Goal: Information Seeking & Learning: Compare options

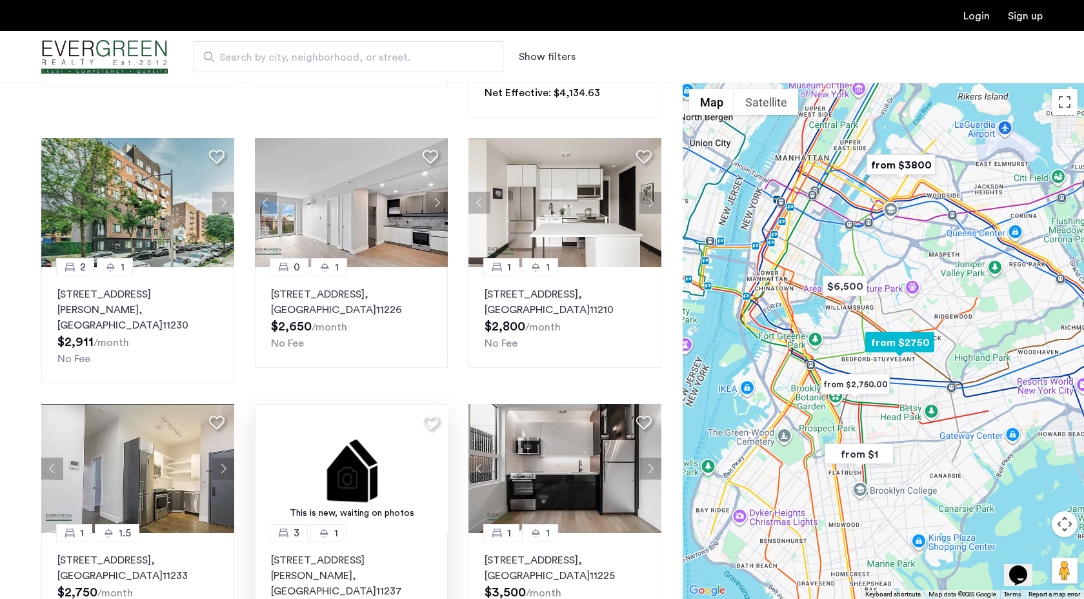
scroll to position [315, 0]
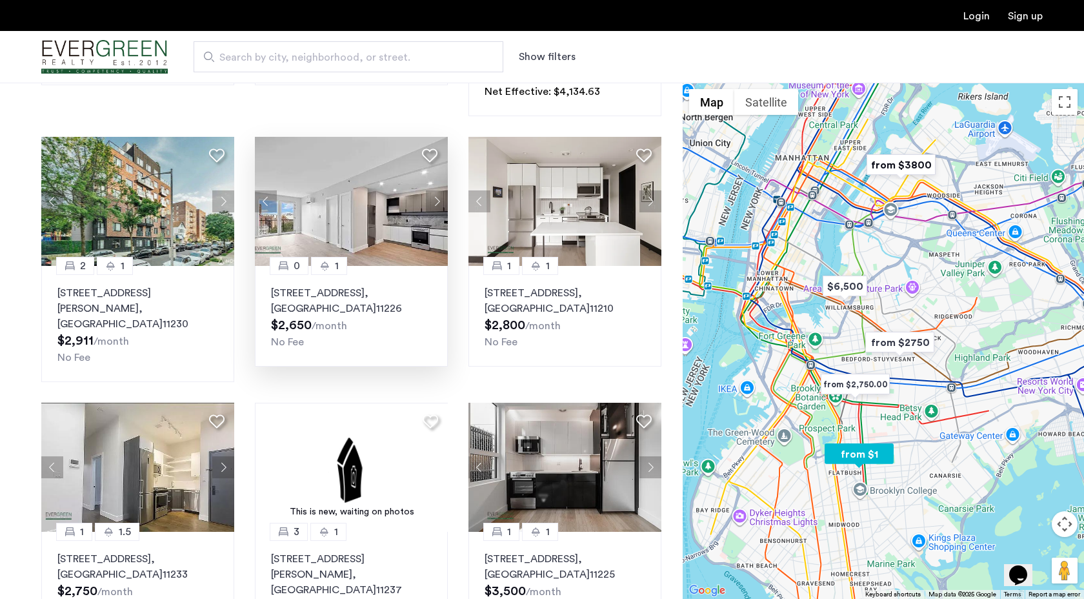
click at [396, 200] on img at bounding box center [351, 201] width 194 height 129
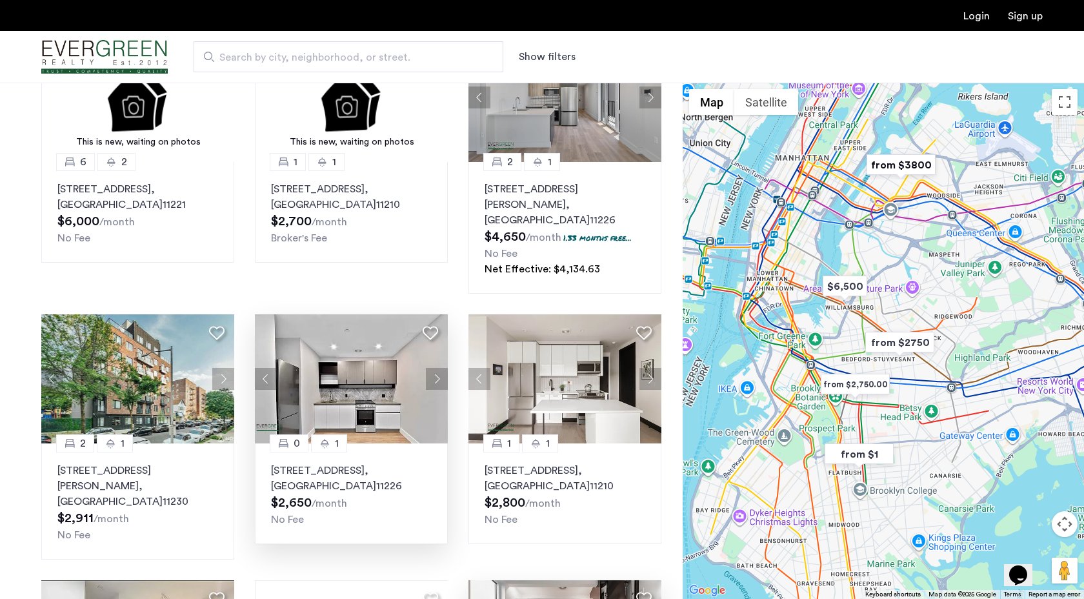
scroll to position [134, 0]
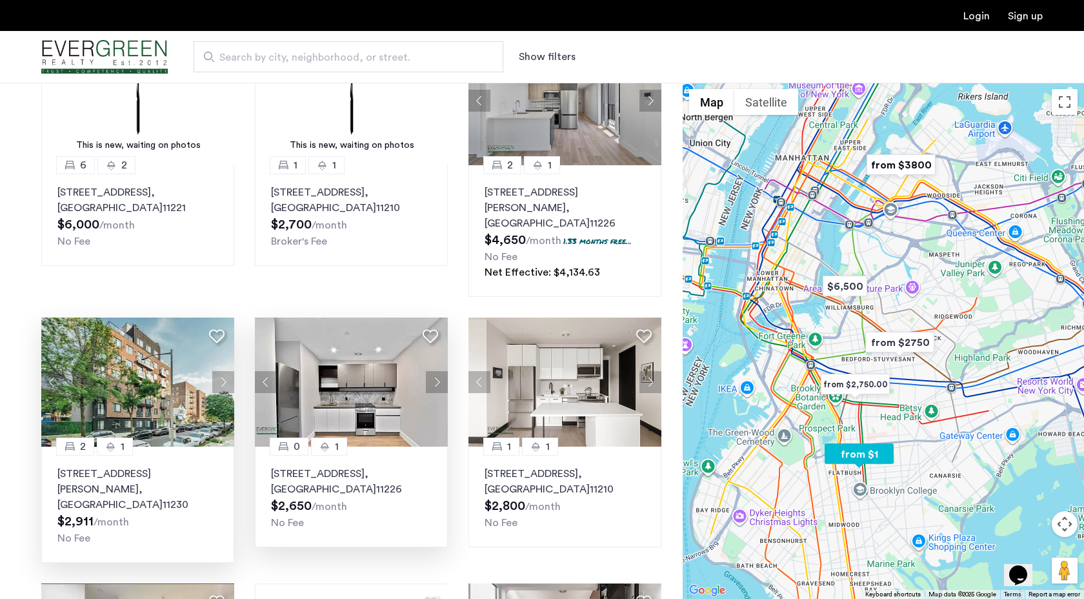
click at [130, 367] on img at bounding box center [138, 381] width 194 height 129
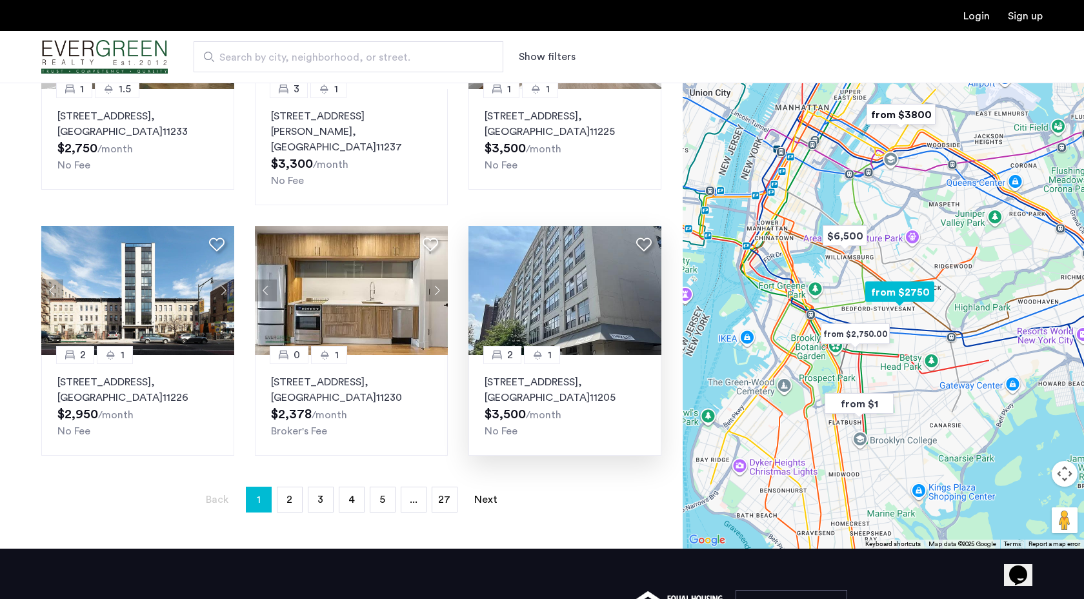
scroll to position [755, 0]
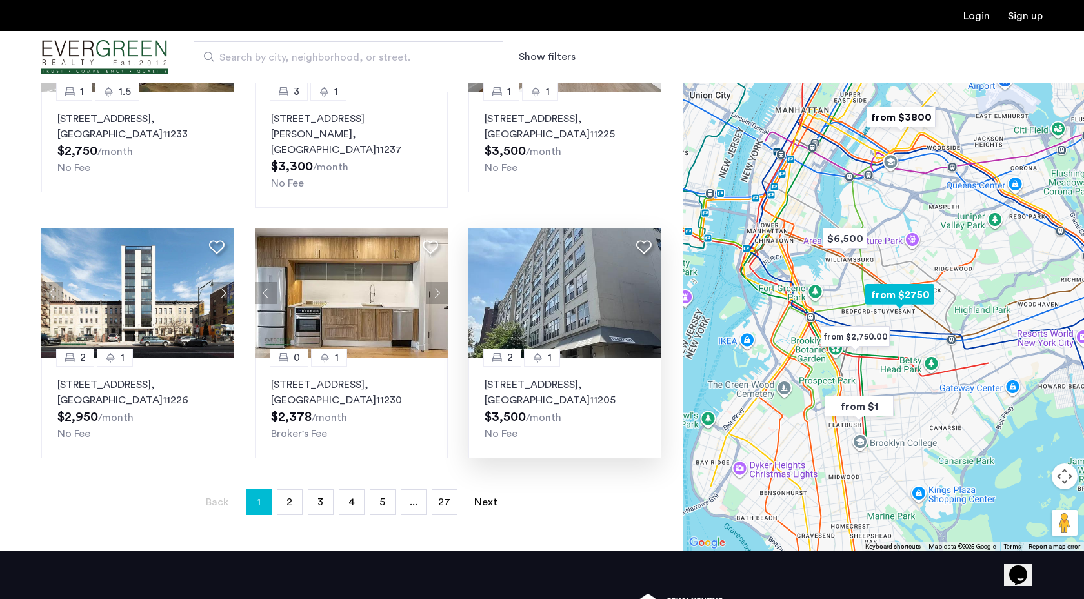
click at [563, 263] on img at bounding box center [565, 292] width 194 height 129
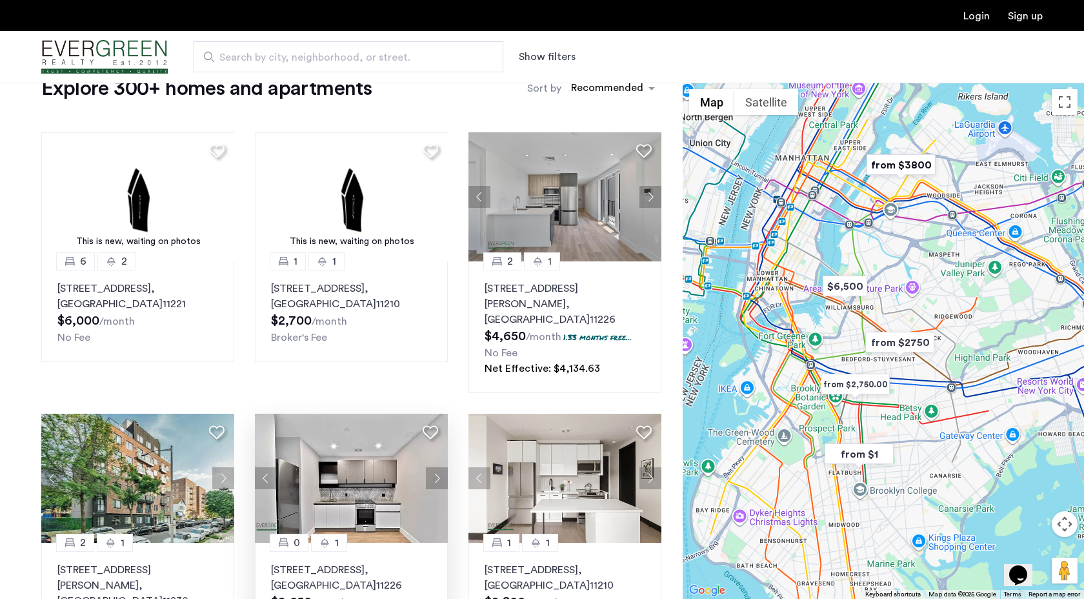
scroll to position [0, 0]
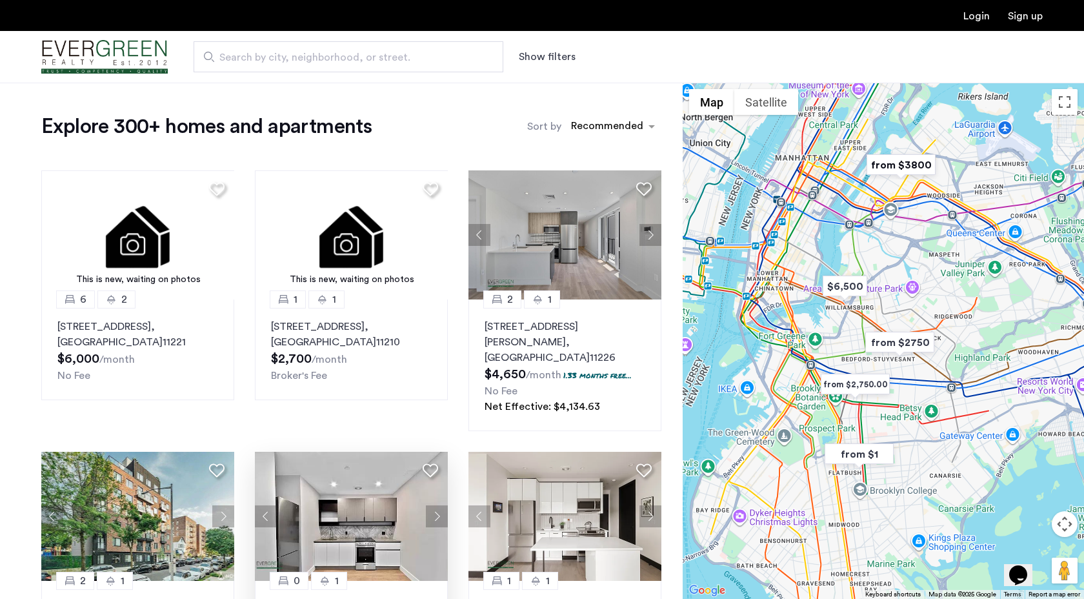
click at [108, 53] on img "Cazamio Logo" at bounding box center [104, 57] width 126 height 48
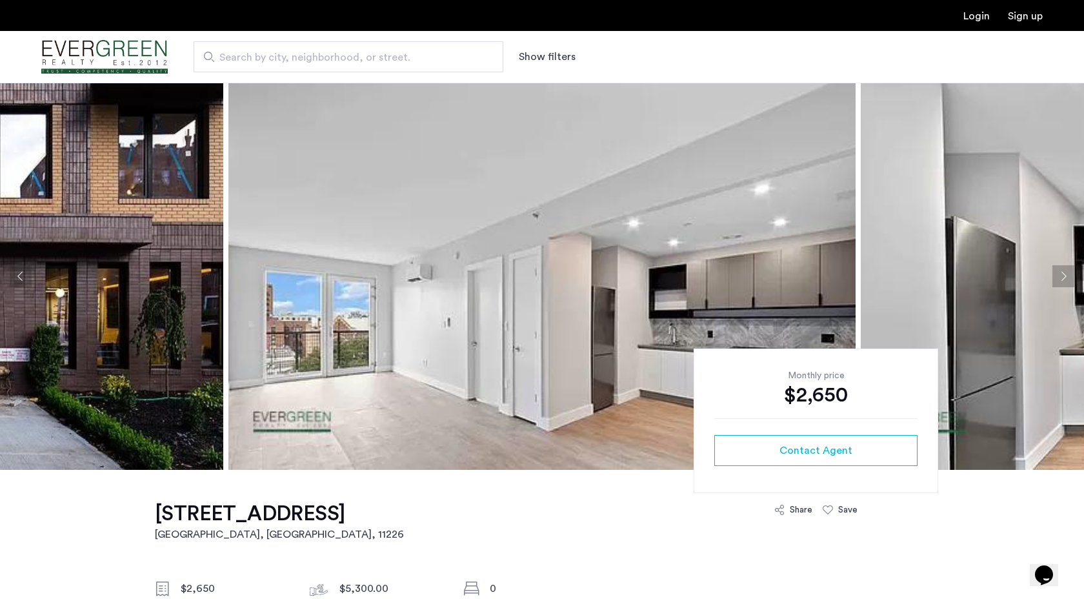
click at [1064, 274] on button "Next apartment" at bounding box center [1063, 276] width 22 height 22
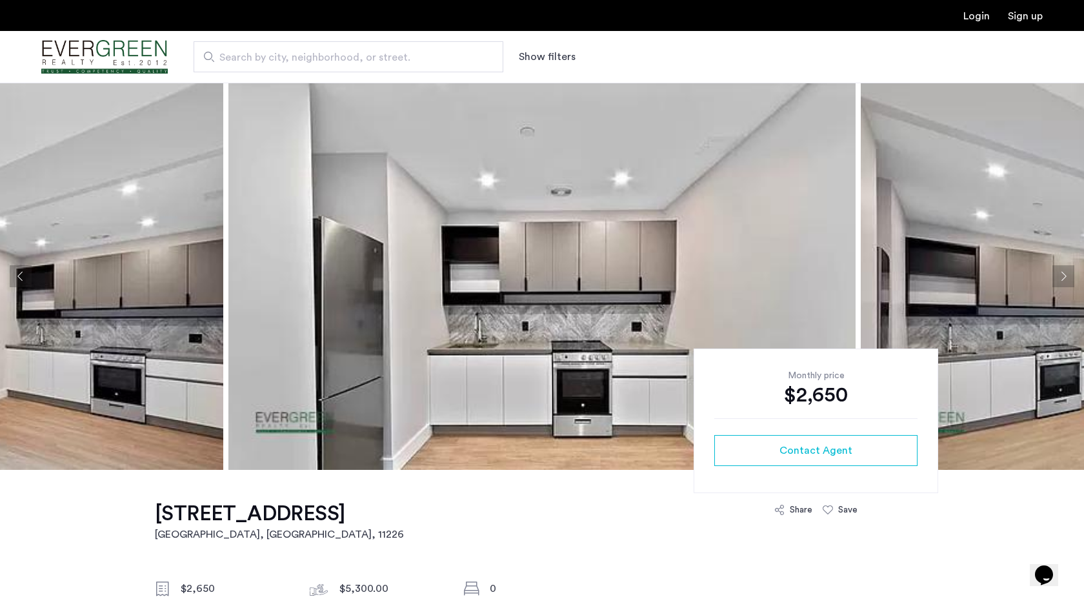
click at [1065, 274] on button "Next apartment" at bounding box center [1063, 276] width 22 height 22
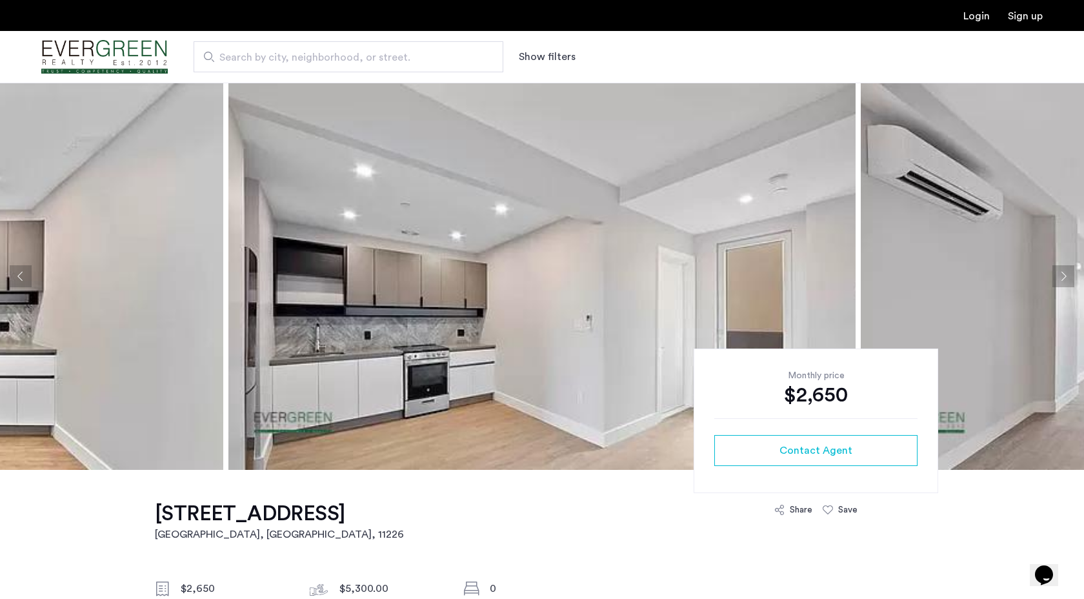
click at [1064, 274] on button "Next apartment" at bounding box center [1063, 276] width 22 height 22
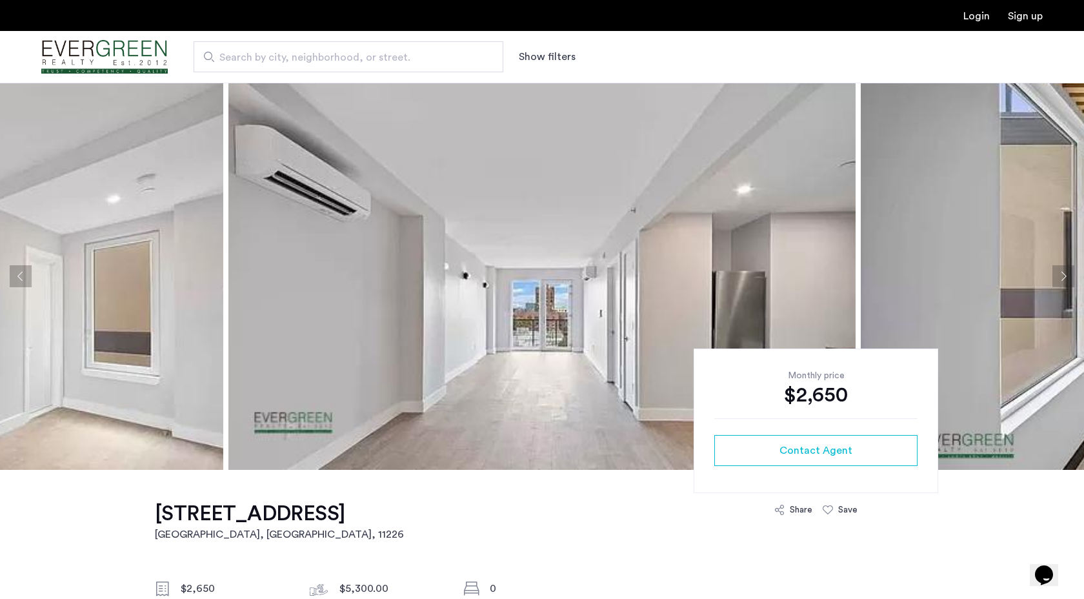
click at [1064, 274] on button "Next apartment" at bounding box center [1063, 276] width 22 height 22
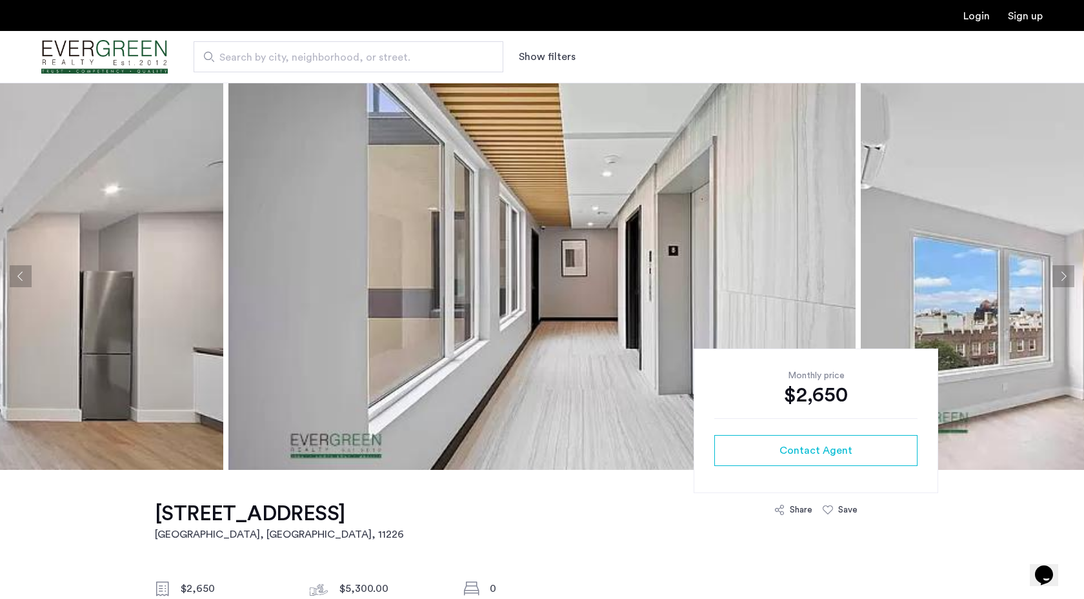
click at [1063, 274] on button "Next apartment" at bounding box center [1063, 276] width 22 height 22
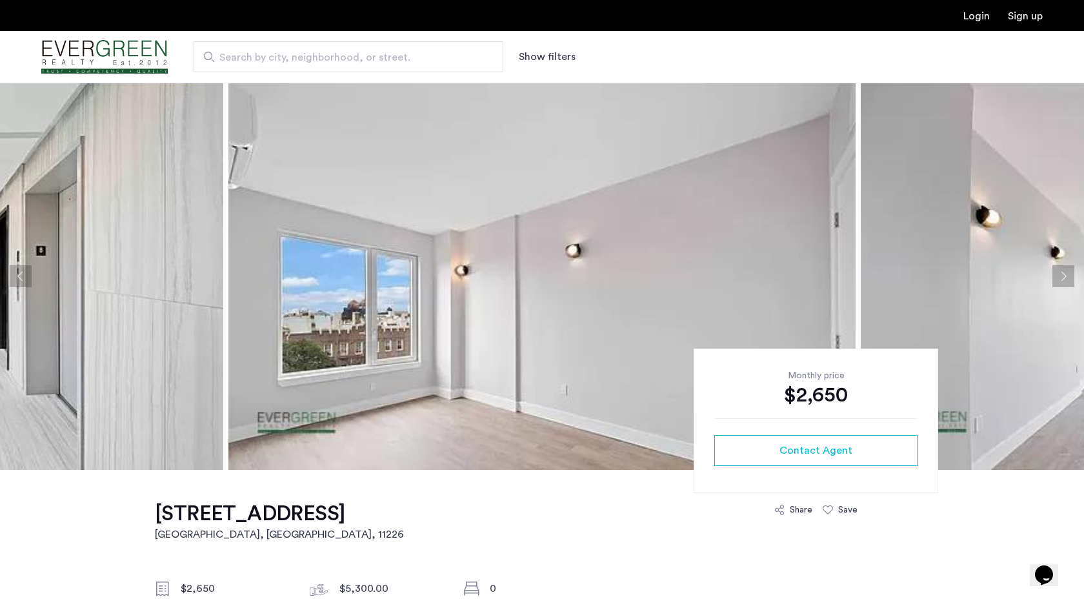
click at [1064, 274] on button "Next apartment" at bounding box center [1063, 276] width 22 height 22
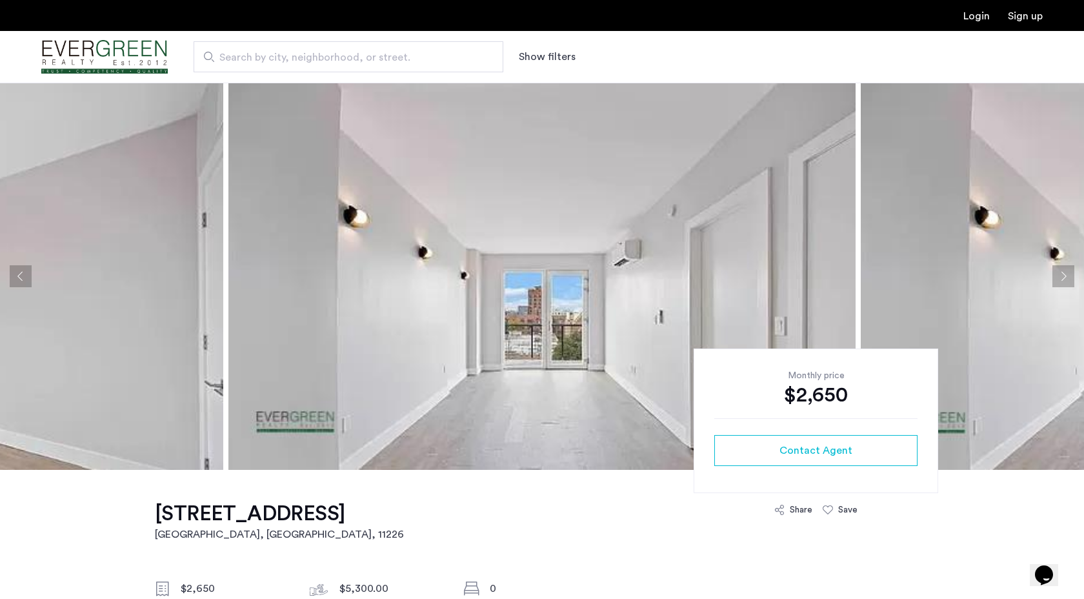
click at [1063, 274] on button "Next apartment" at bounding box center [1063, 276] width 22 height 22
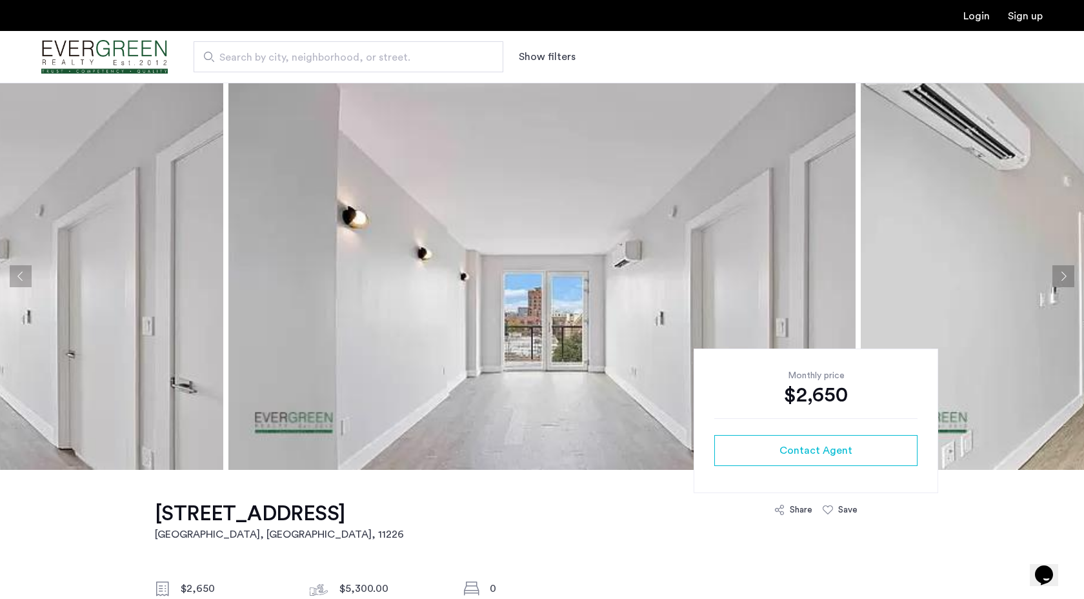
click at [1063, 274] on button "Next apartment" at bounding box center [1063, 276] width 22 height 22
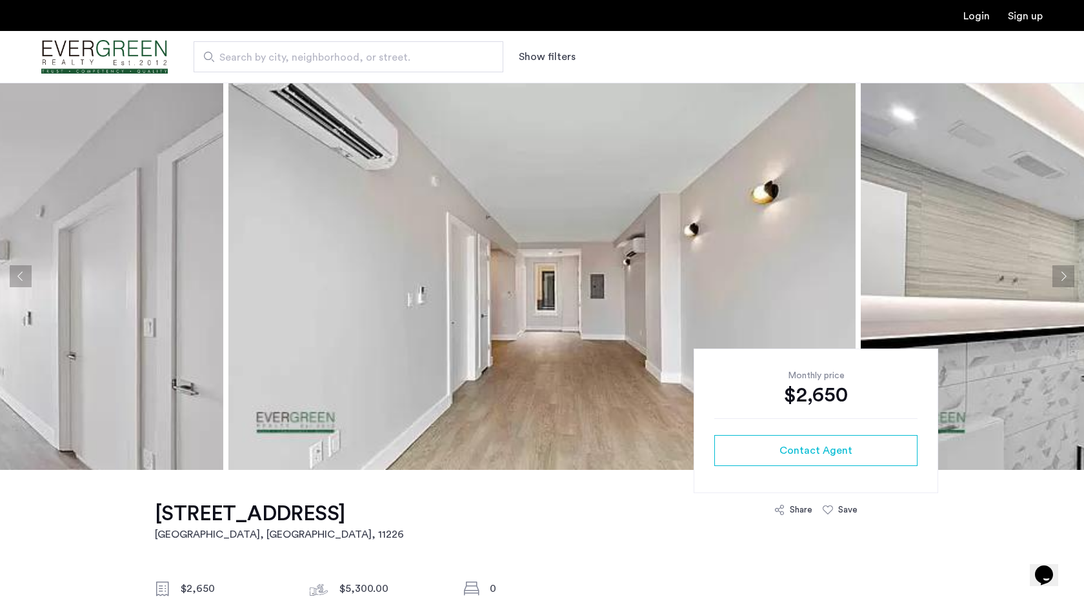
click at [1063, 274] on button "Next apartment" at bounding box center [1063, 276] width 22 height 22
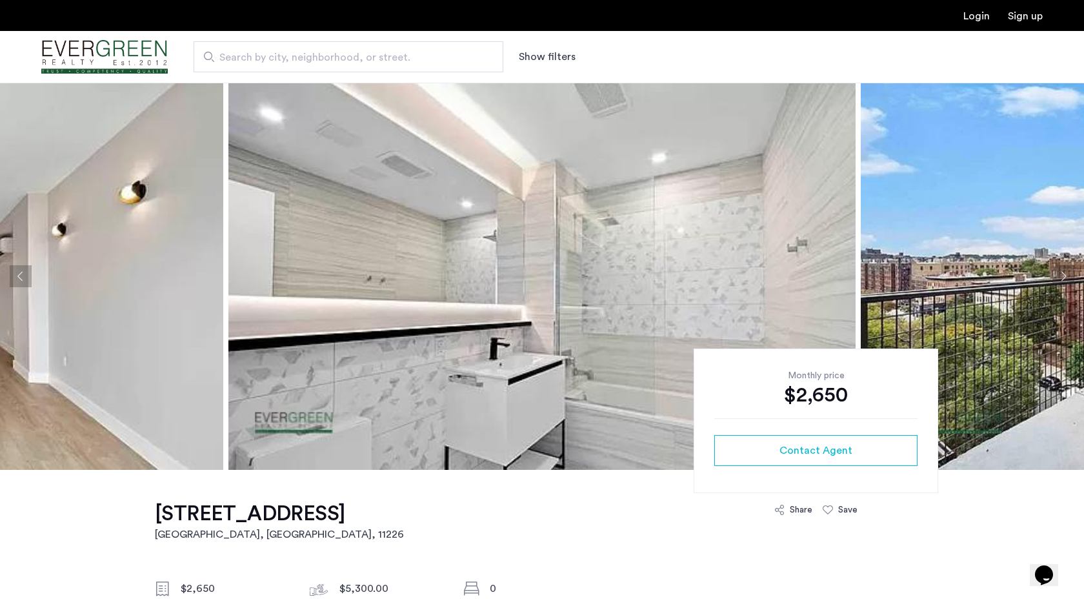
click at [1059, 265] on button "Next apartment" at bounding box center [1063, 276] width 22 height 22
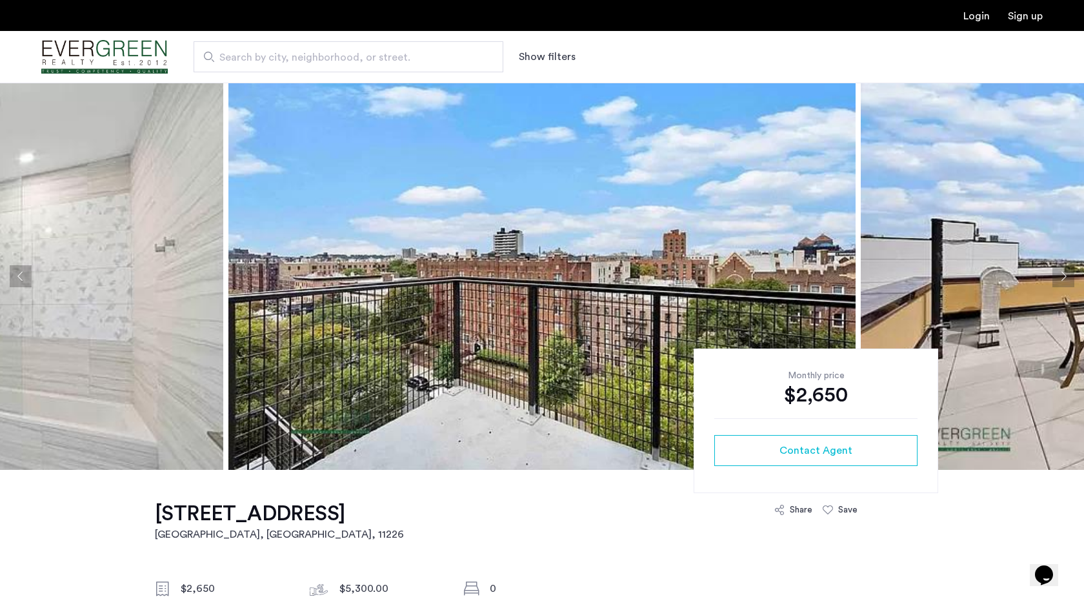
click at [1059, 265] on button "Next apartment" at bounding box center [1063, 276] width 22 height 22
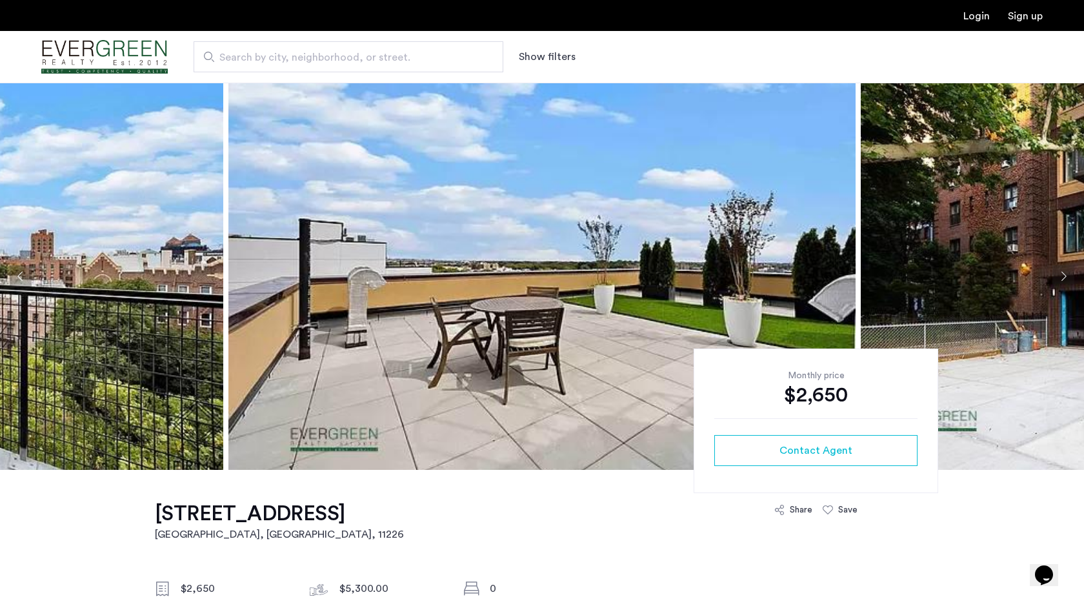
click at [1059, 265] on button "Next apartment" at bounding box center [1063, 276] width 22 height 22
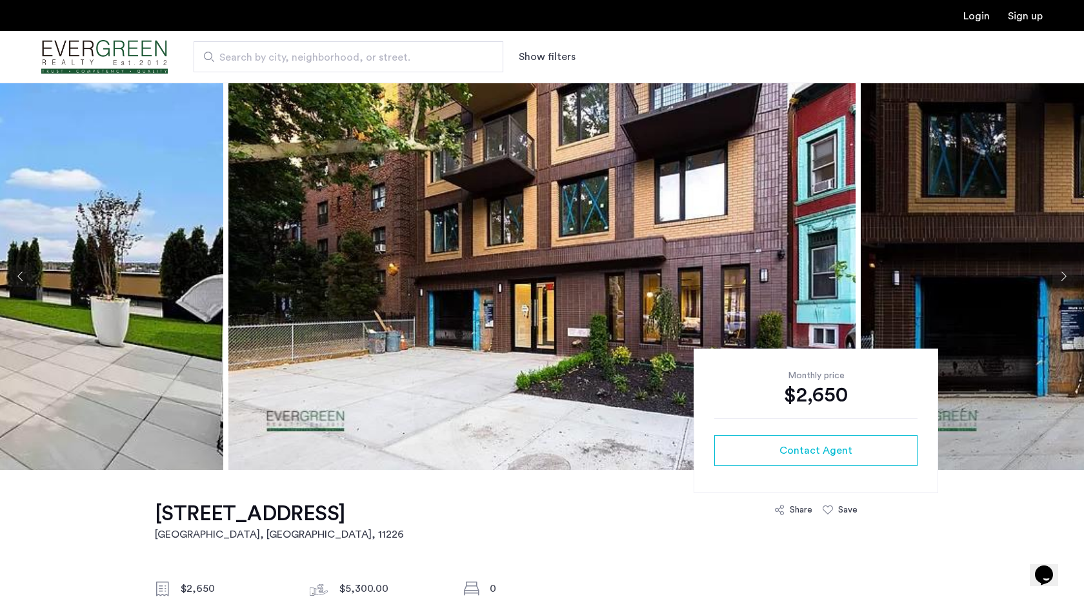
click at [1059, 265] on button "Next apartment" at bounding box center [1063, 276] width 22 height 22
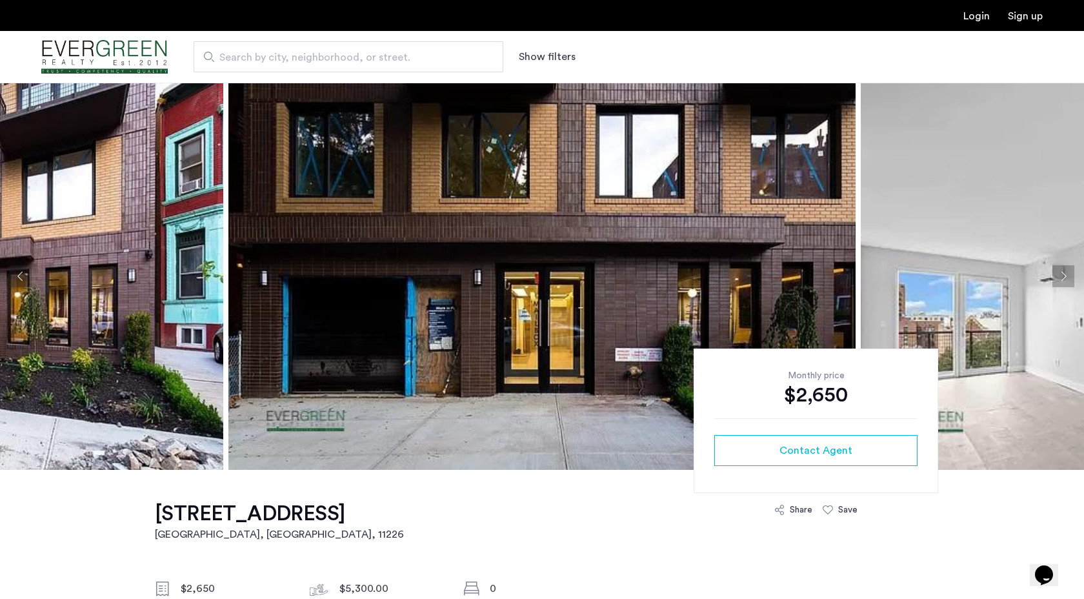
click at [1059, 265] on button "Next apartment" at bounding box center [1063, 276] width 22 height 22
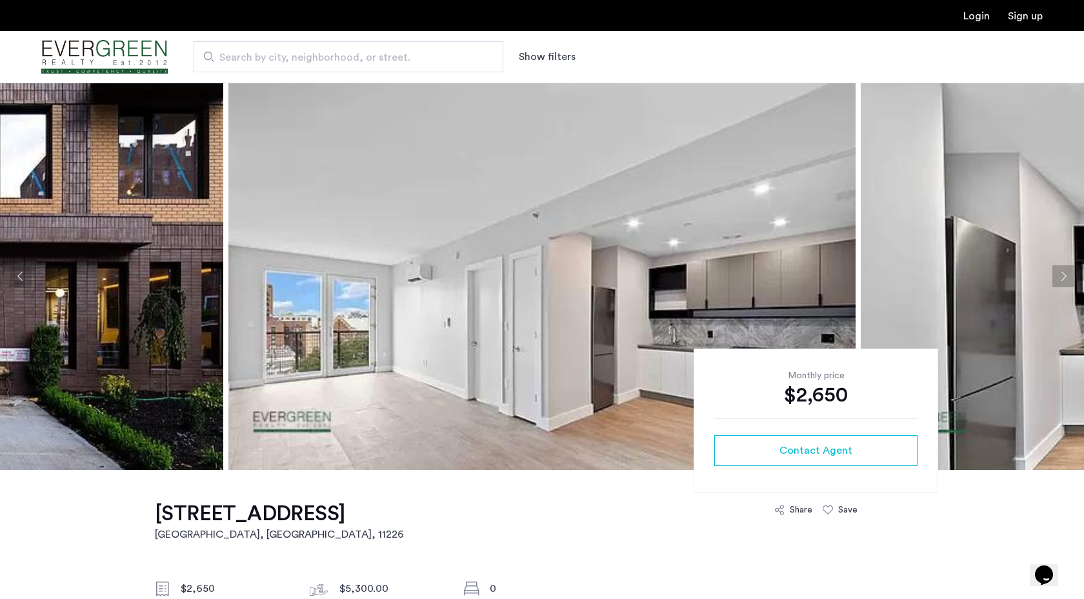
click at [1059, 265] on button "Next apartment" at bounding box center [1063, 276] width 22 height 22
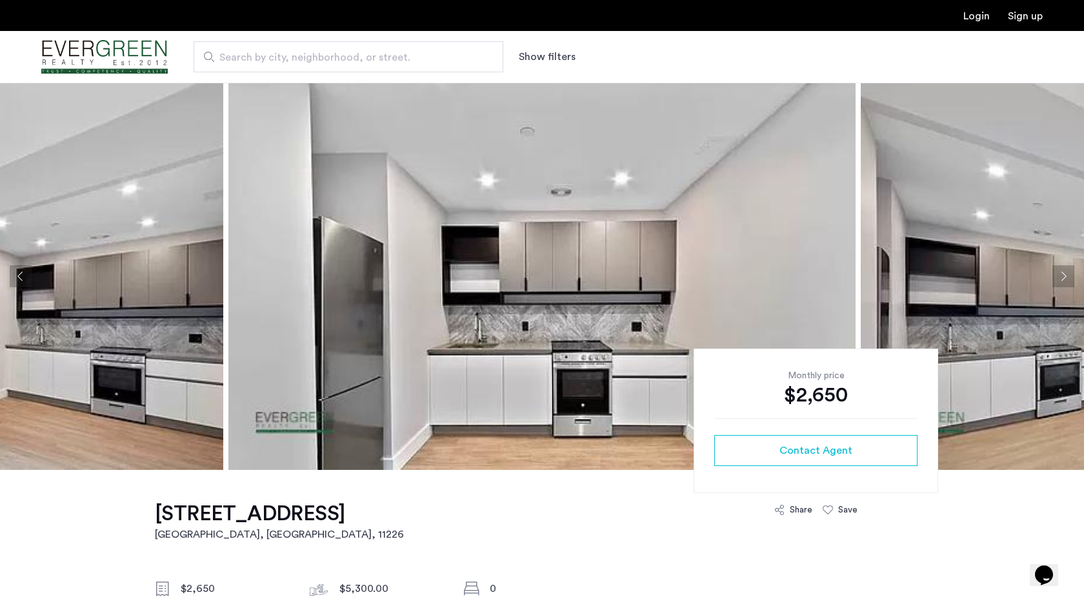
click at [1059, 265] on button "Next apartment" at bounding box center [1063, 276] width 22 height 22
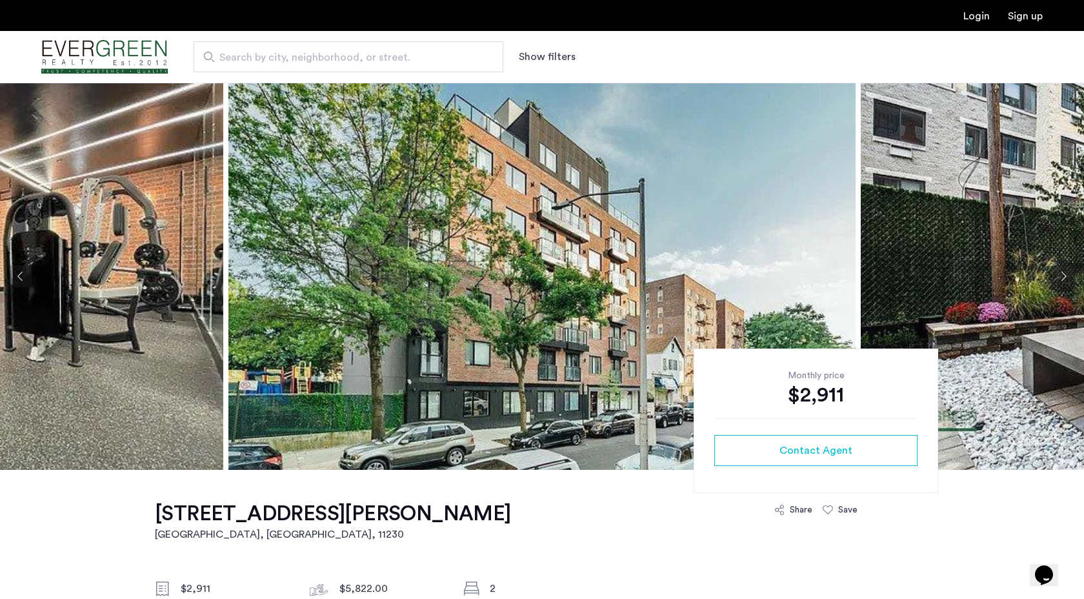
click at [1061, 276] on button "Next apartment" at bounding box center [1063, 276] width 22 height 22
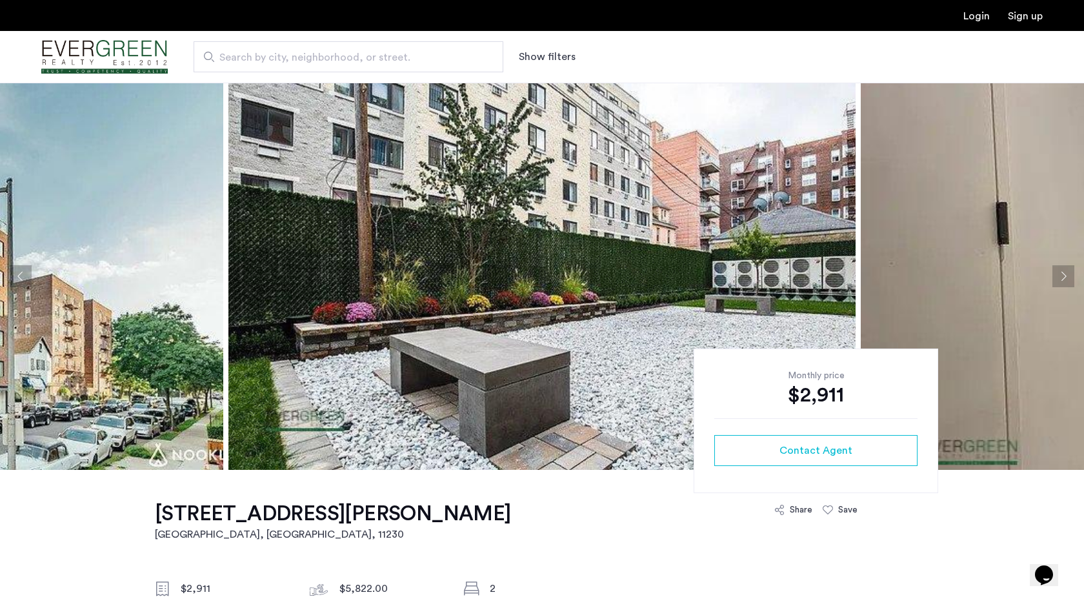
click at [1061, 276] on button "Next apartment" at bounding box center [1063, 276] width 22 height 22
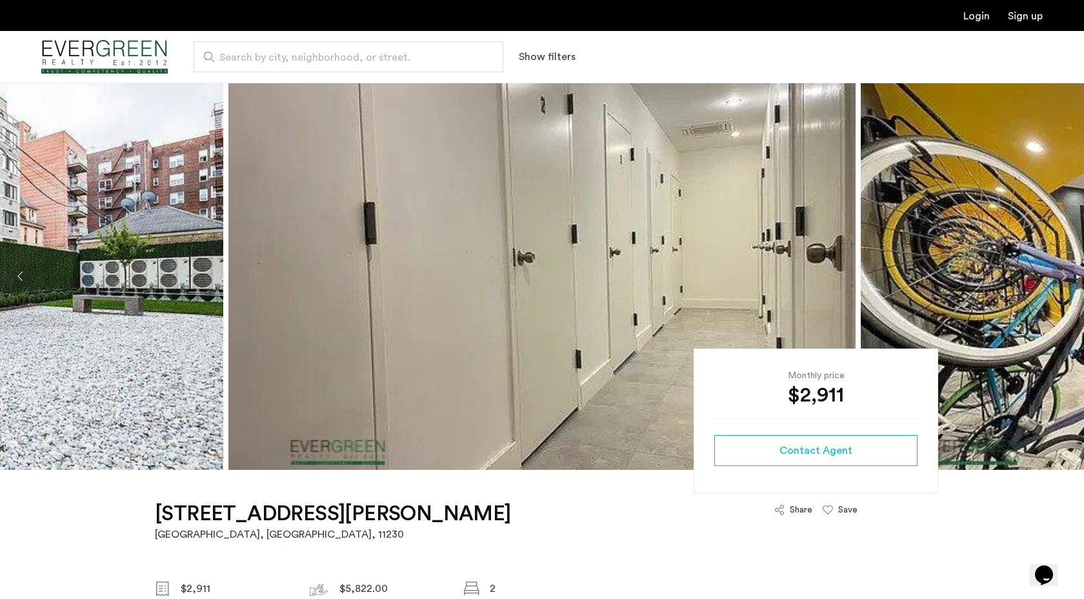
click at [1061, 276] on button "Next apartment" at bounding box center [1063, 276] width 22 height 22
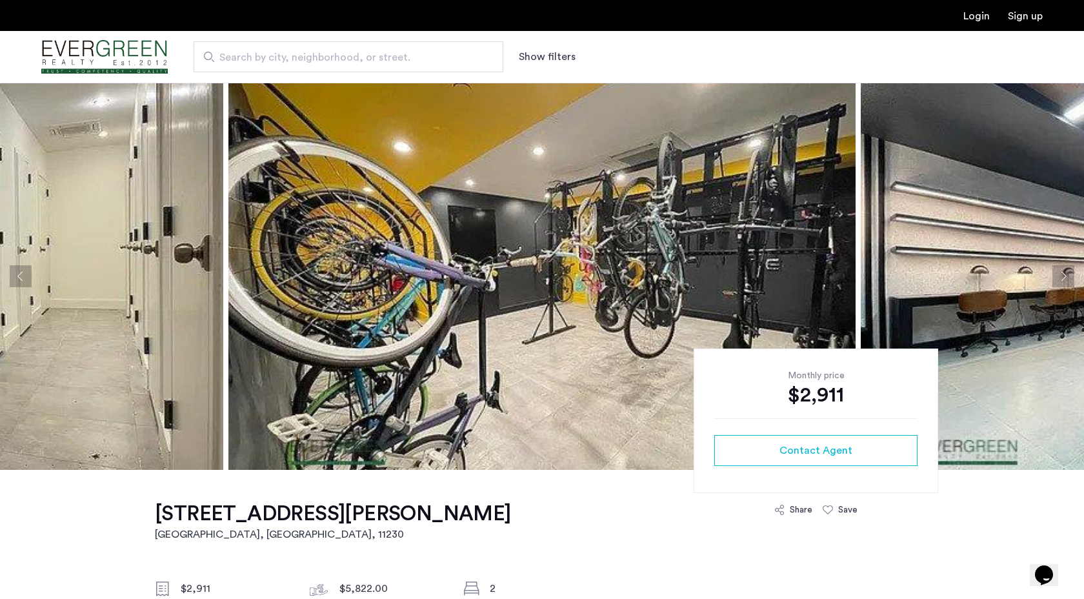
click at [1061, 276] on button "Next apartment" at bounding box center [1063, 276] width 22 height 22
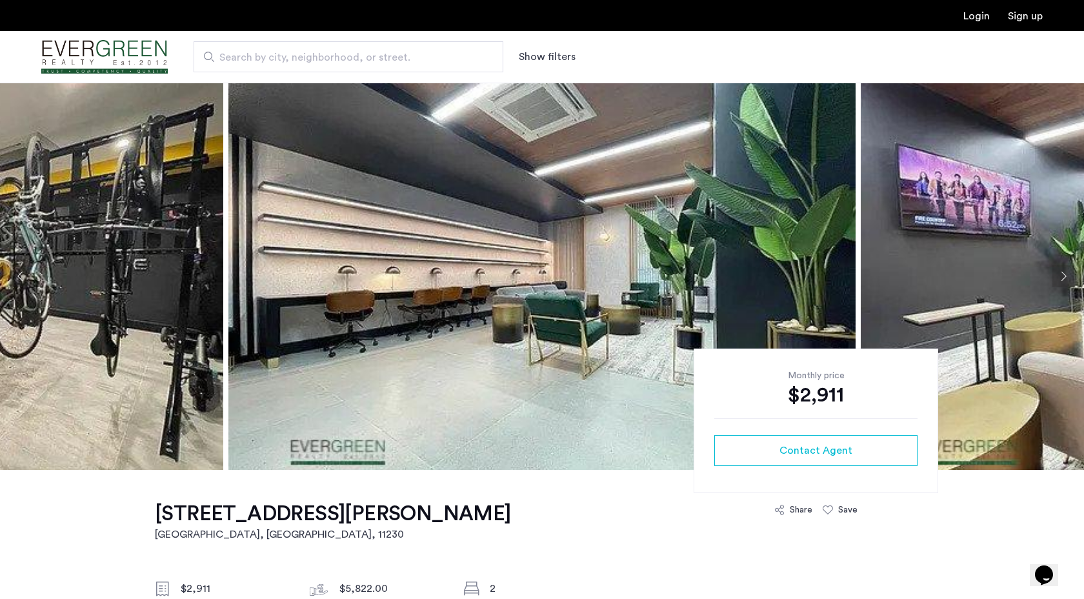
click at [1061, 276] on button "Next apartment" at bounding box center [1063, 276] width 22 height 22
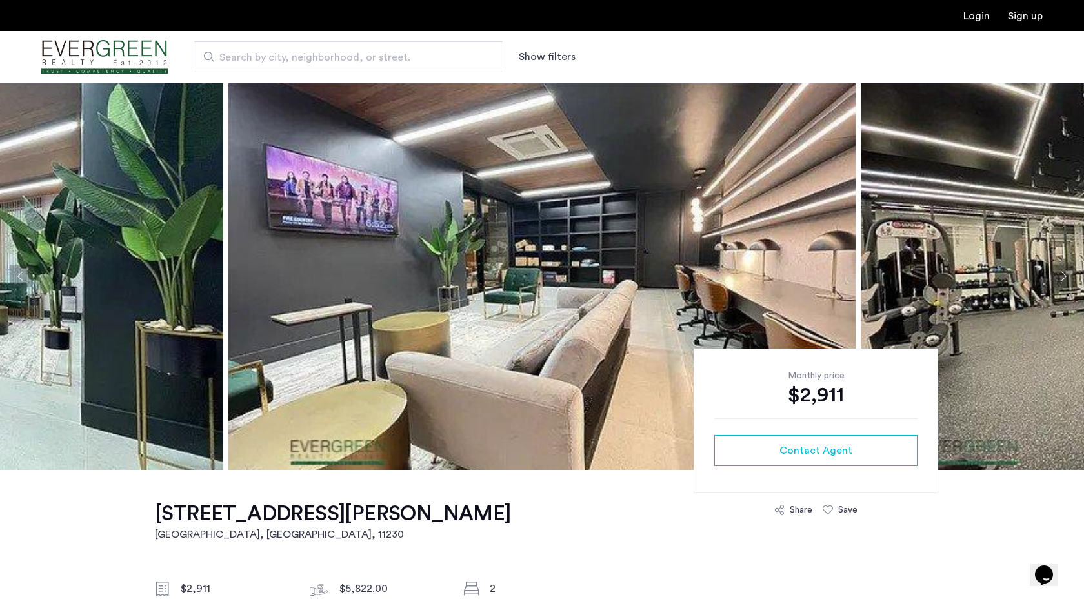
click at [1061, 276] on button "Next apartment" at bounding box center [1063, 276] width 22 height 22
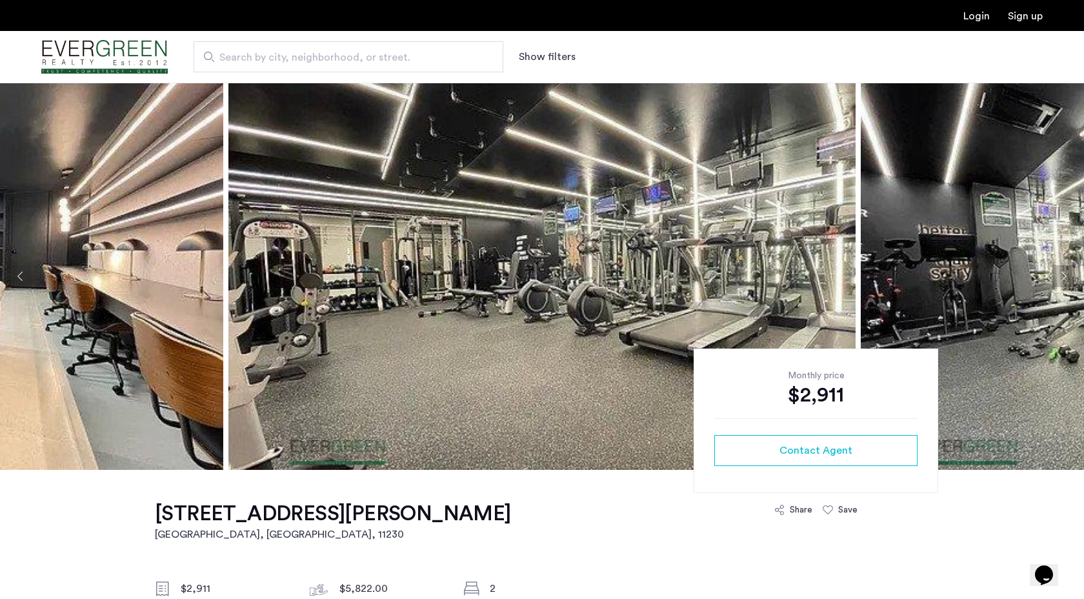
click at [1061, 276] on button "Next apartment" at bounding box center [1063, 276] width 22 height 22
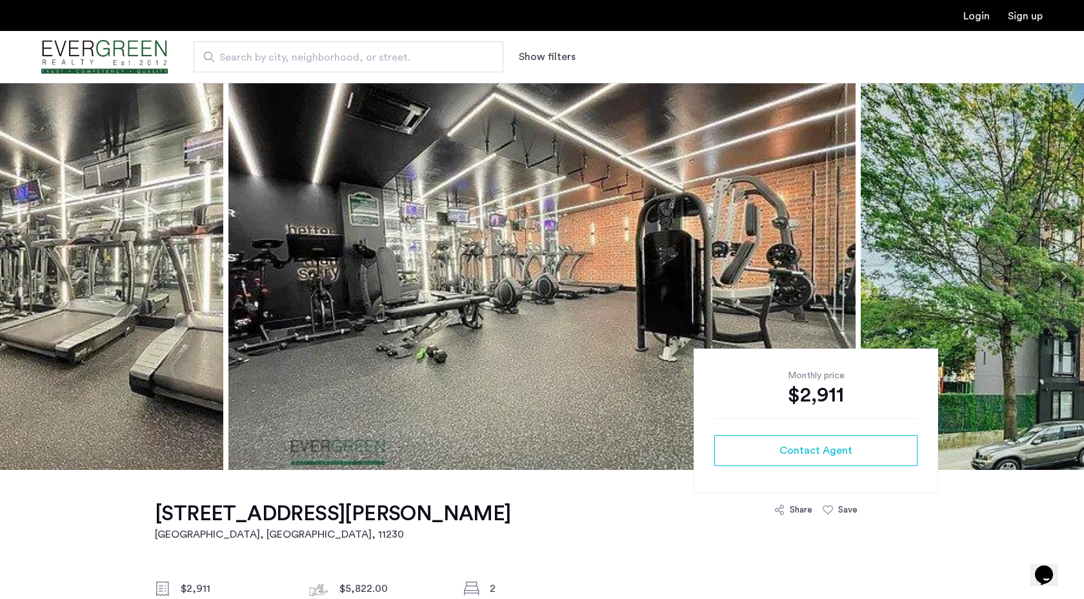
click at [1061, 276] on button "Next apartment" at bounding box center [1063, 276] width 22 height 22
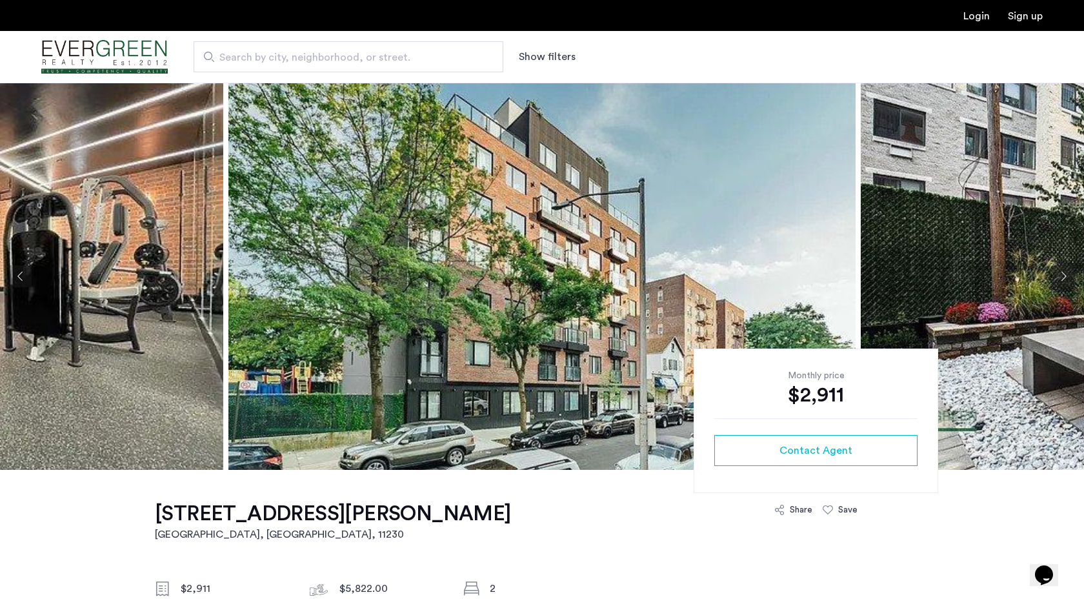
click at [1061, 276] on button "Next apartment" at bounding box center [1063, 276] width 22 height 22
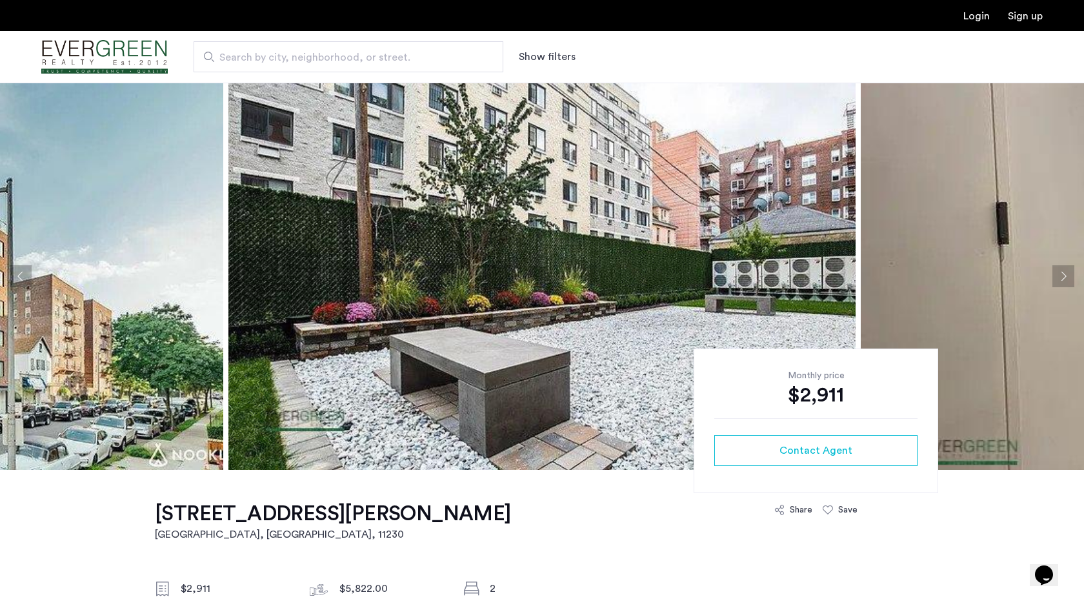
click at [1061, 276] on button "Next apartment" at bounding box center [1063, 276] width 22 height 22
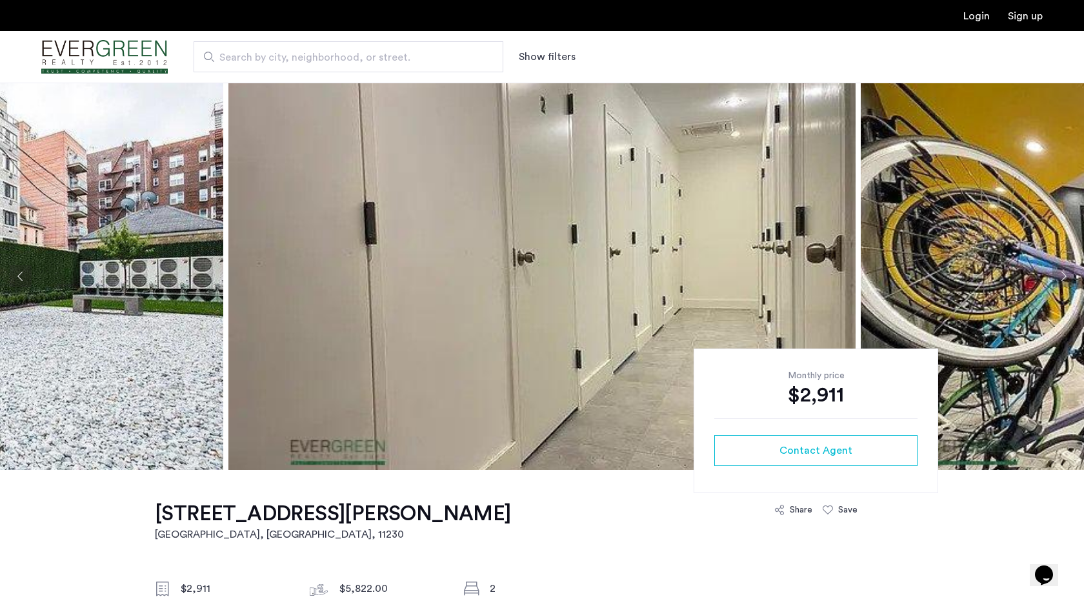
click at [1061, 276] on button "Next apartment" at bounding box center [1063, 276] width 22 height 22
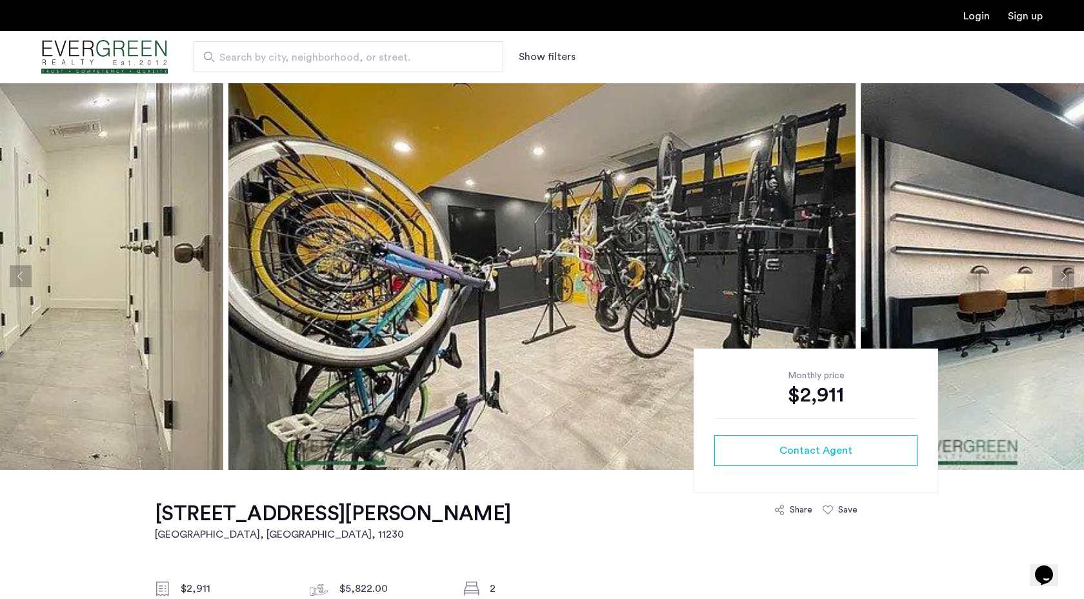
click at [1061, 276] on button "Next apartment" at bounding box center [1063, 276] width 22 height 22
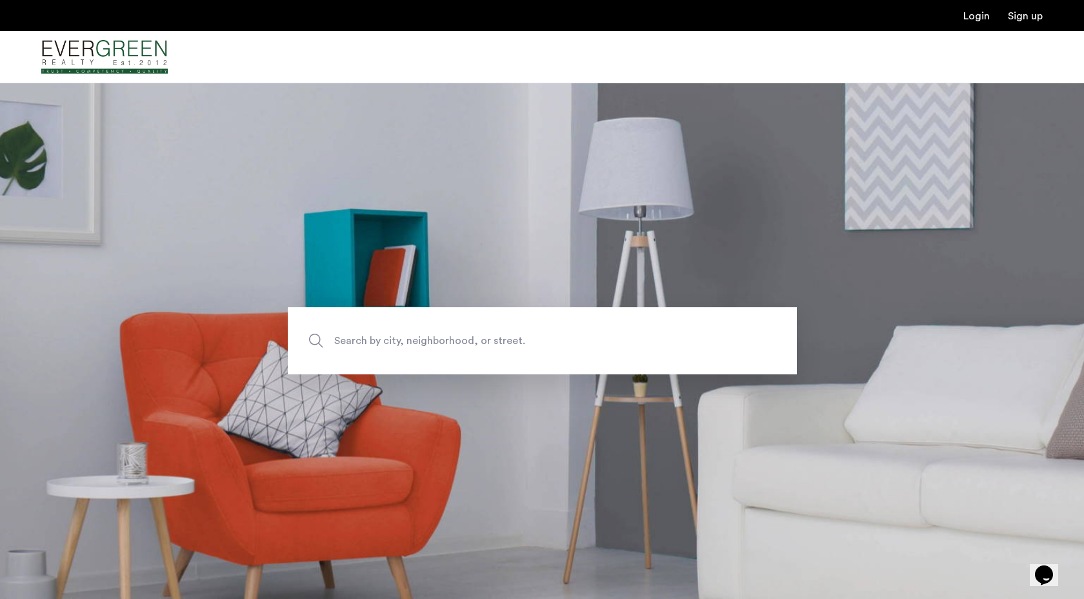
click at [445, 344] on span "Search by city, neighborhood, or street." at bounding box center [512, 340] width 356 height 17
click at [445, 344] on input "Search by city, neighborhood, or street." at bounding box center [542, 340] width 509 height 67
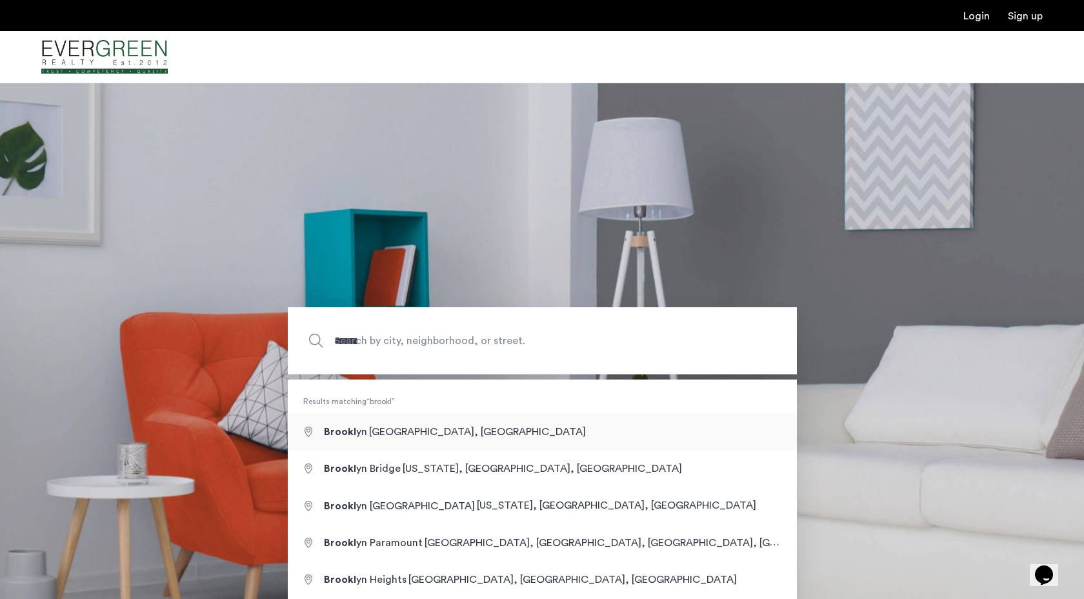
type input "**********"
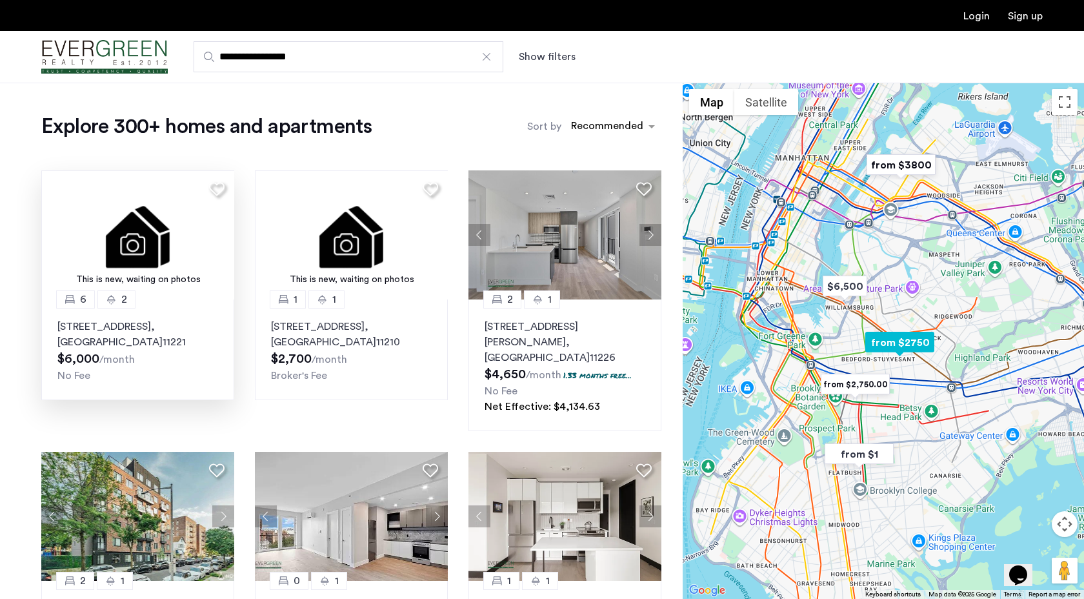
click at [143, 224] on img at bounding box center [138, 234] width 194 height 129
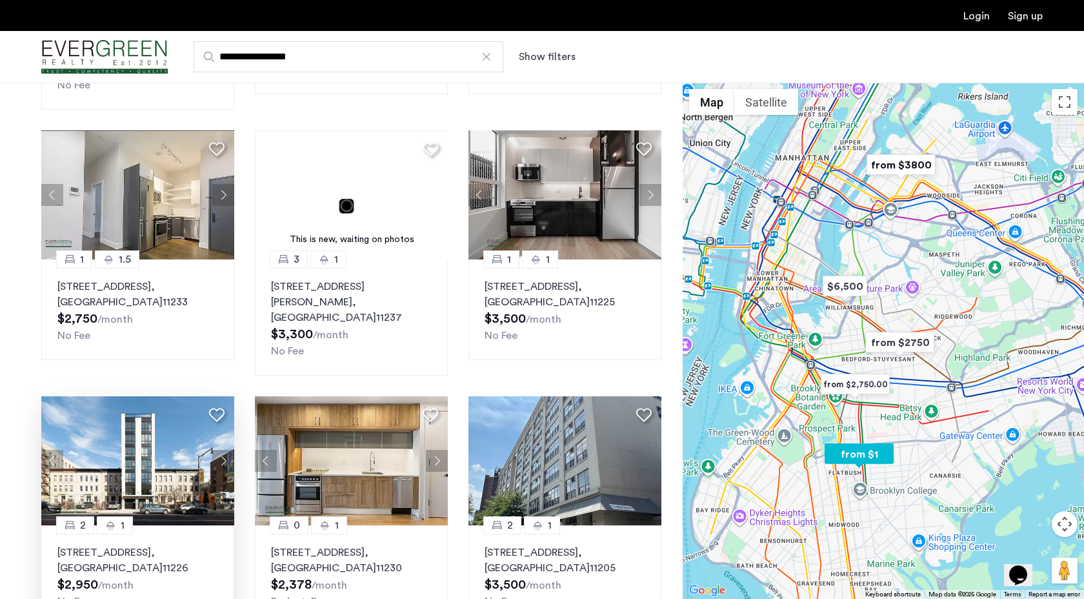
scroll to position [595, 0]
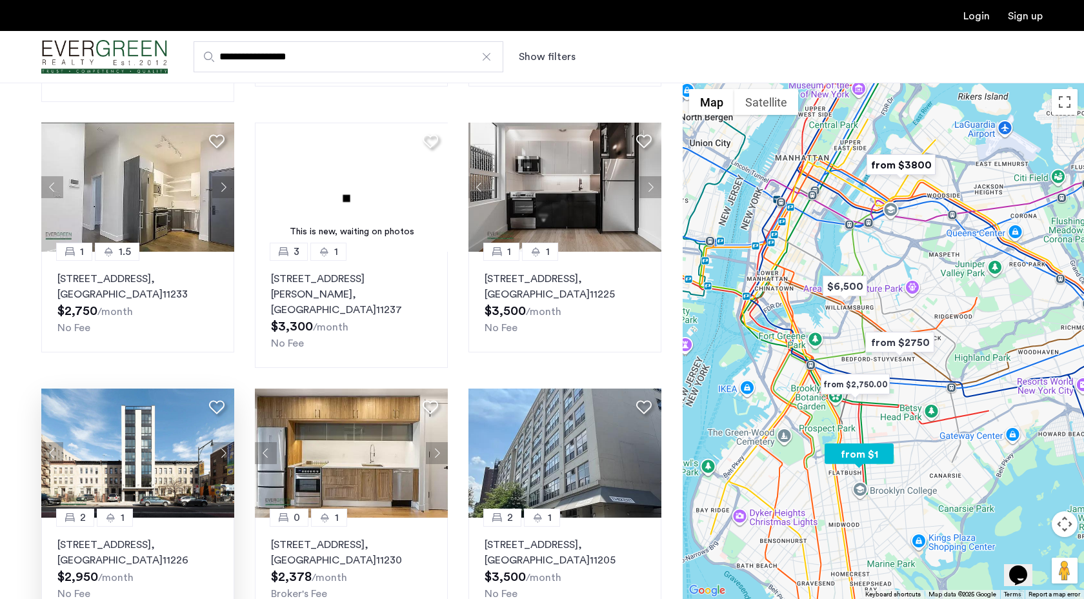
click at [143, 418] on img at bounding box center [138, 452] width 194 height 129
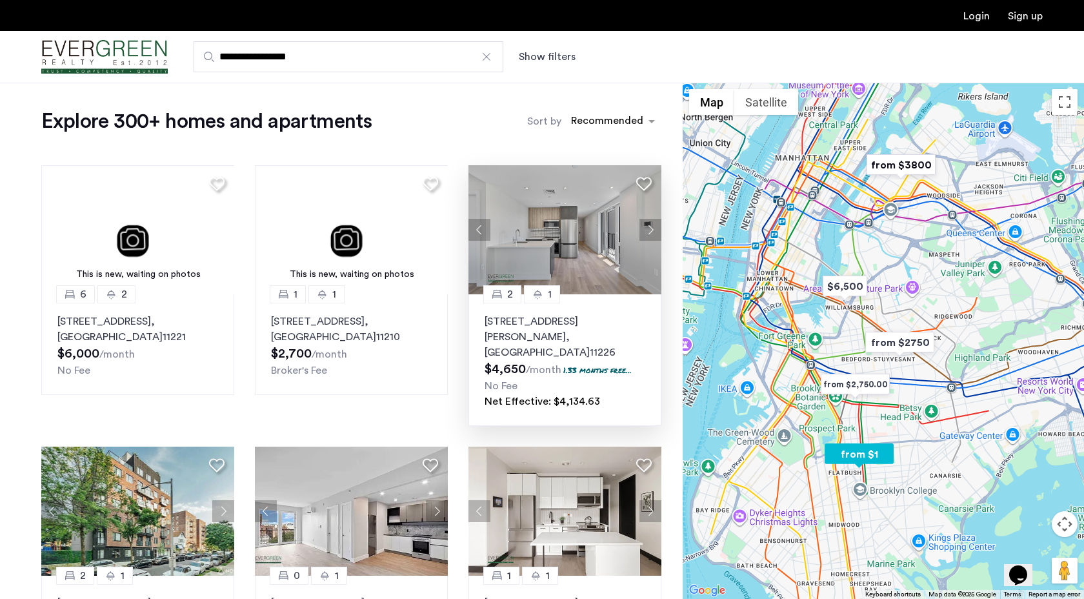
scroll to position [0, 0]
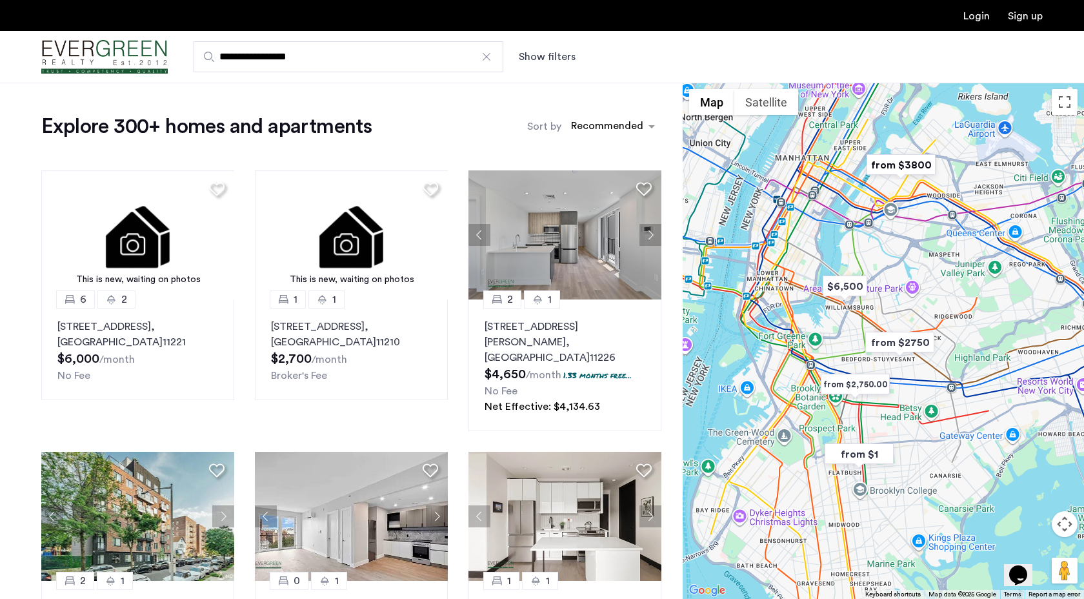
click at [116, 68] on img "Cazamio Logo" at bounding box center [104, 57] width 126 height 48
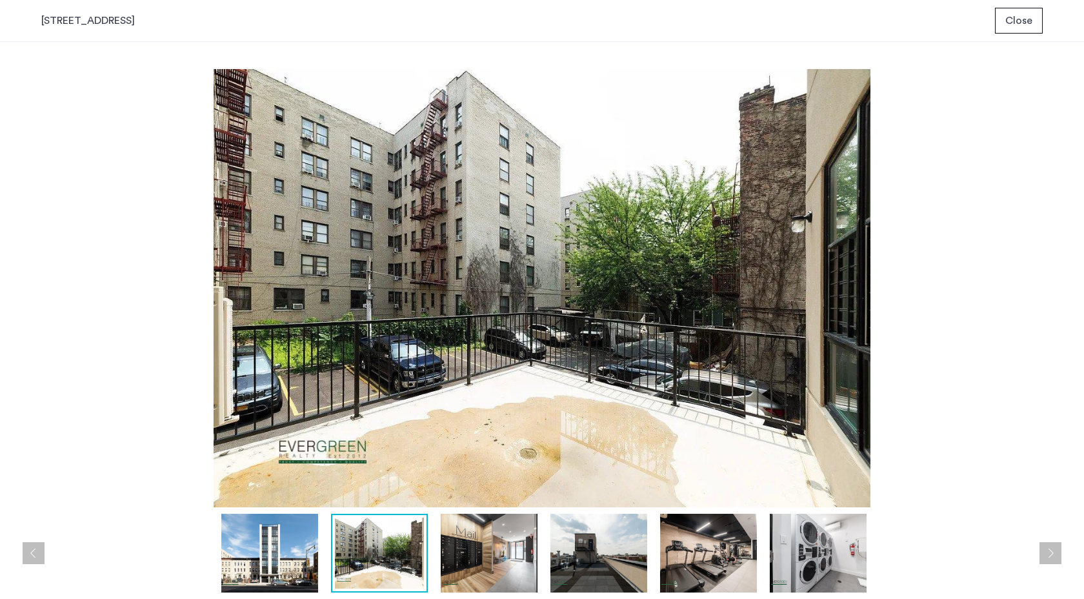
click at [1076, 268] on div "prev next prev next" at bounding box center [542, 320] width 1084 height 557
click at [574, 569] on img at bounding box center [598, 553] width 97 height 79
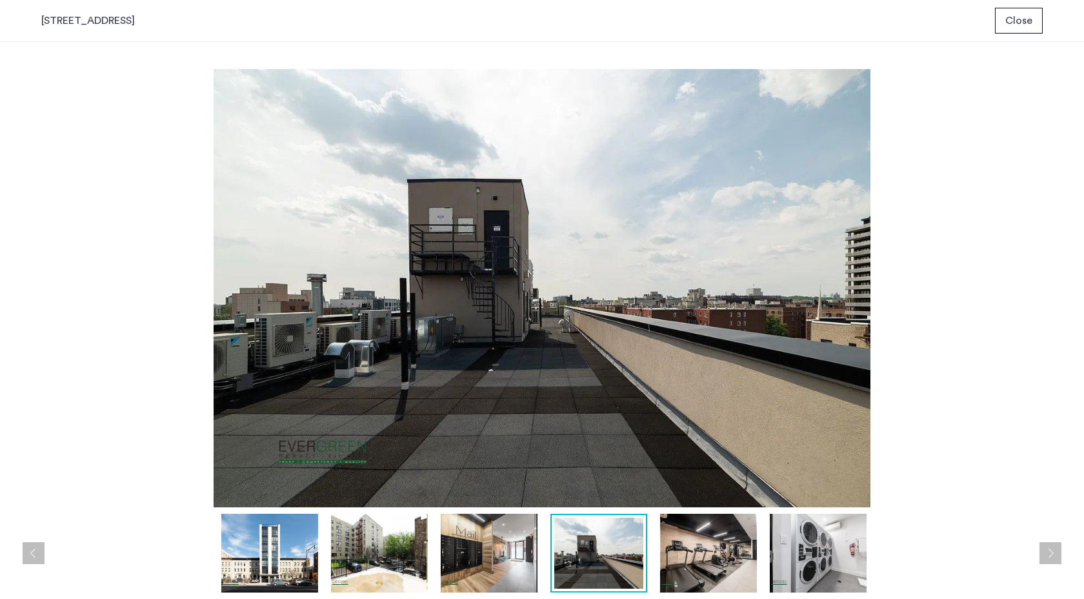
click at [705, 558] on img at bounding box center [708, 553] width 97 height 79
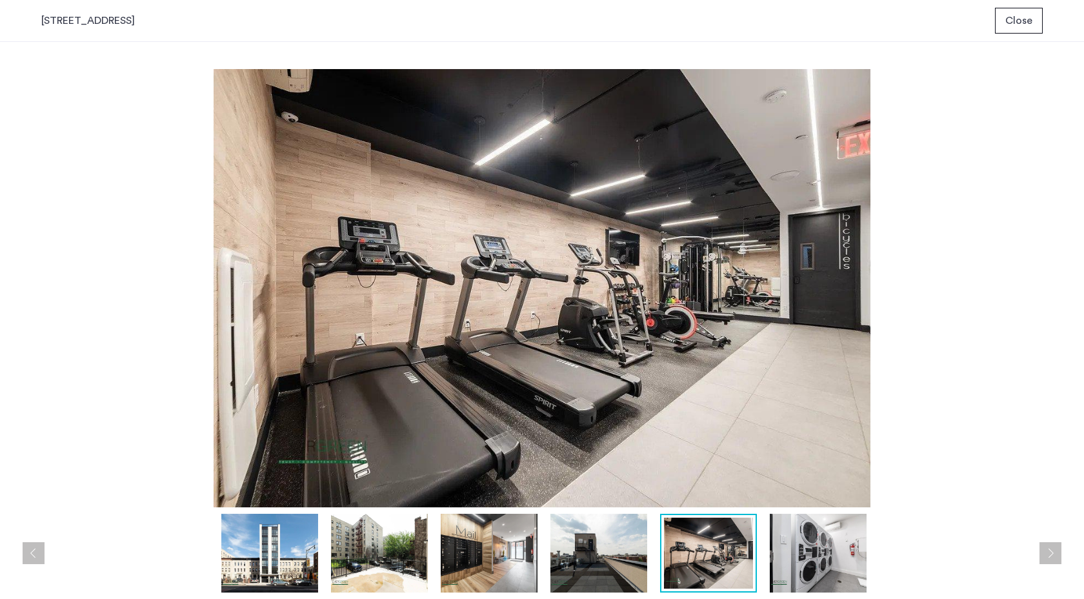
click at [782, 550] on img at bounding box center [818, 553] width 97 height 79
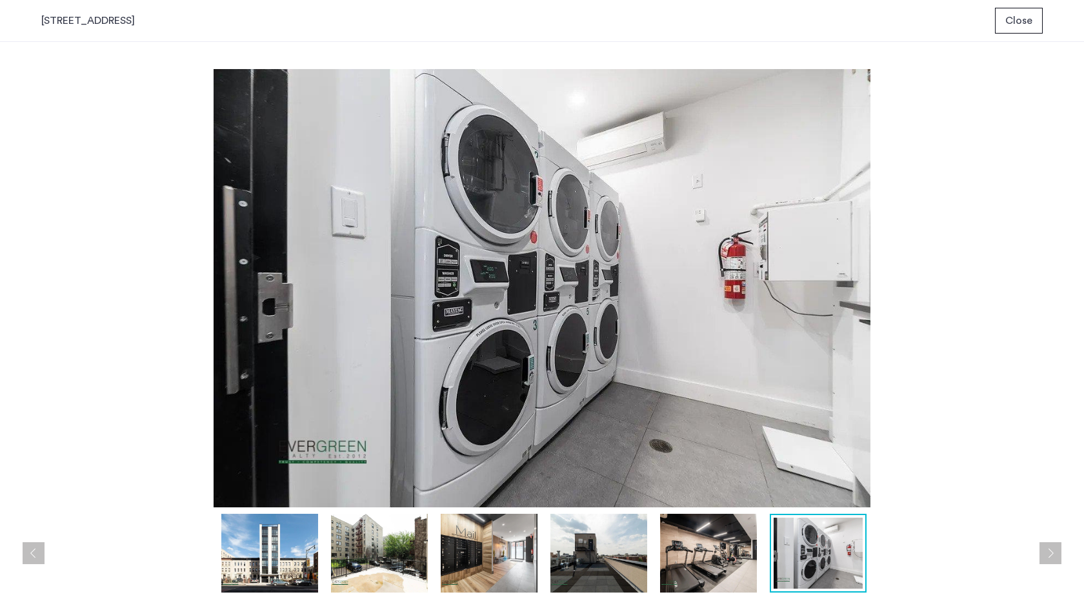
click at [485, 550] on img at bounding box center [489, 553] width 97 height 79
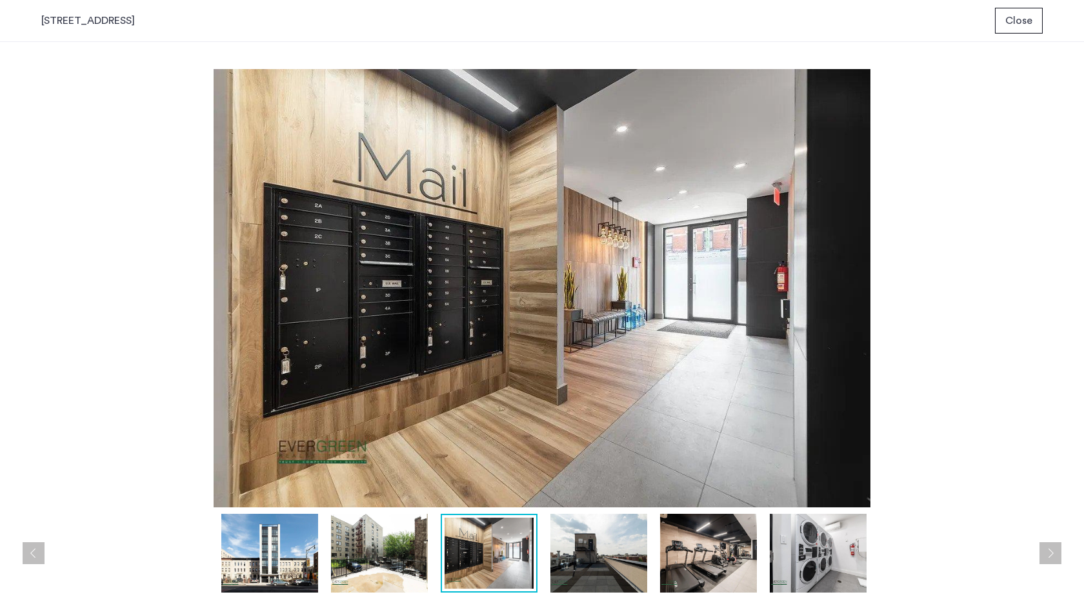
click at [404, 553] on img at bounding box center [379, 553] width 97 height 79
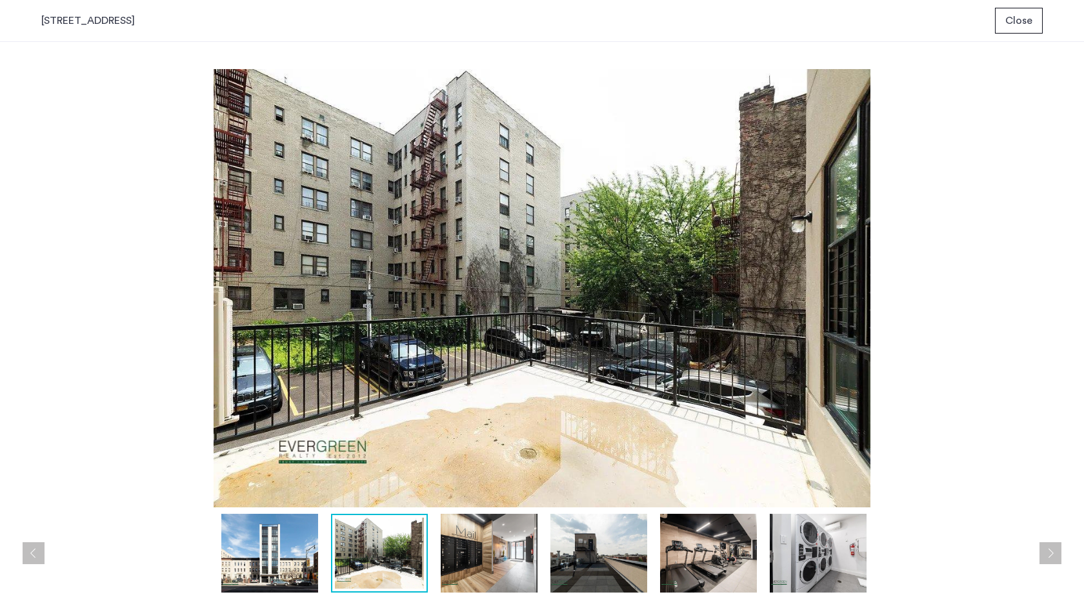
click at [310, 563] on img at bounding box center [269, 553] width 97 height 79
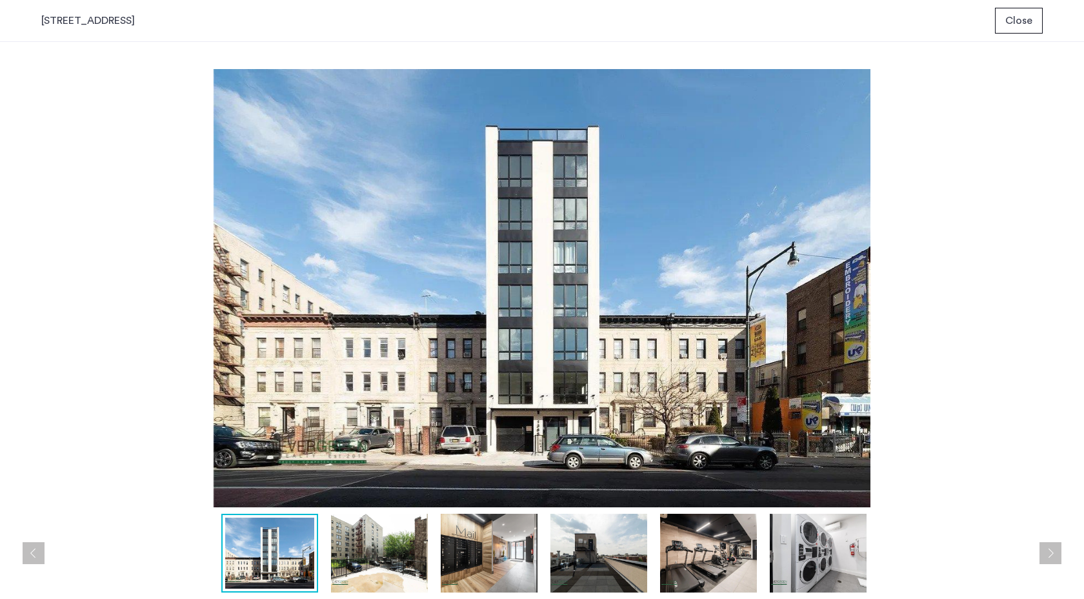
click at [26, 558] on button "Previous apartment" at bounding box center [34, 553] width 22 height 22
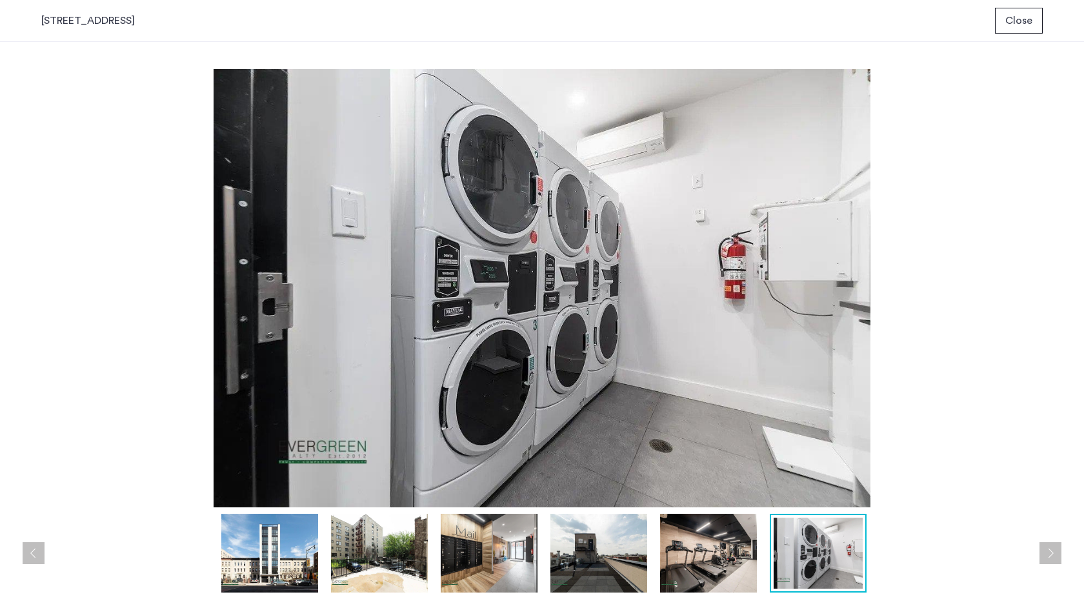
click at [26, 558] on button "Previous apartment" at bounding box center [34, 553] width 22 height 22
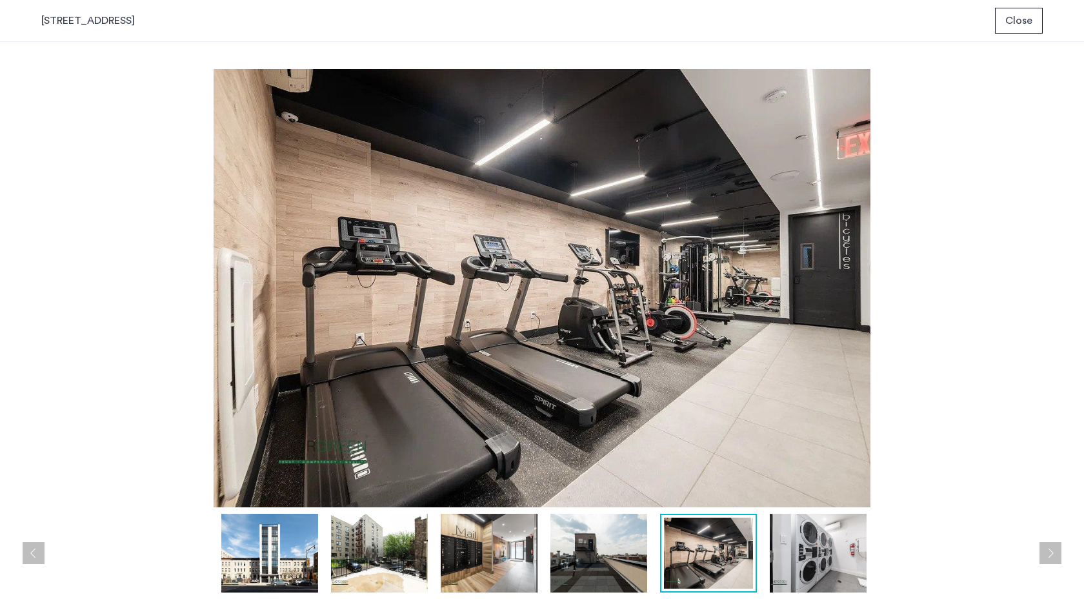
click at [26, 558] on button "Previous apartment" at bounding box center [34, 553] width 22 height 22
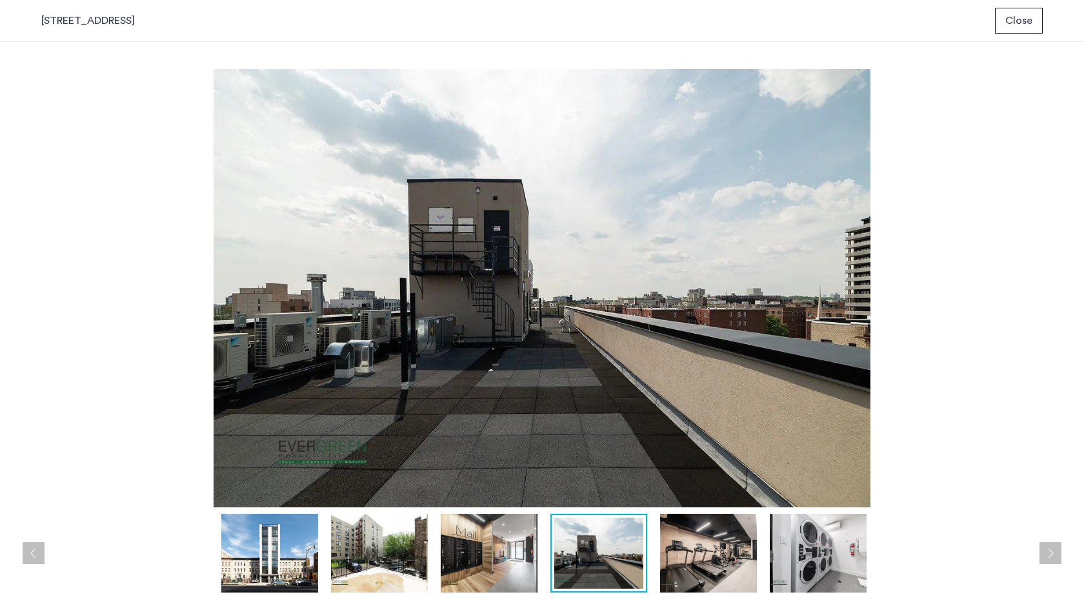
click at [26, 558] on button "Previous apartment" at bounding box center [34, 553] width 22 height 22
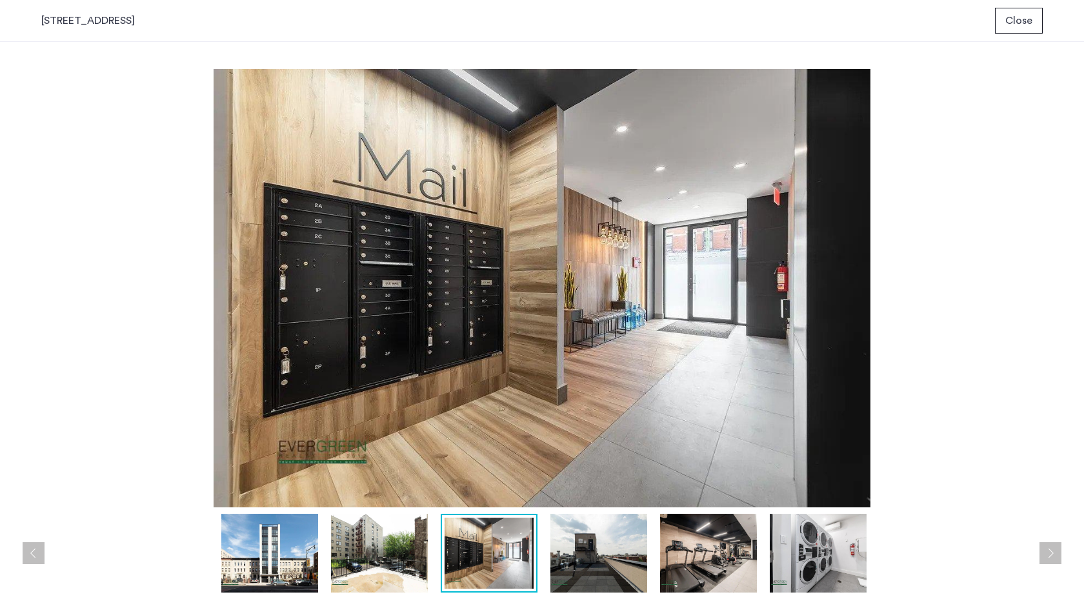
click at [26, 558] on button "Previous apartment" at bounding box center [34, 553] width 22 height 22
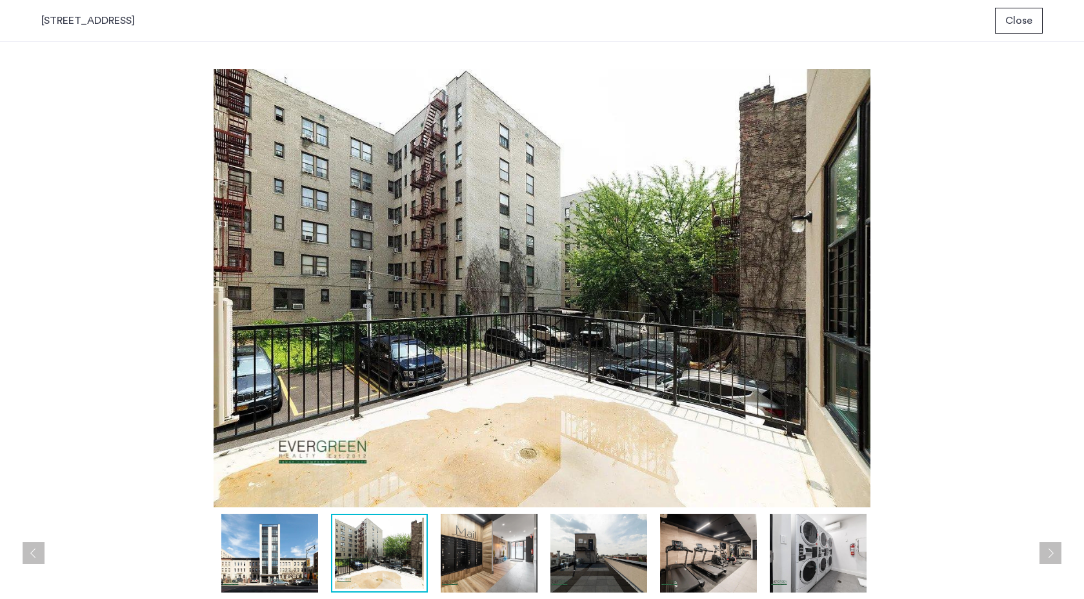
click at [1034, 30] on button "Close" at bounding box center [1019, 21] width 48 height 26
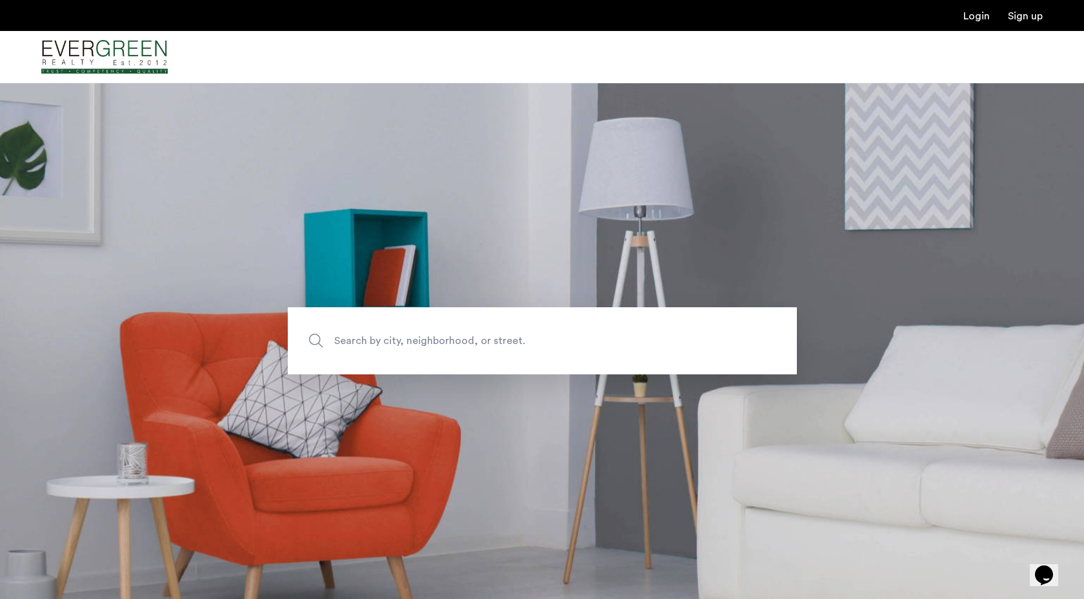
click at [376, 345] on span "Search by city, neighborhood, or street." at bounding box center [512, 340] width 356 height 17
click at [376, 345] on input "Search by city, neighborhood, or street." at bounding box center [542, 340] width 509 height 67
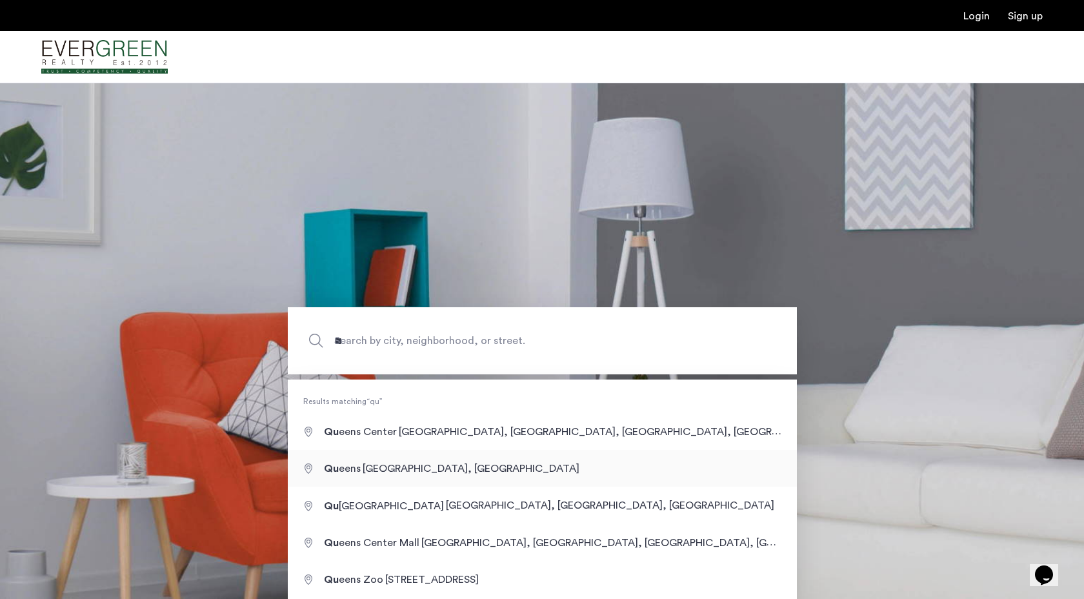
type input "**********"
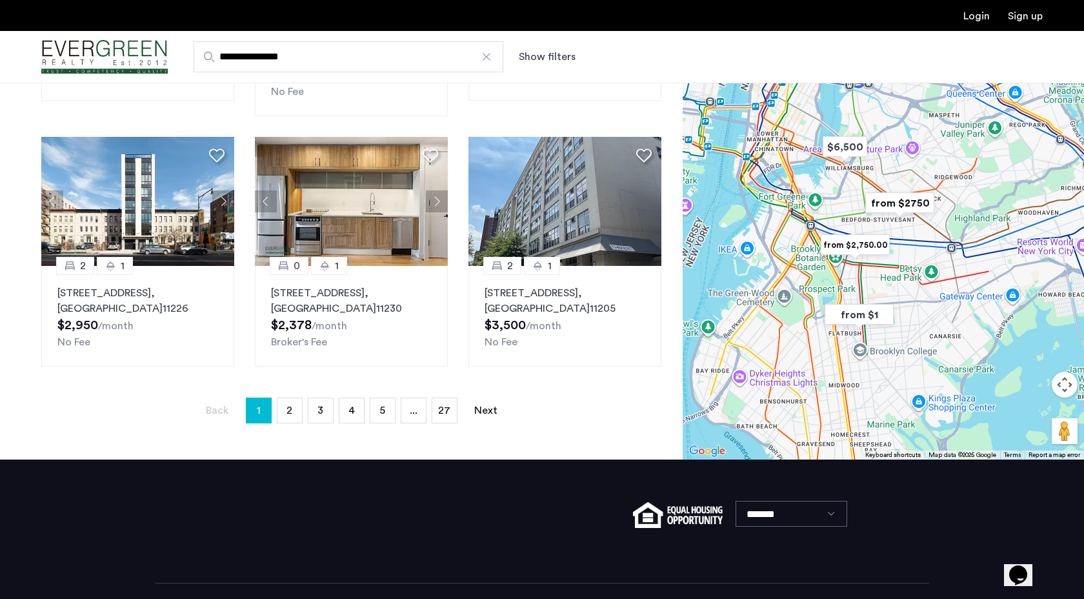
scroll to position [849, 0]
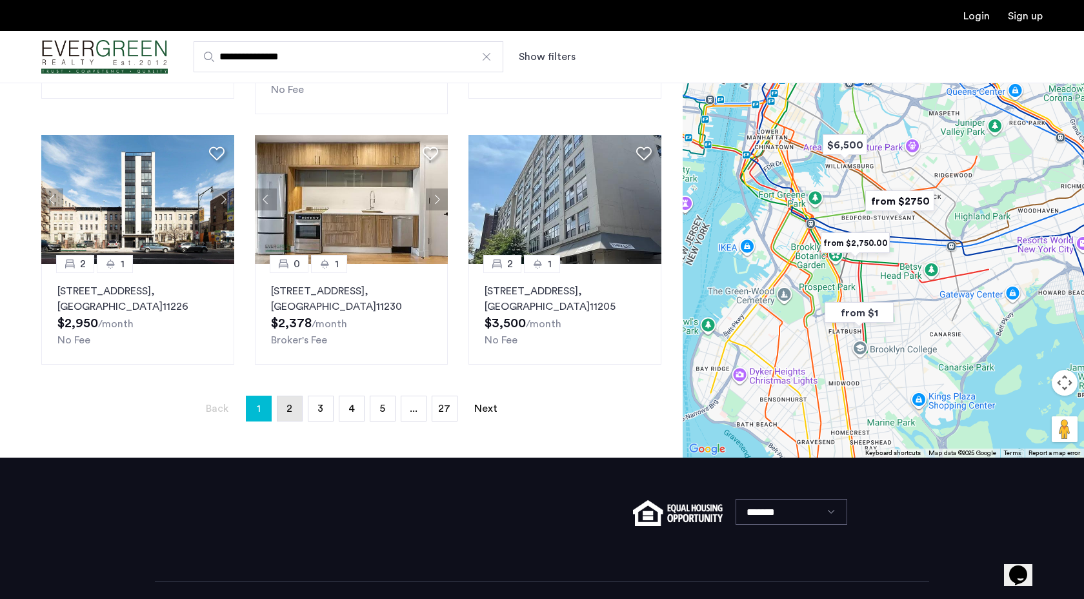
click at [290, 403] on span "2" at bounding box center [290, 408] width 6 height 10
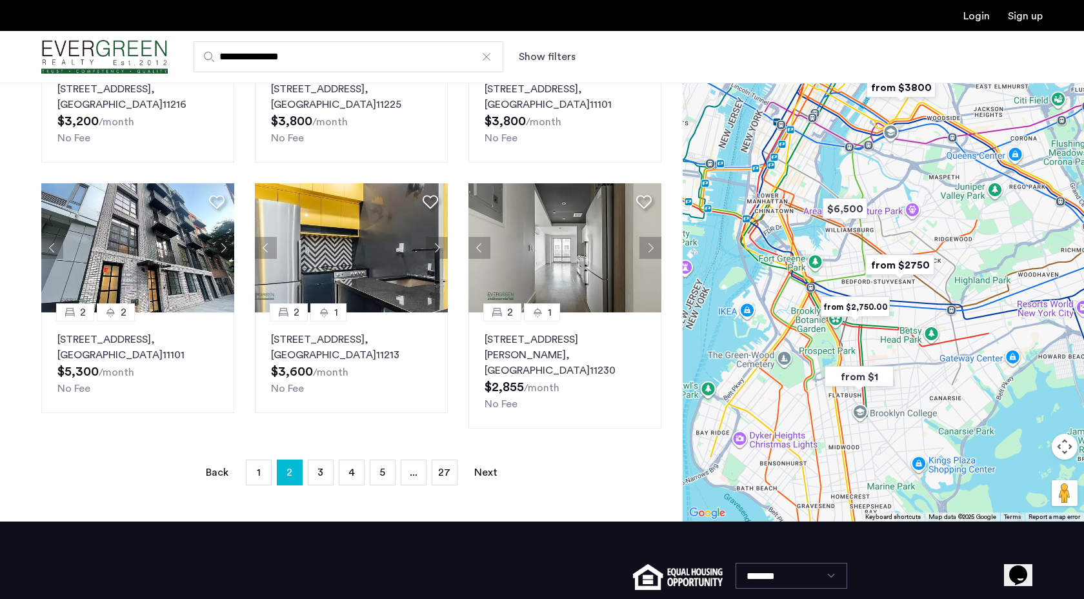
scroll to position [730, 0]
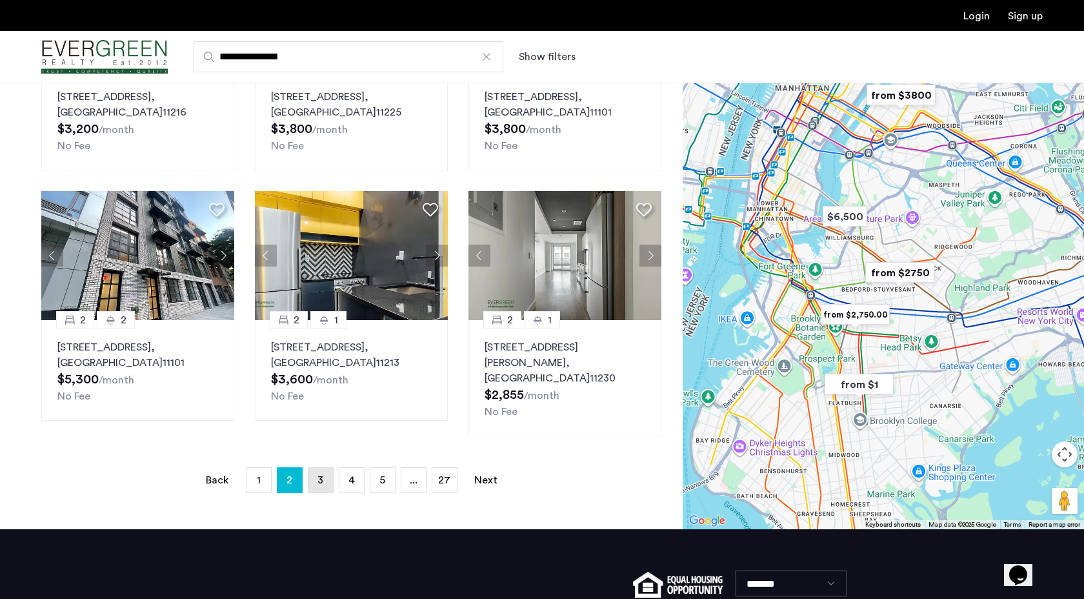
click at [328, 470] on link "page 3" at bounding box center [320, 480] width 25 height 25
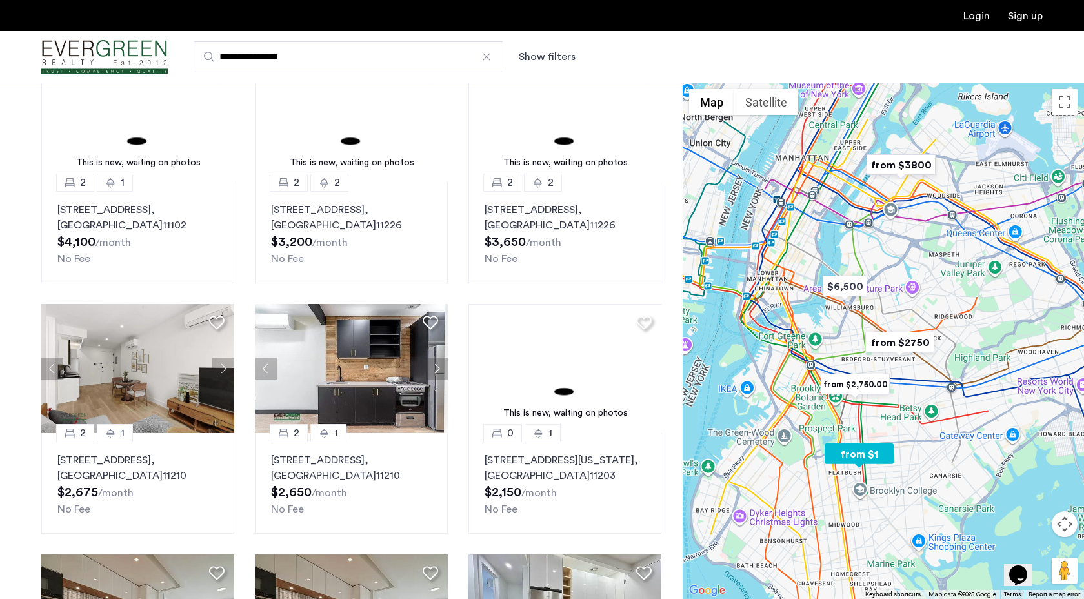
scroll to position [117, 0]
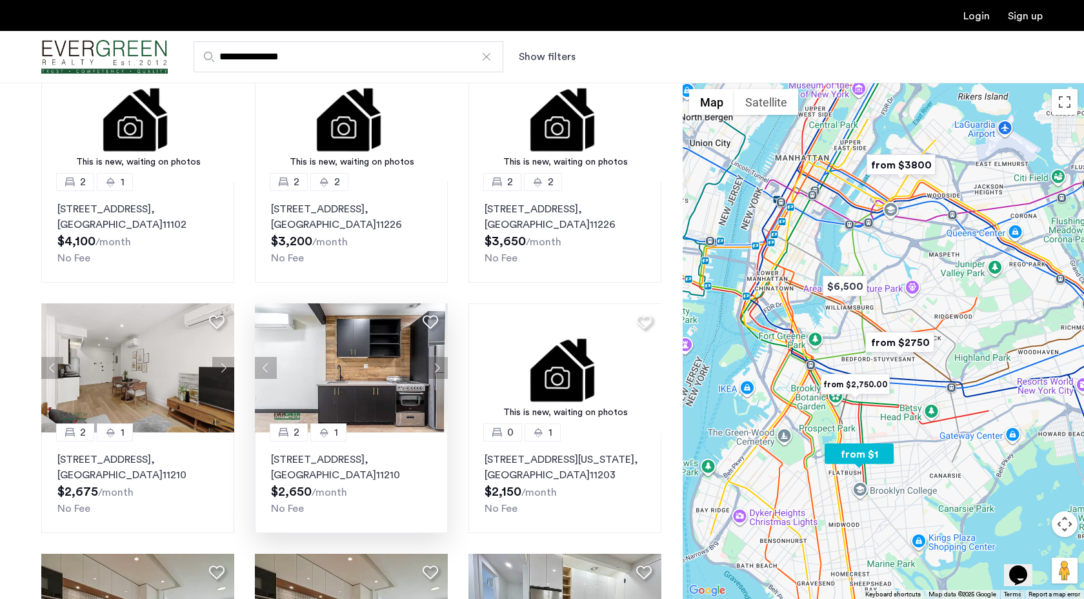
click at [439, 361] on button "Next apartment" at bounding box center [437, 368] width 22 height 22
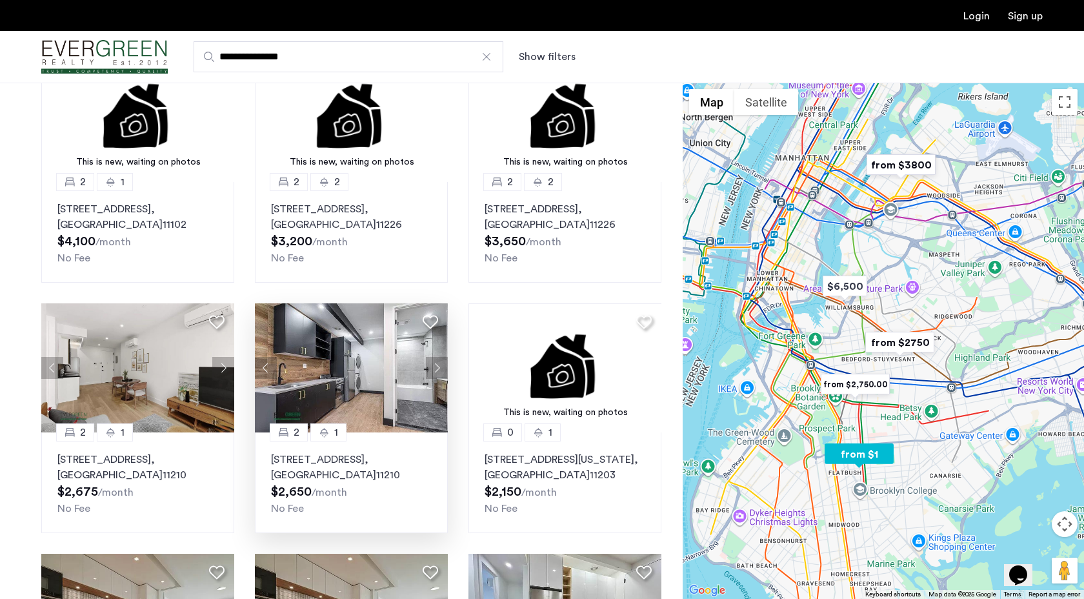
click at [439, 361] on button "Next apartment" at bounding box center [437, 368] width 22 height 22
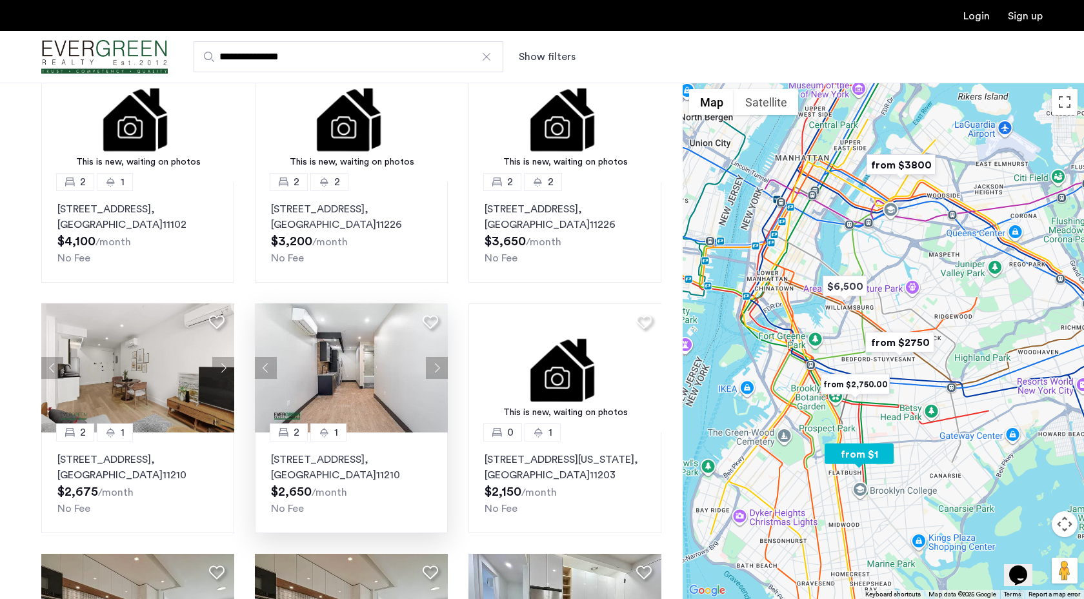
click at [439, 361] on button "Next apartment" at bounding box center [437, 368] width 22 height 22
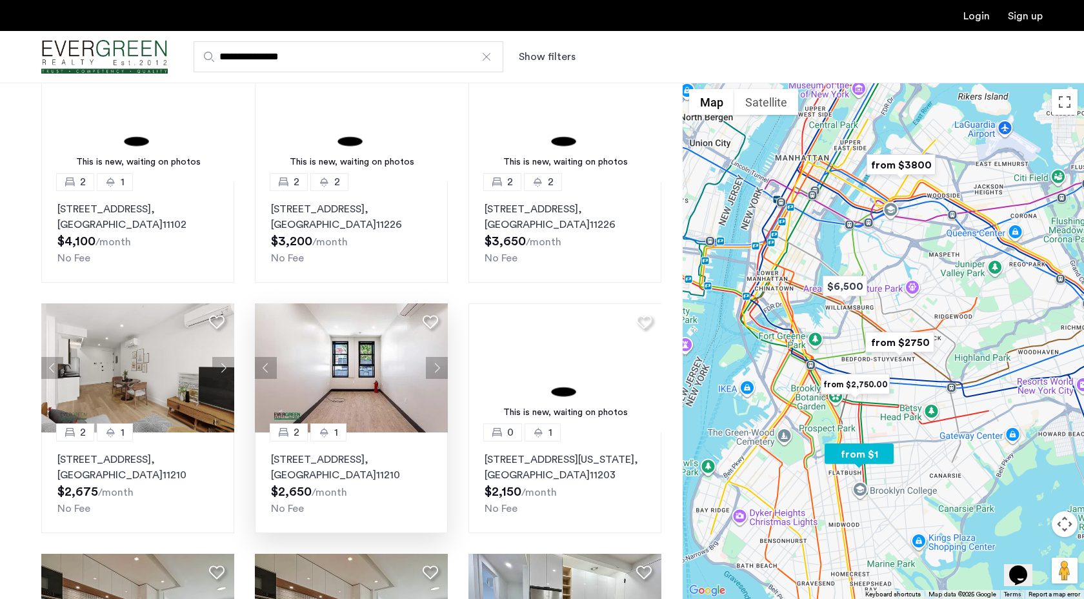
click at [439, 361] on button "Next apartment" at bounding box center [437, 368] width 22 height 22
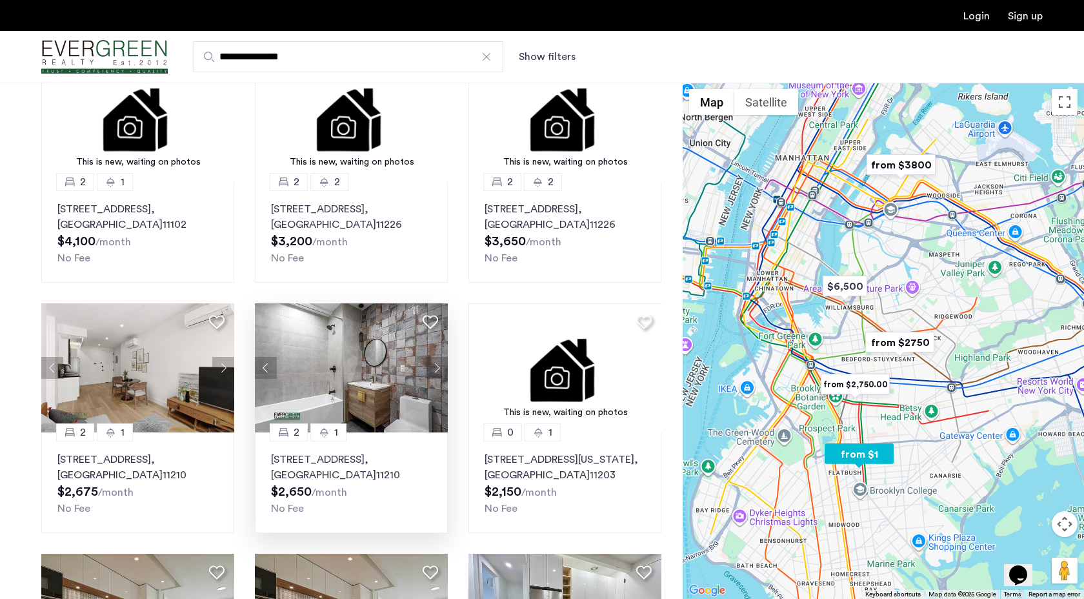
click at [439, 361] on button "Next apartment" at bounding box center [437, 368] width 22 height 22
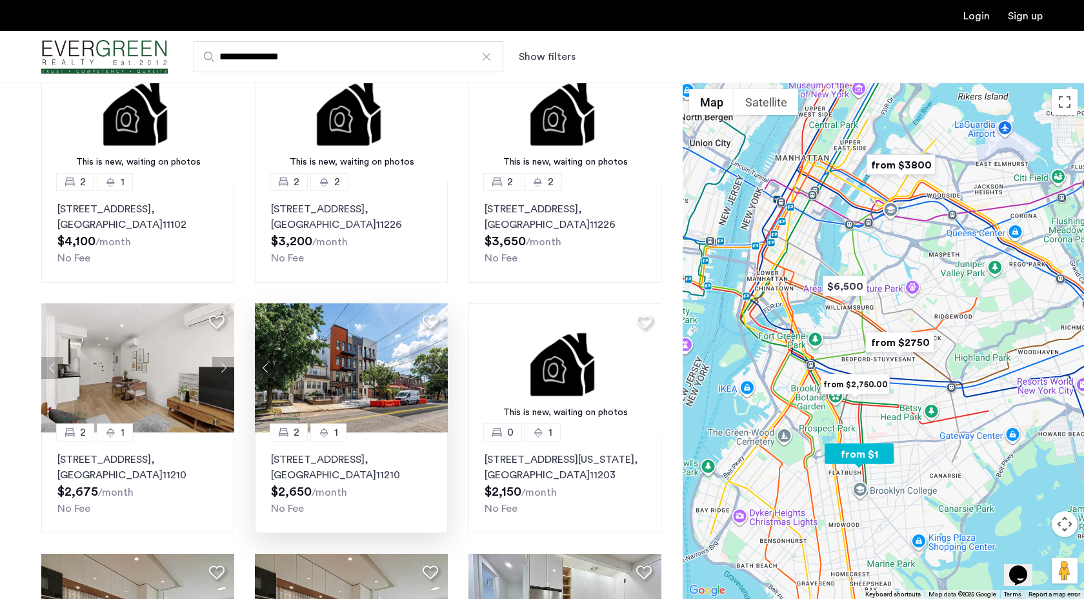
click at [385, 401] on img at bounding box center [352, 367] width 194 height 129
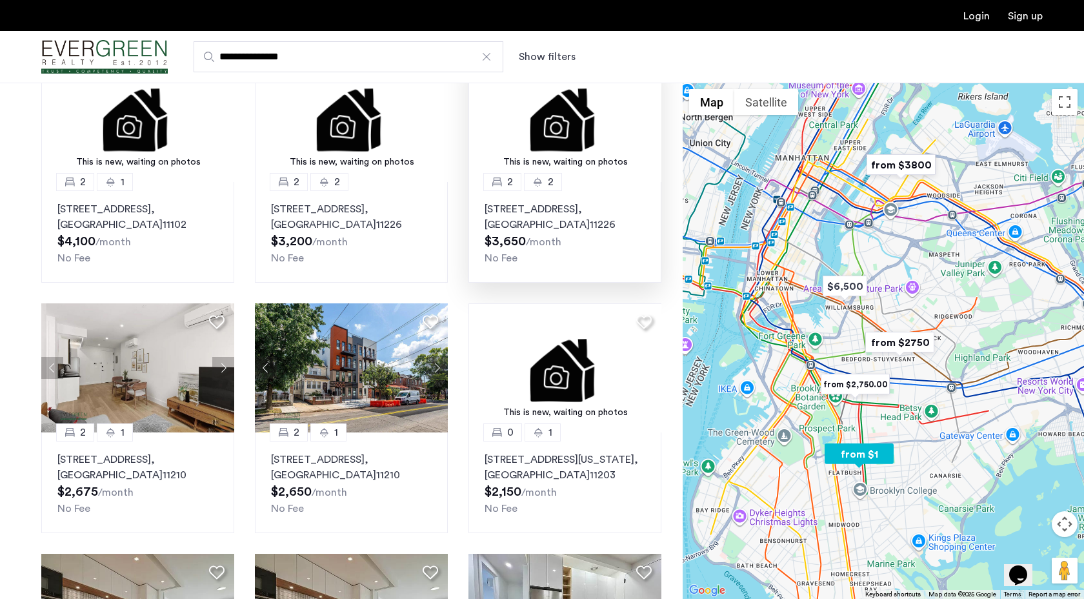
scroll to position [0, 0]
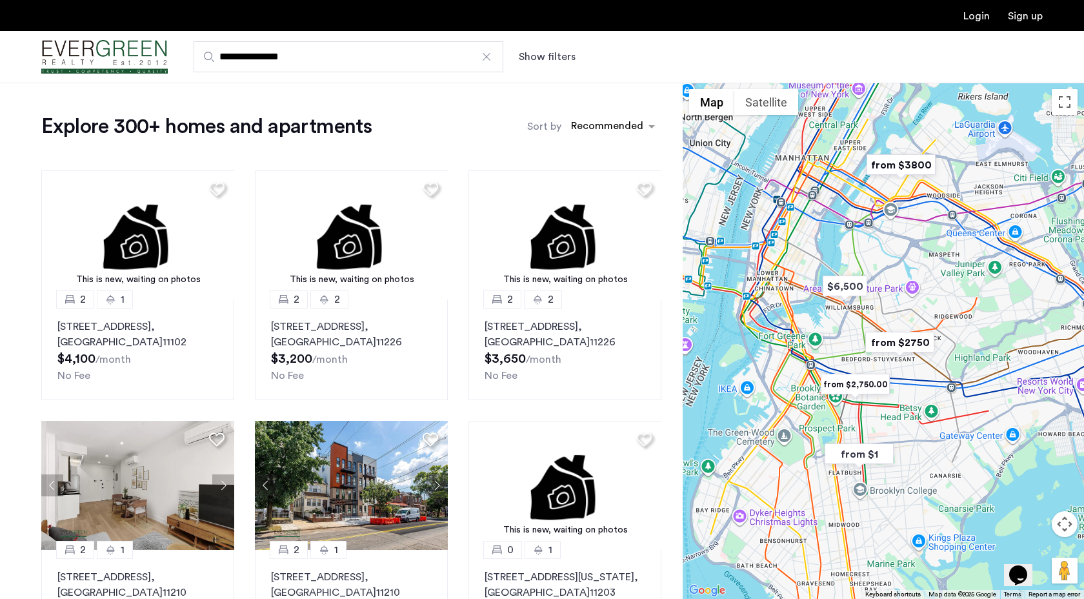
click at [441, 57] on input "**********" at bounding box center [349, 56] width 310 height 31
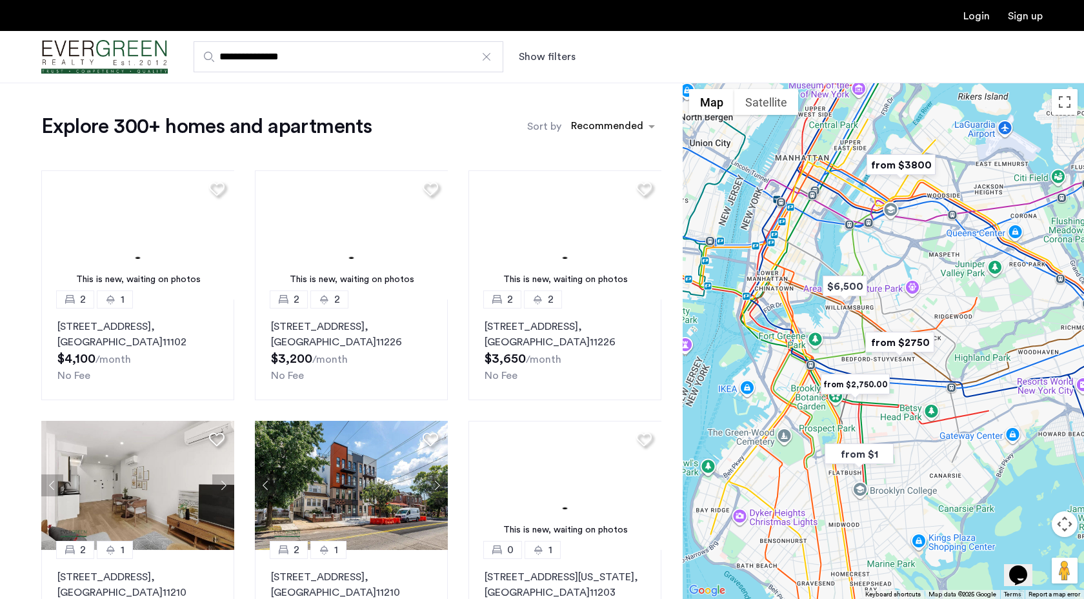
click at [540, 52] on button "Show filters" at bounding box center [547, 56] width 57 height 15
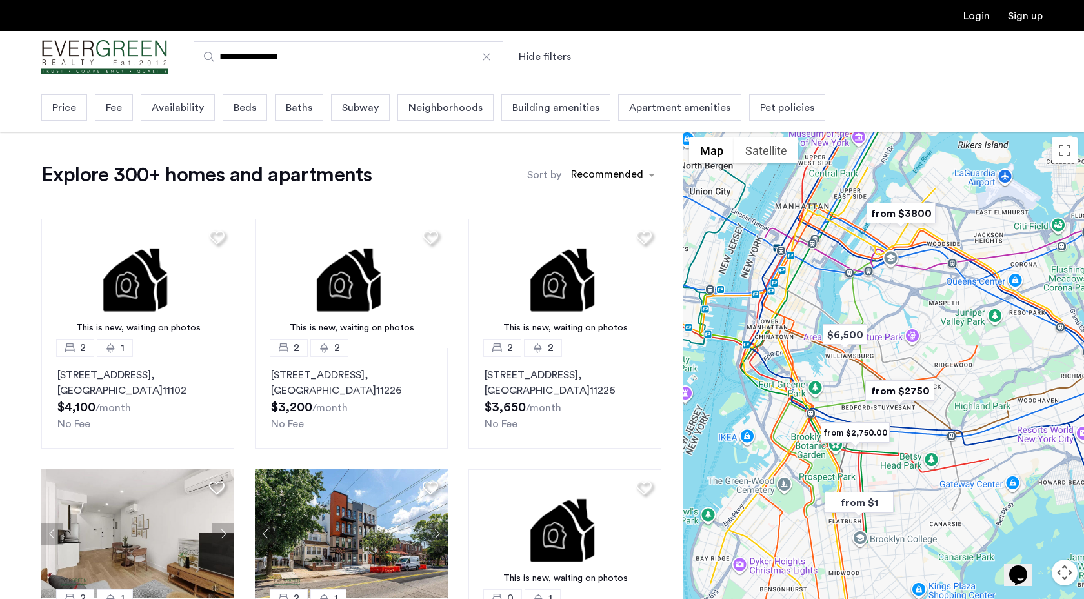
click at [242, 112] on span "Beds" at bounding box center [245, 107] width 23 height 15
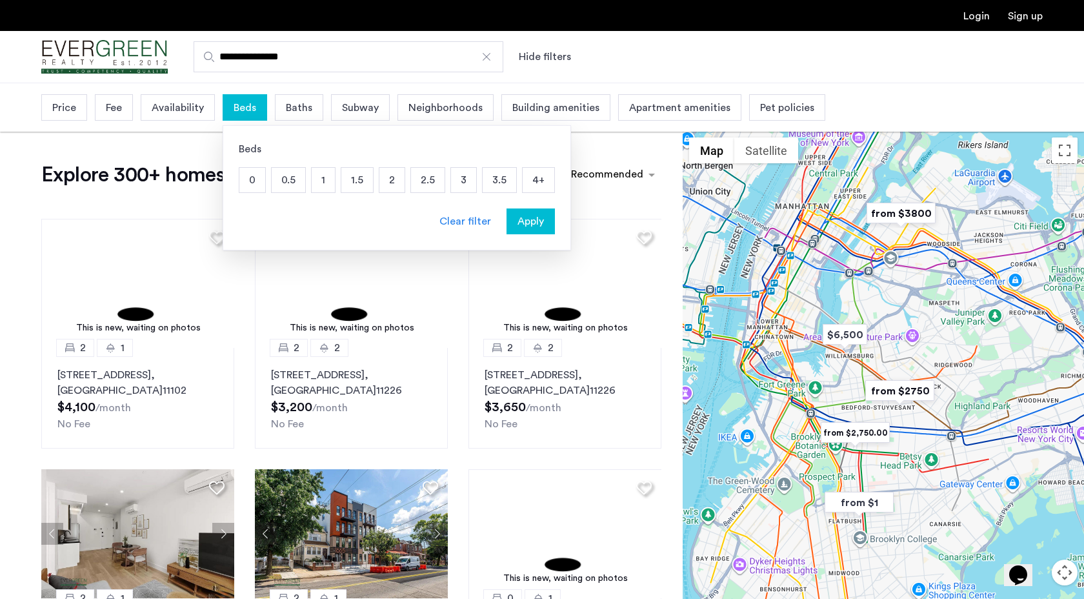
click at [320, 176] on p "1" at bounding box center [323, 180] width 23 height 25
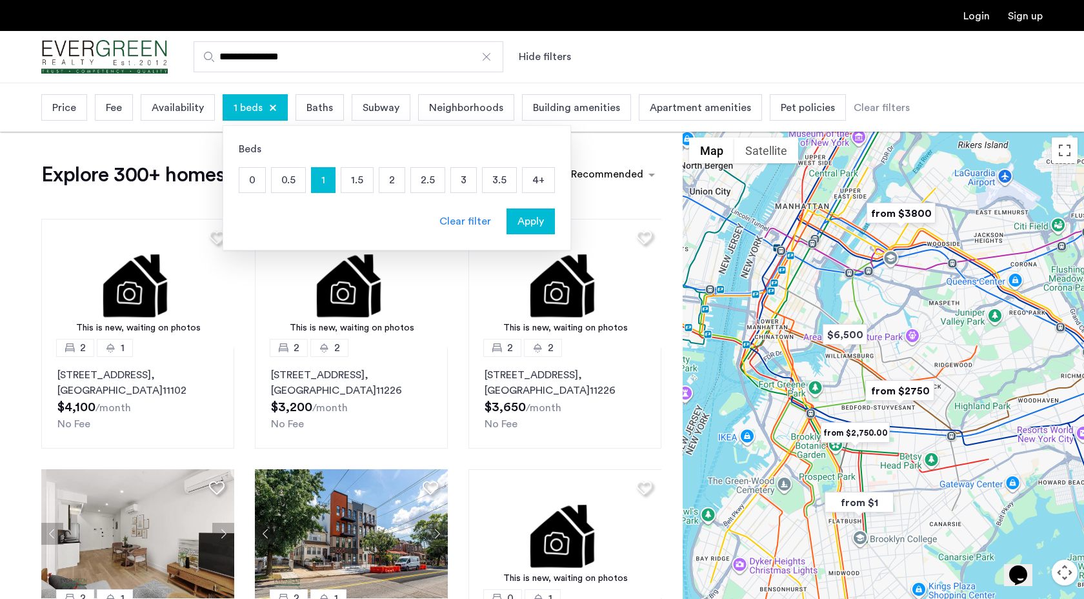
click at [534, 225] on span "Apply" at bounding box center [531, 221] width 26 height 15
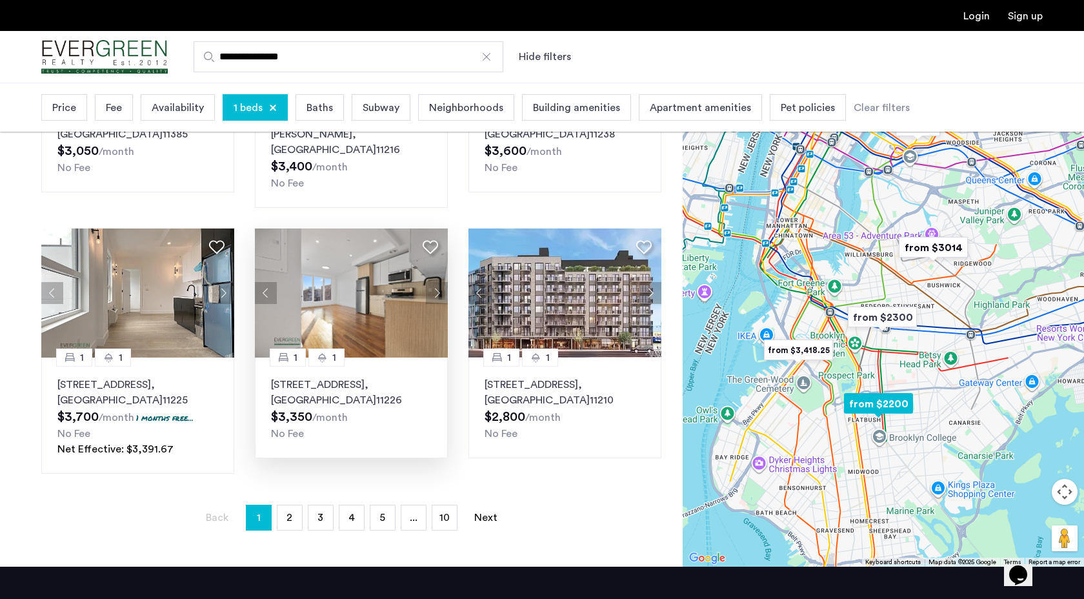
scroll to position [748, 0]
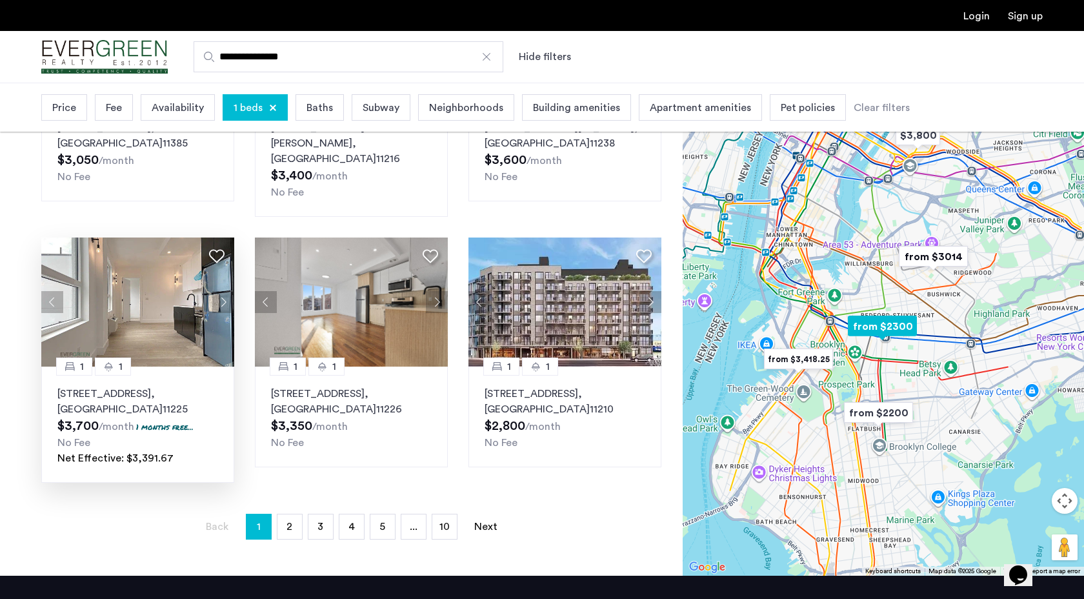
click at [136, 327] on img at bounding box center [138, 301] width 194 height 129
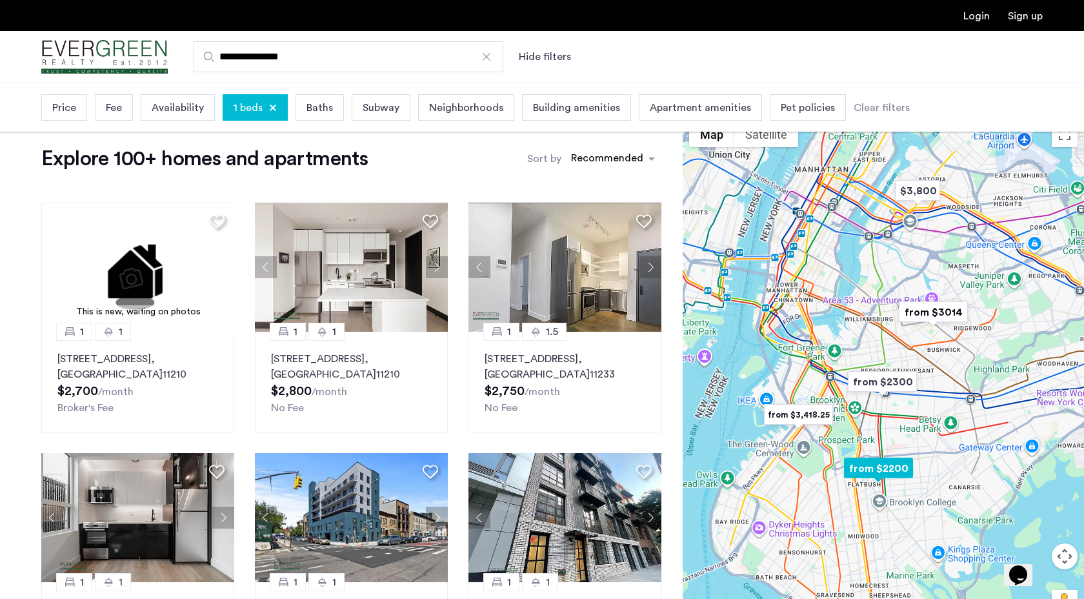
scroll to position [0, 0]
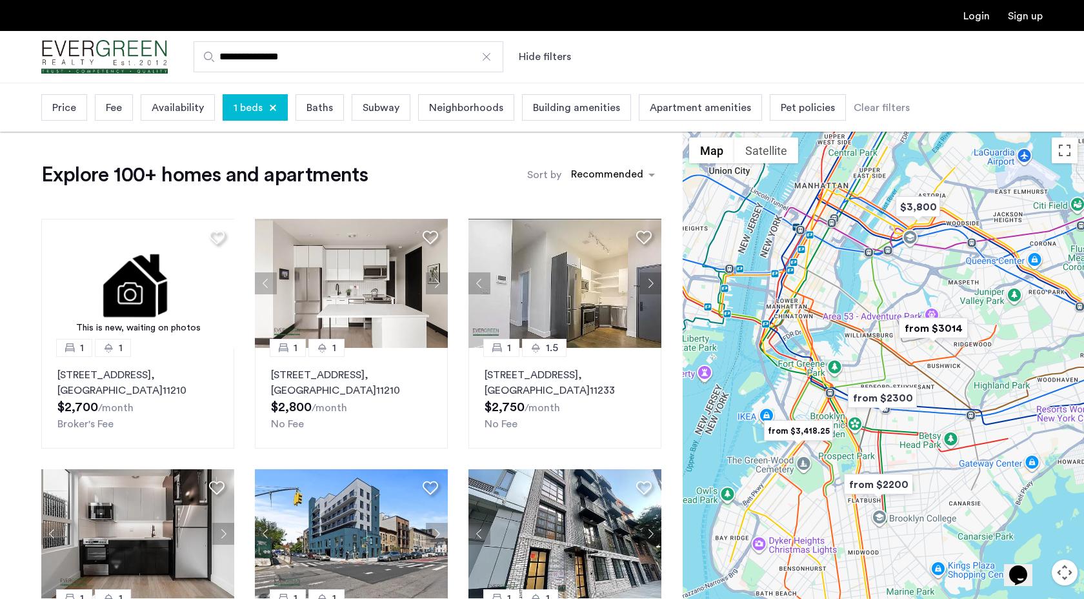
click at [77, 112] on div "Price" at bounding box center [64, 107] width 46 height 26
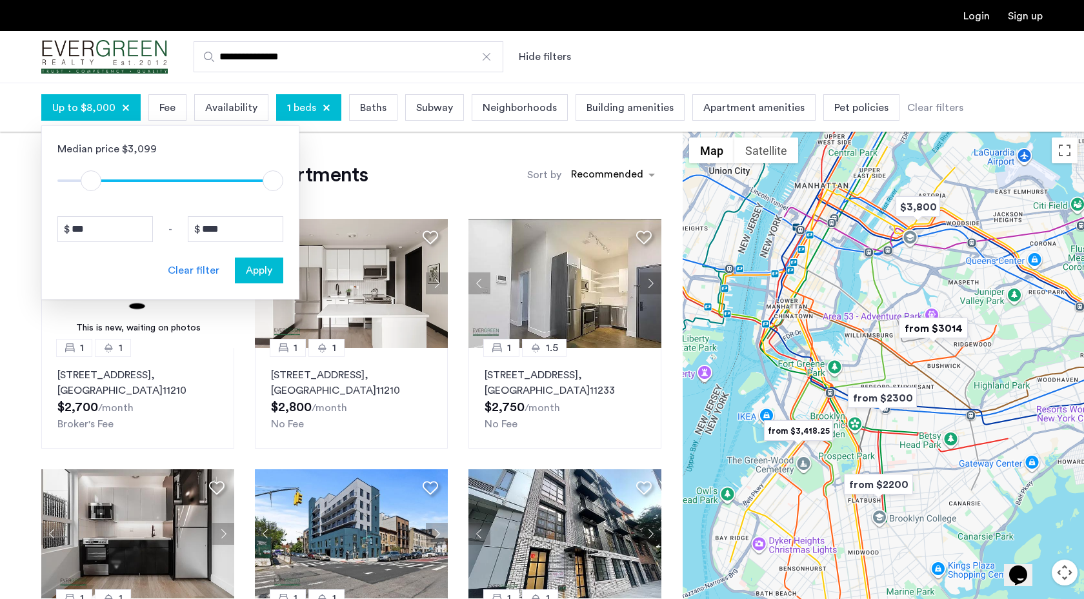
type input "****"
drag, startPoint x: 66, startPoint y: 184, endPoint x: 93, endPoint y: 189, distance: 27.0
click at [93, 189] on span "ngx-slider" at bounding box center [93, 180] width 21 height 21
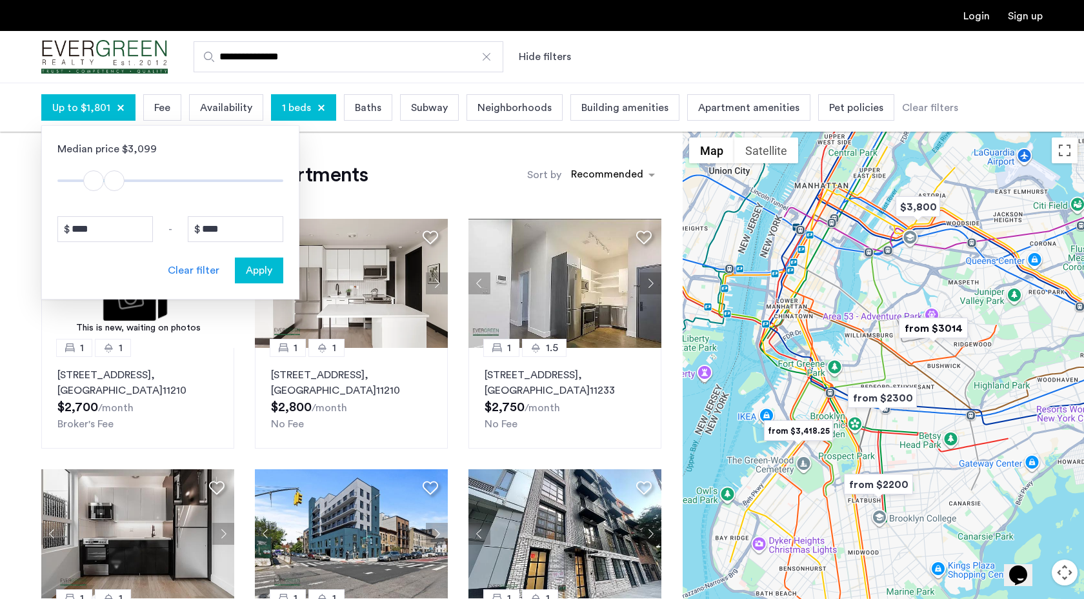
type input "****"
drag, startPoint x: 276, startPoint y: 179, endPoint x: 112, endPoint y: 187, distance: 164.7
click at [111, 187] on span "ngx-slider-max" at bounding box center [111, 180] width 21 height 21
click at [269, 277] on span "Apply" at bounding box center [259, 270] width 26 height 15
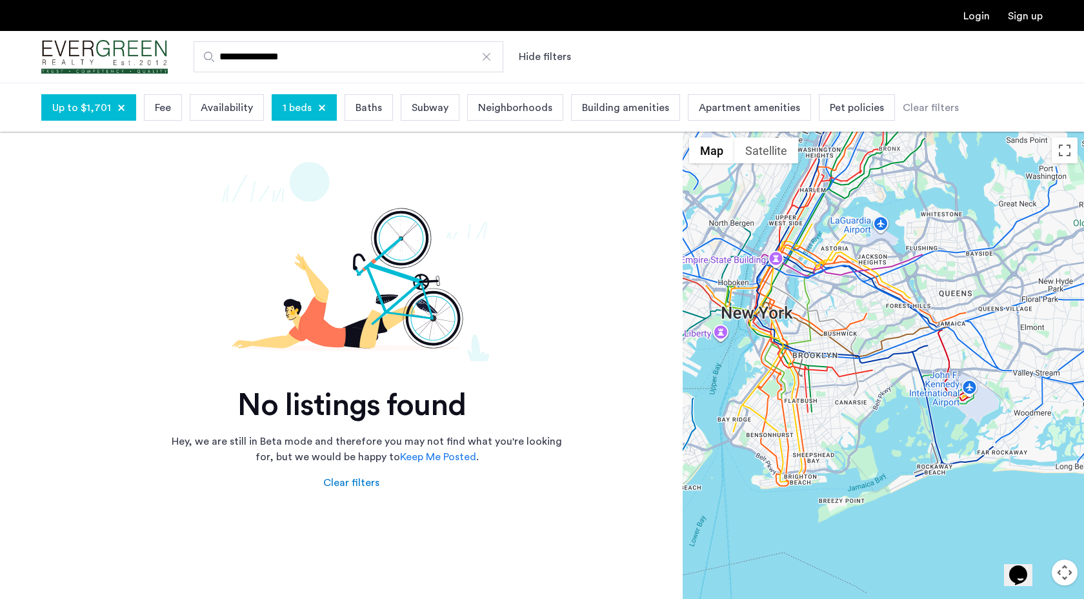
click at [97, 112] on span "Up to $1,701" at bounding box center [81, 107] width 59 height 15
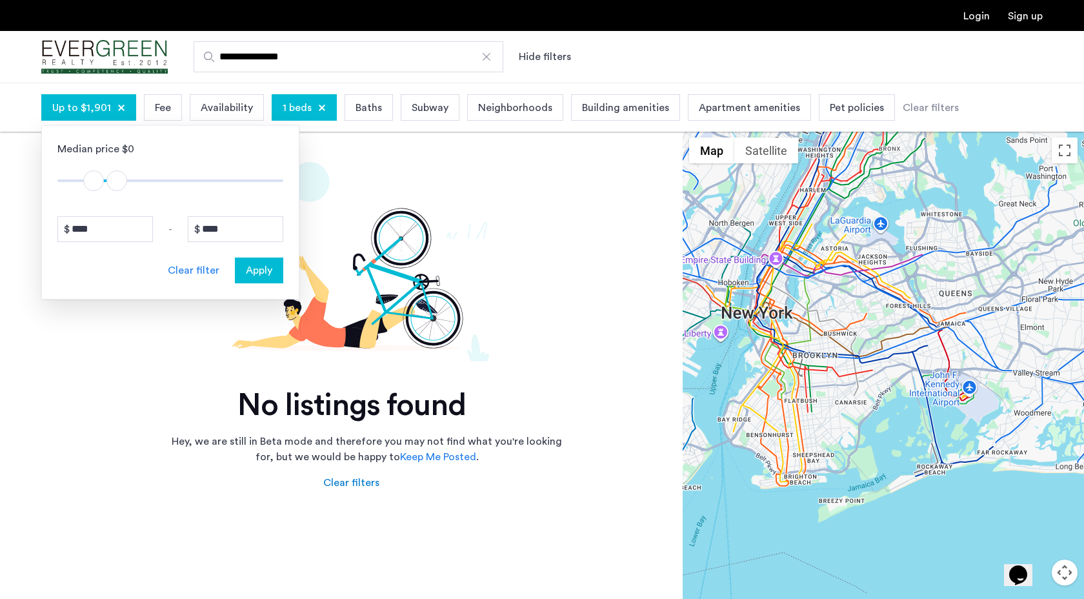
type input "****"
drag, startPoint x: 113, startPoint y: 178, endPoint x: 120, endPoint y: 178, distance: 7.1
click at [120, 178] on span "ngx-slider-max" at bounding box center [119, 180] width 21 height 21
click at [272, 266] on span "Apply" at bounding box center [259, 270] width 26 height 15
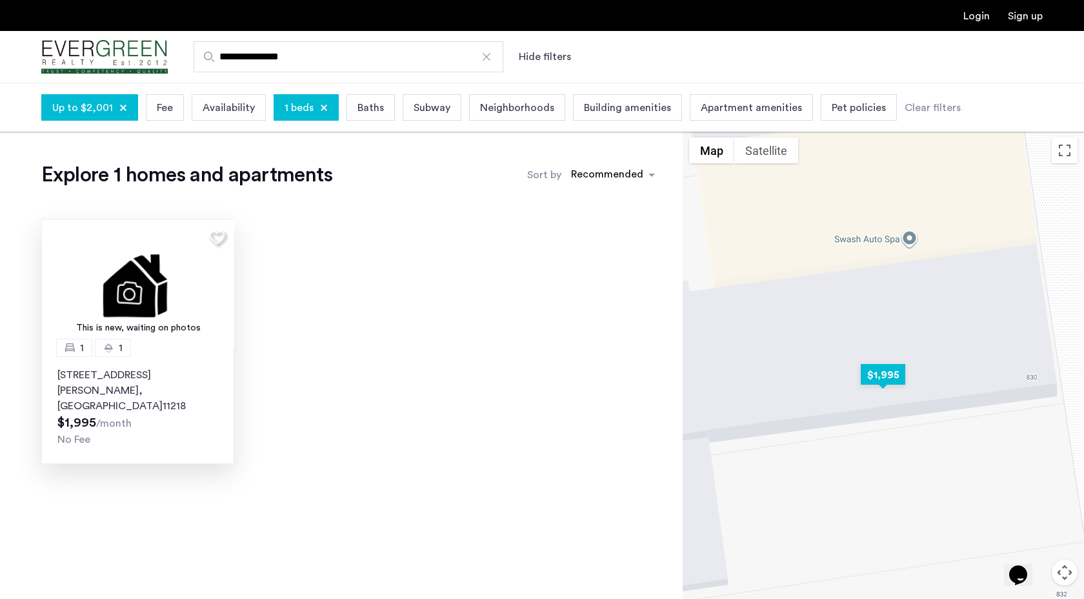
click at [206, 283] on img at bounding box center [138, 283] width 194 height 129
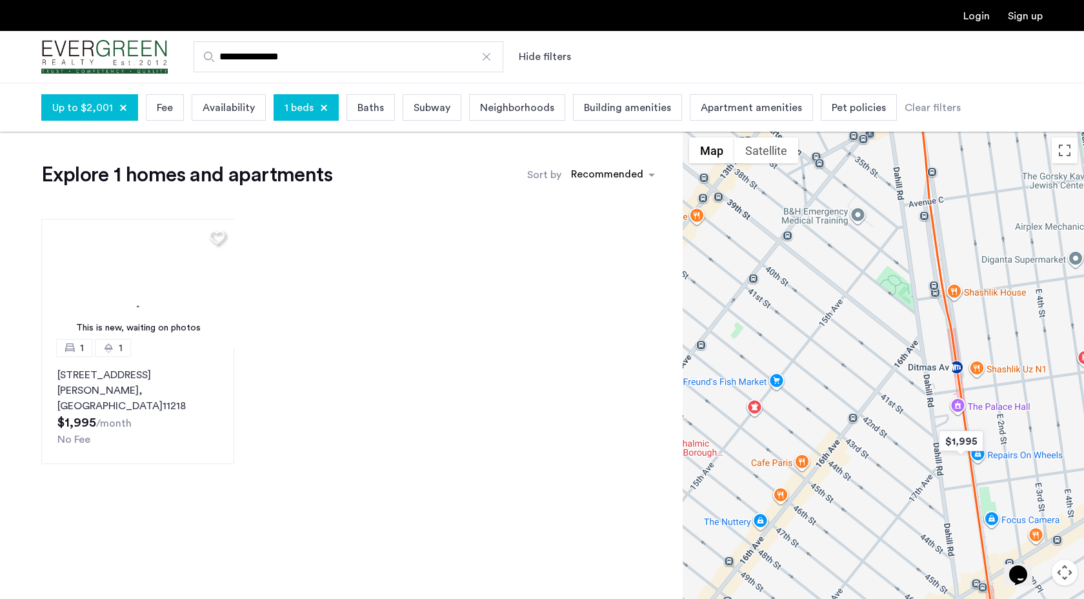
drag, startPoint x: 939, startPoint y: 276, endPoint x: 958, endPoint y: 465, distance: 189.4
click at [958, 465] on div at bounding box center [883, 389] width 401 height 516
click at [325, 103] on div "1 beds" at bounding box center [306, 107] width 65 height 26
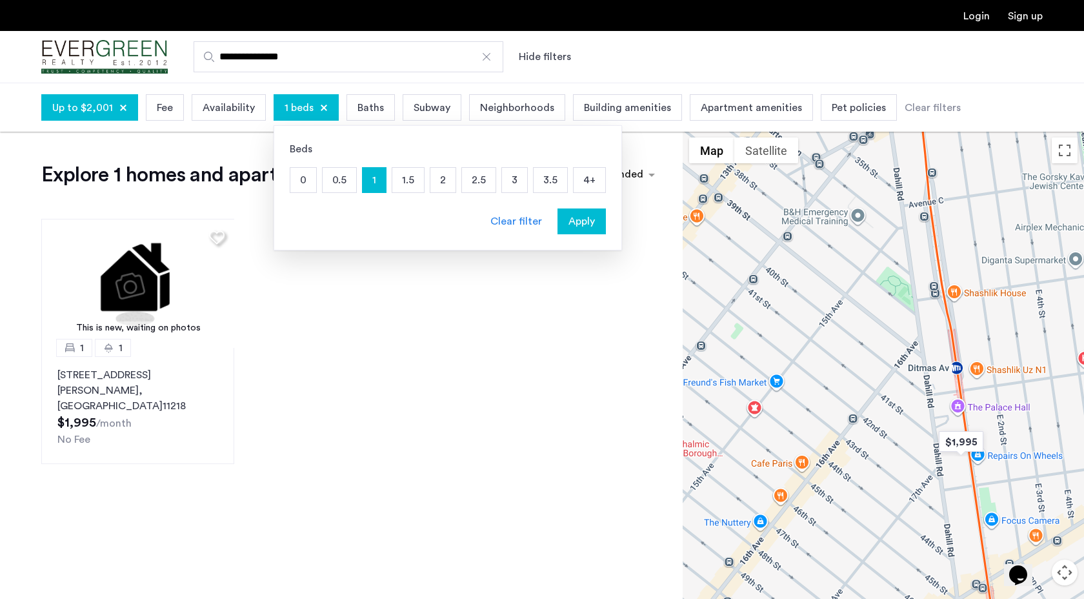
click at [294, 179] on p "0" at bounding box center [303, 180] width 26 height 25
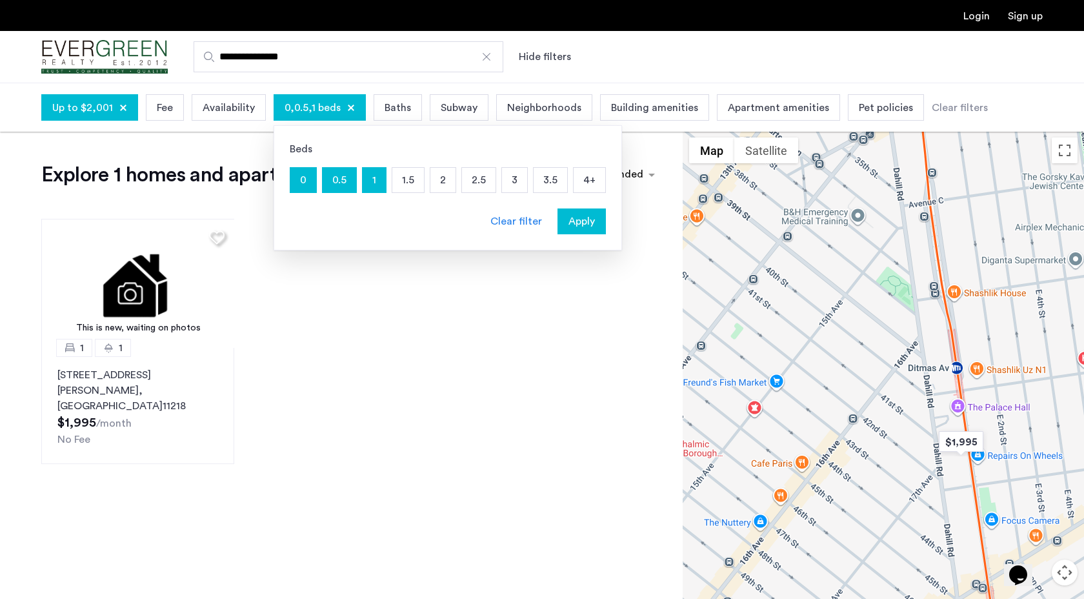
click at [536, 214] on div "Clear filter" at bounding box center [516, 221] width 52 height 15
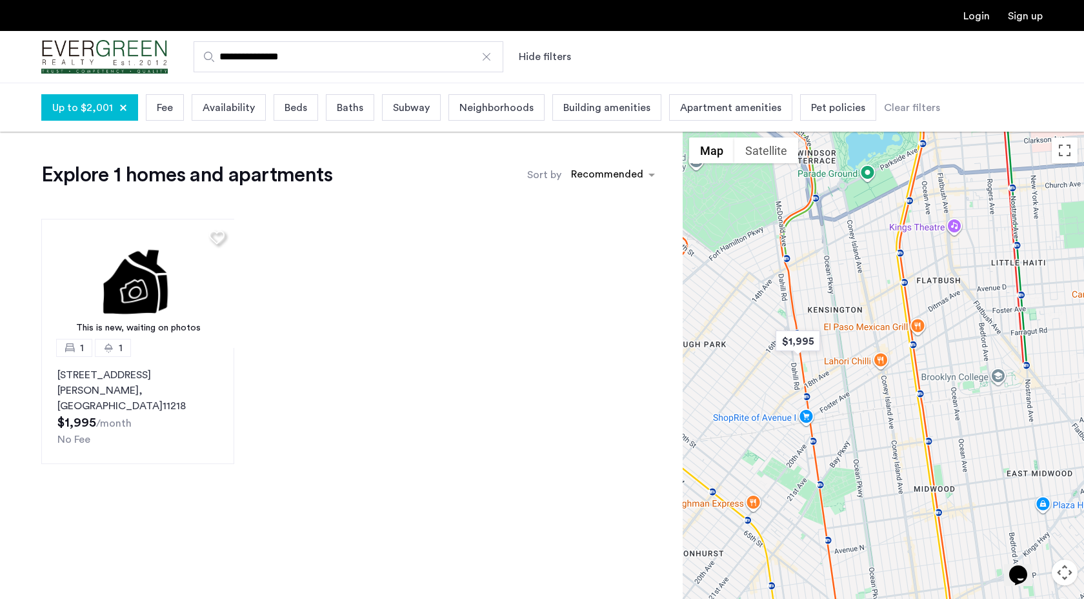
click at [127, 115] on div "Up to $2,001" at bounding box center [89, 107] width 97 height 26
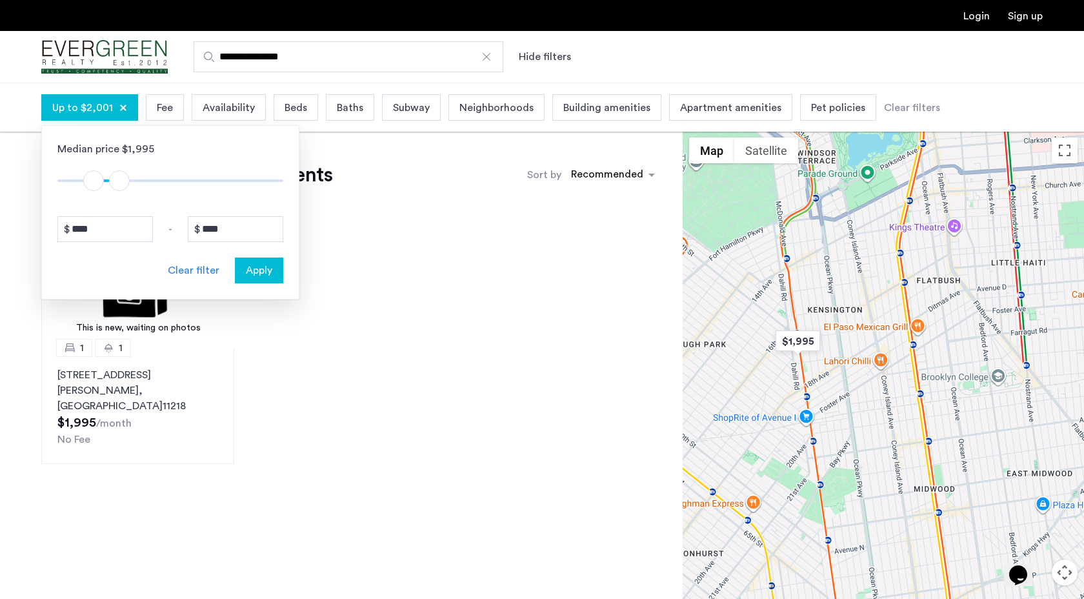
click at [124, 112] on div "Up to $2,001" at bounding box center [89, 107] width 97 height 26
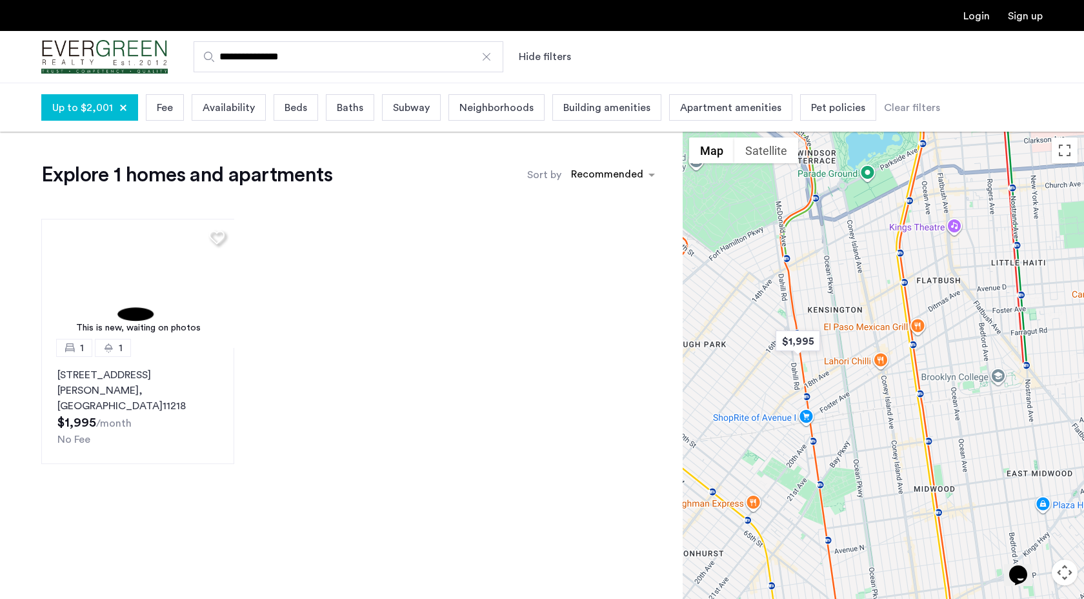
click at [121, 103] on div "Up to $2,001" at bounding box center [89, 107] width 97 height 26
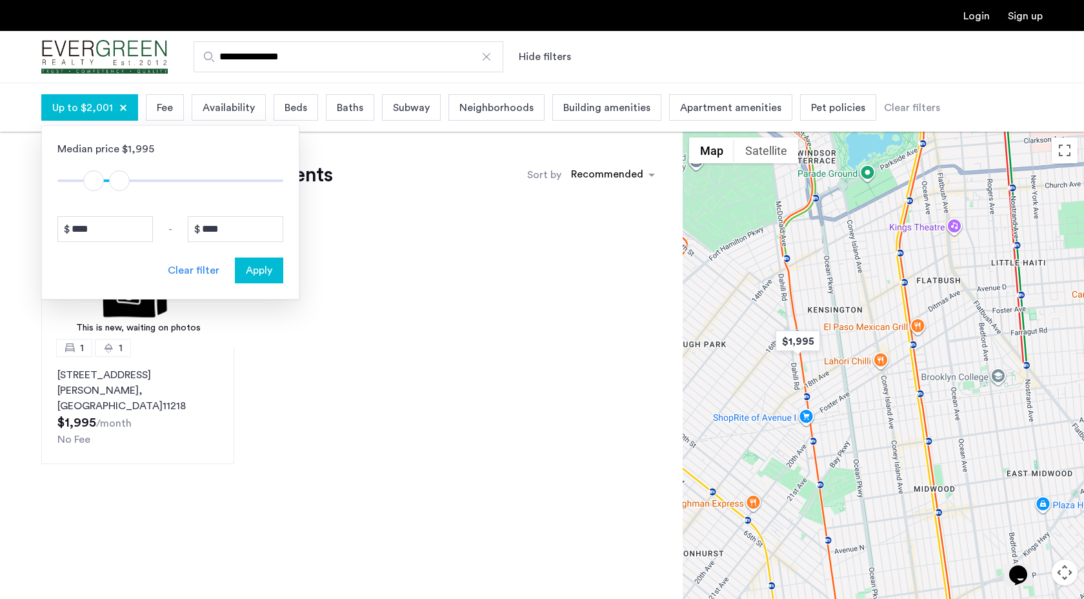
click at [121, 106] on div at bounding box center [123, 108] width 8 height 8
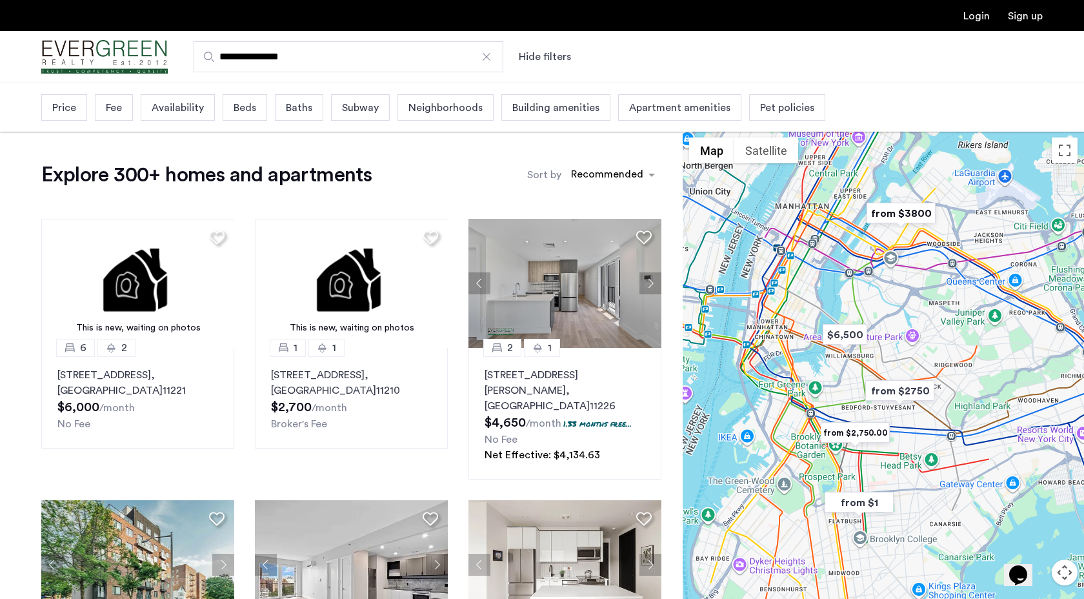
click at [876, 503] on img "from $1" at bounding box center [859, 502] width 79 height 29
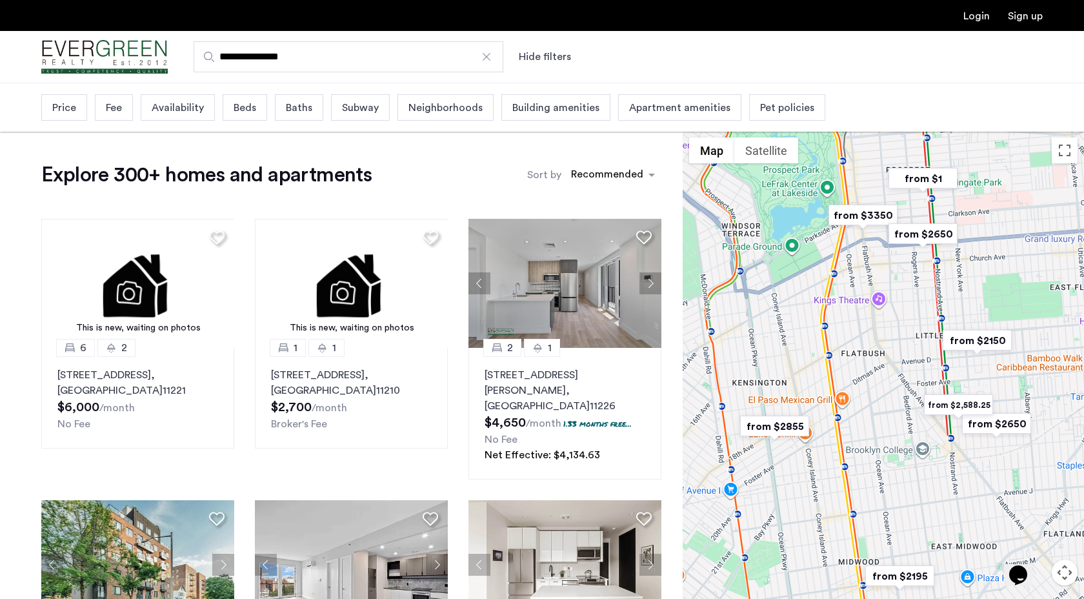
click at [923, 176] on img "from $1" at bounding box center [922, 178] width 79 height 29
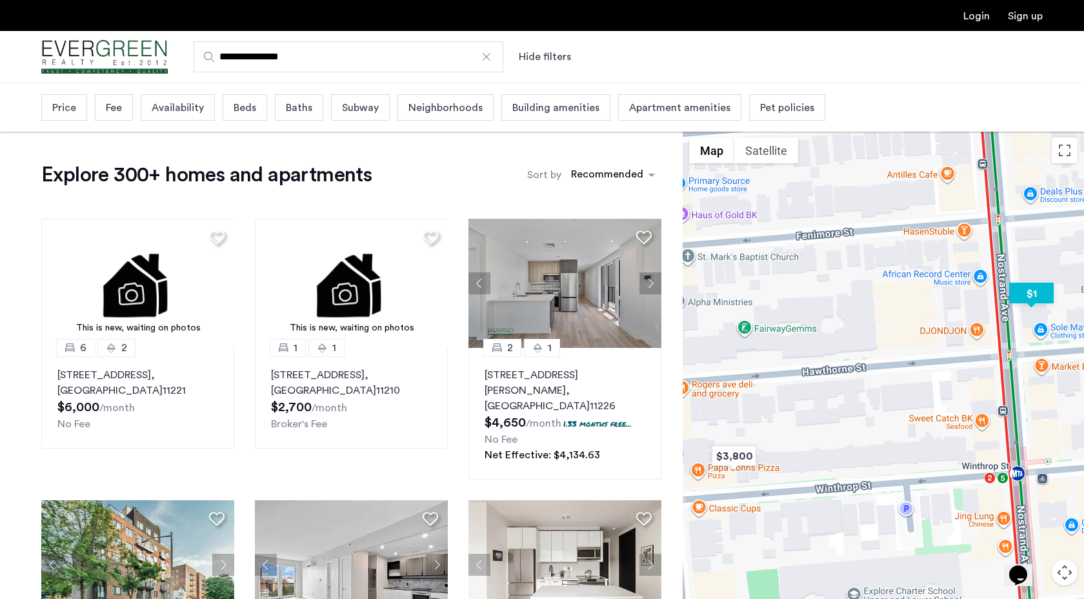
click at [1031, 298] on img "$1" at bounding box center [1031, 293] width 55 height 29
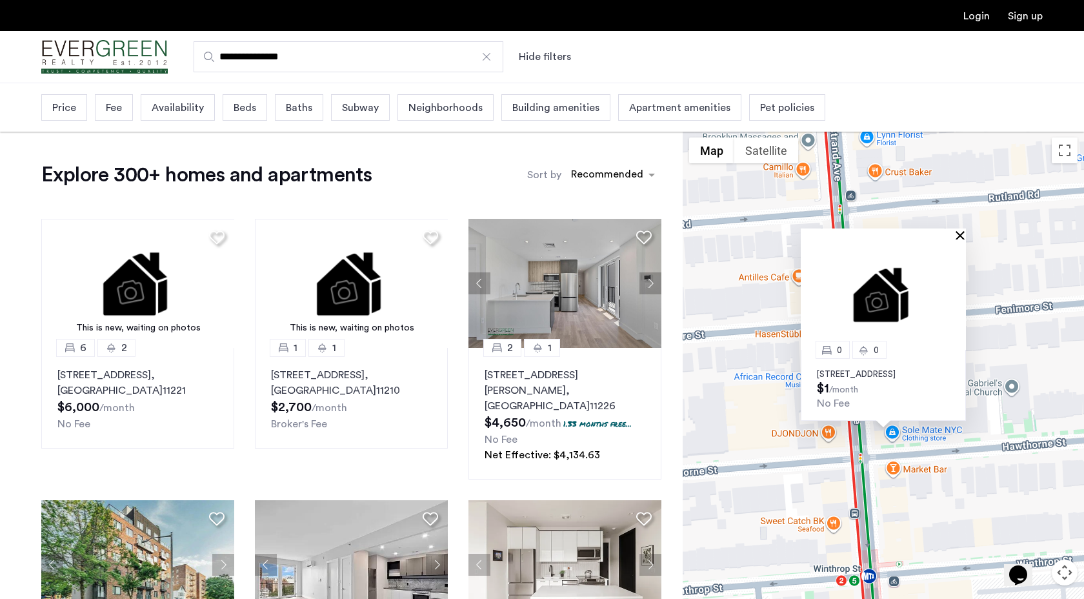
click at [960, 230] on button "Close" at bounding box center [962, 234] width 9 height 9
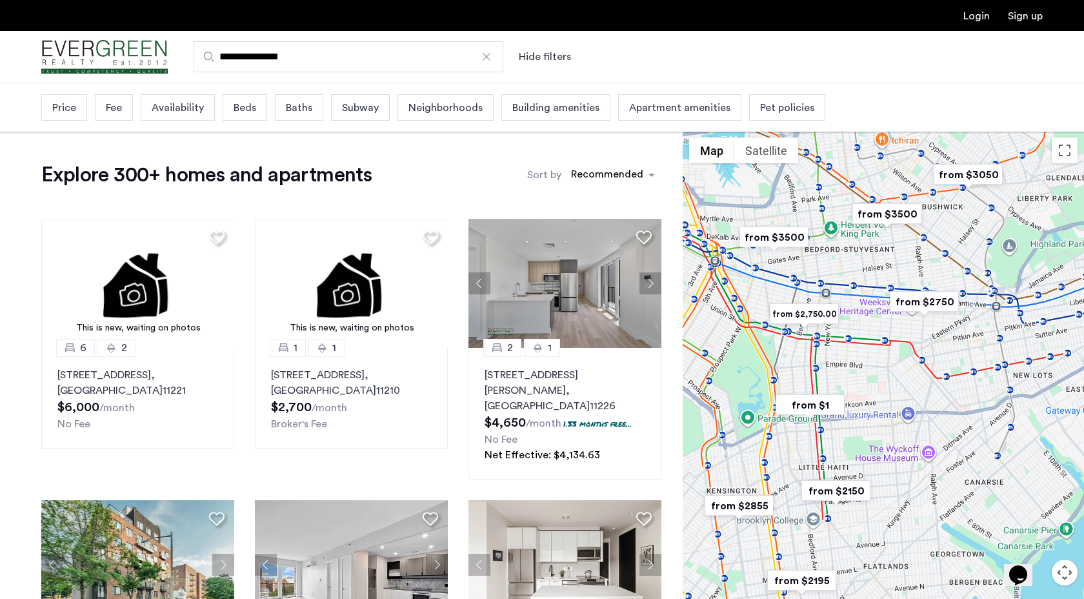
click at [830, 503] on img "from $2150" at bounding box center [835, 490] width 79 height 29
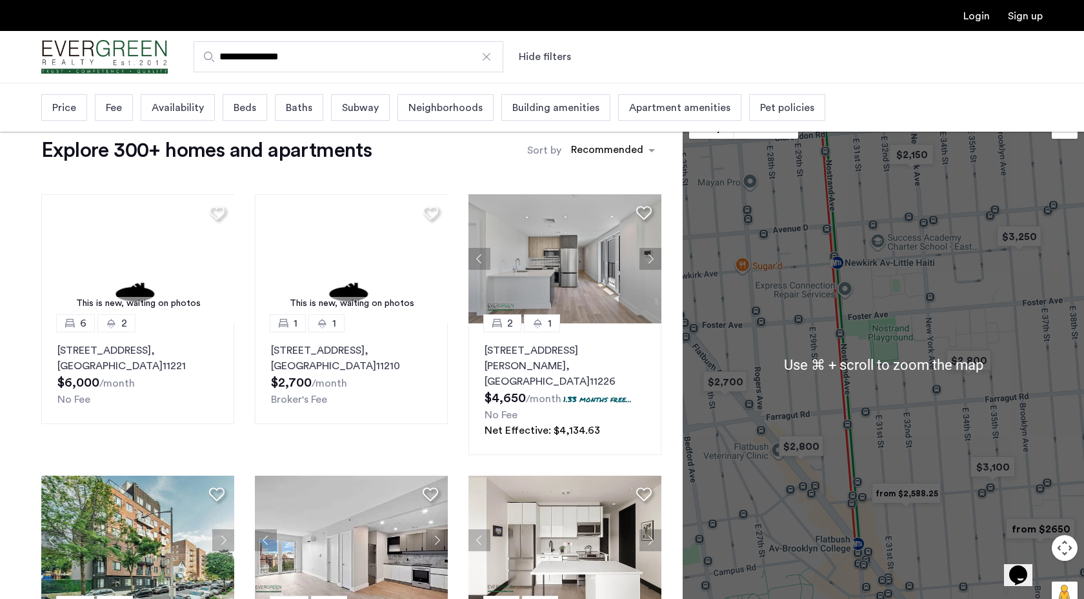
scroll to position [22, 0]
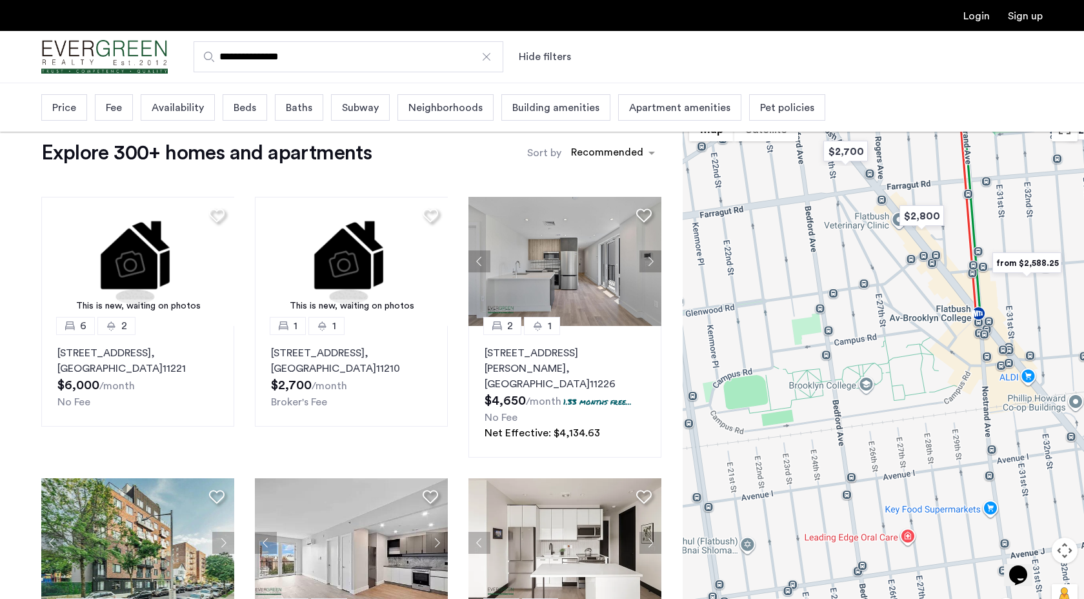
drag, startPoint x: 848, startPoint y: 451, endPoint x: 969, endPoint y: 214, distance: 266.4
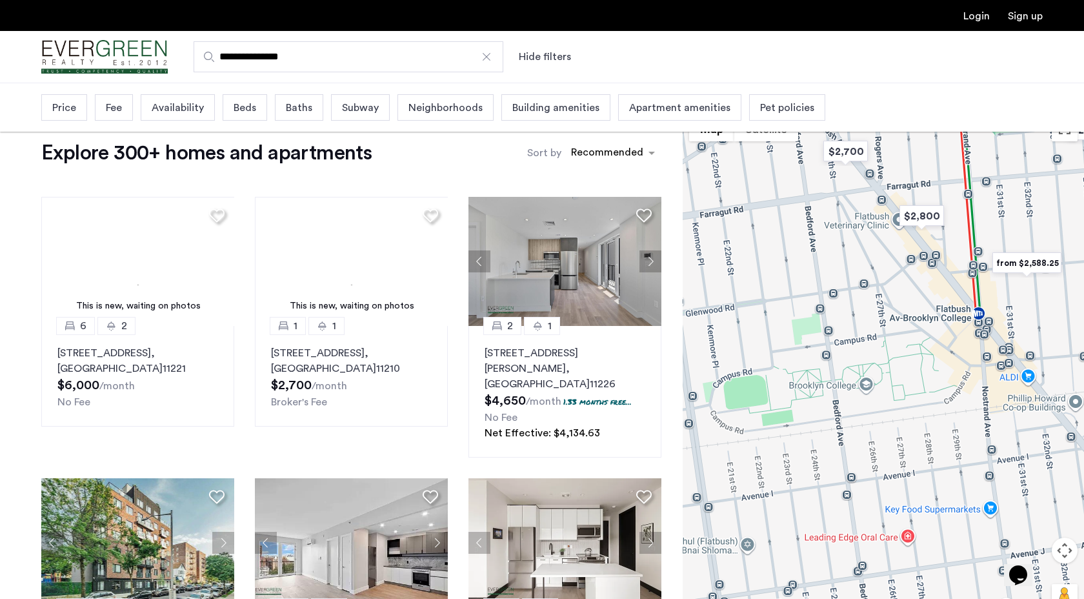
click at [969, 214] on div "To navigate, press the arrow keys." at bounding box center [883, 367] width 401 height 516
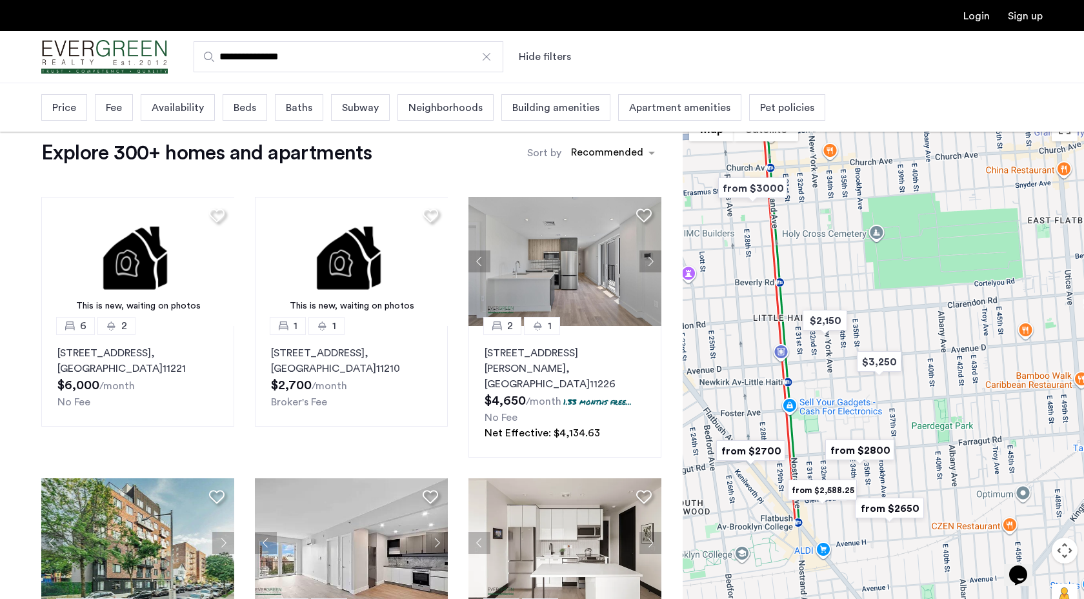
drag, startPoint x: 981, startPoint y: 378, endPoint x: 795, endPoint y: 586, distance: 278.8
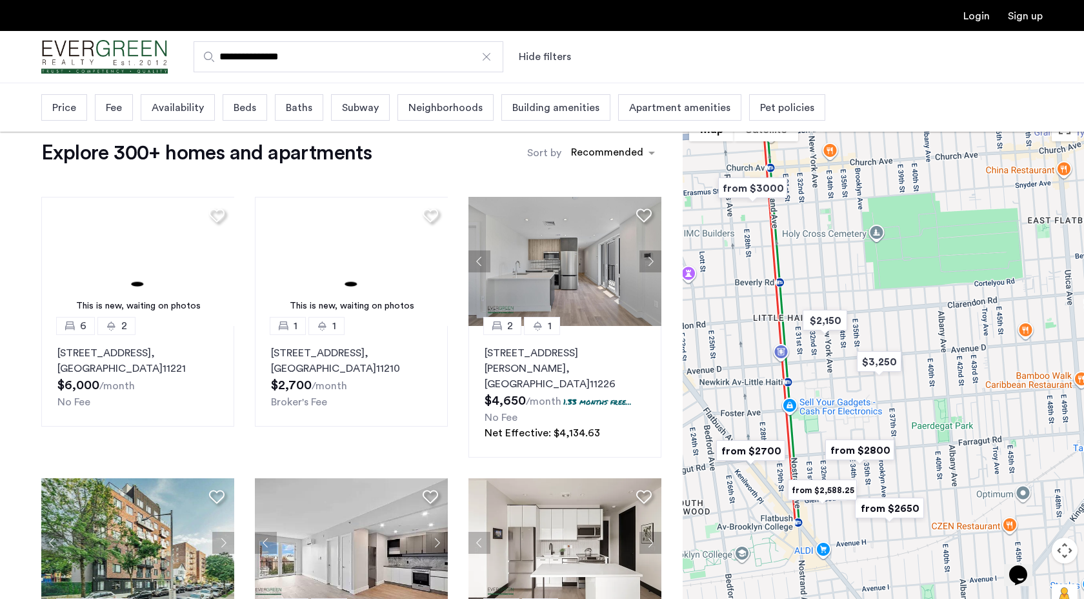
click at [795, 586] on div "To navigate, press the arrow keys." at bounding box center [883, 367] width 401 height 516
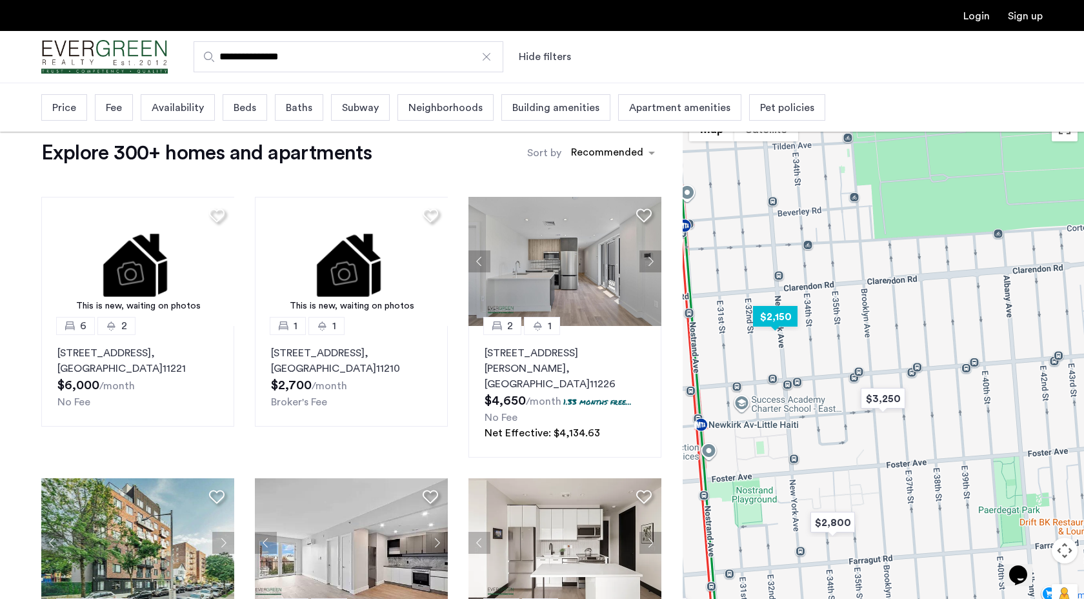
click at [781, 319] on img "$2,150" at bounding box center [775, 316] width 55 height 29
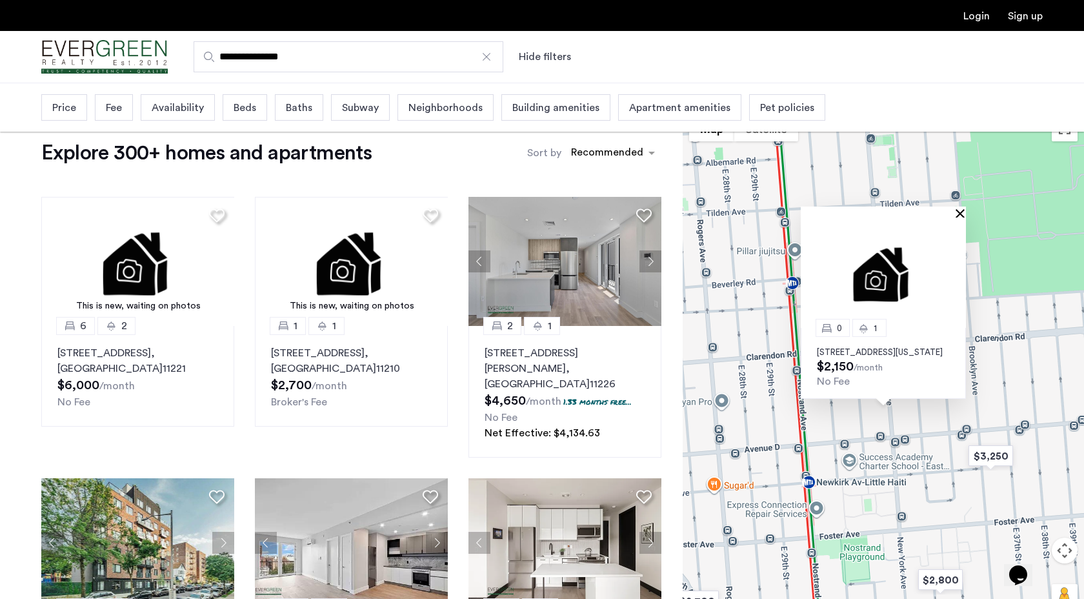
click at [965, 208] on button "Close" at bounding box center [962, 212] width 9 height 9
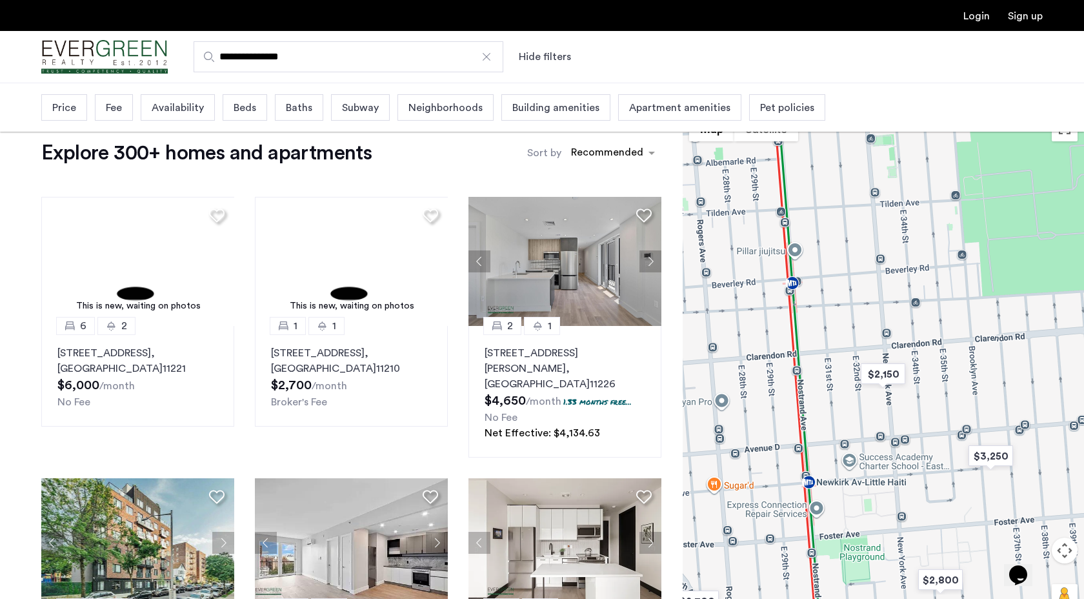
click at [143, 57] on img "Cazamio Logo" at bounding box center [104, 57] width 126 height 48
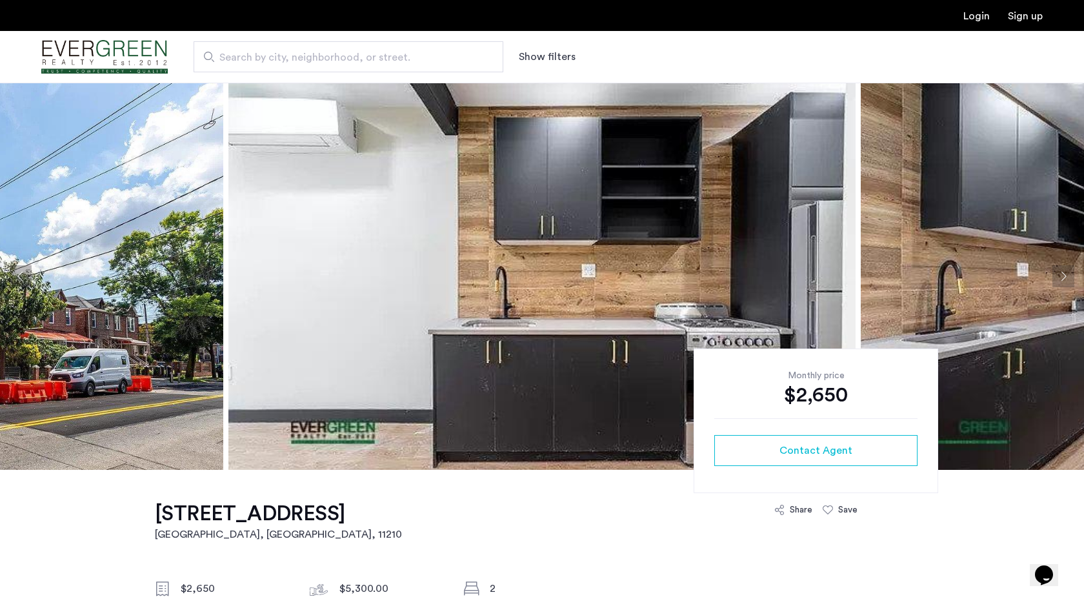
click at [1072, 276] on button "Next apartment" at bounding box center [1063, 276] width 22 height 22
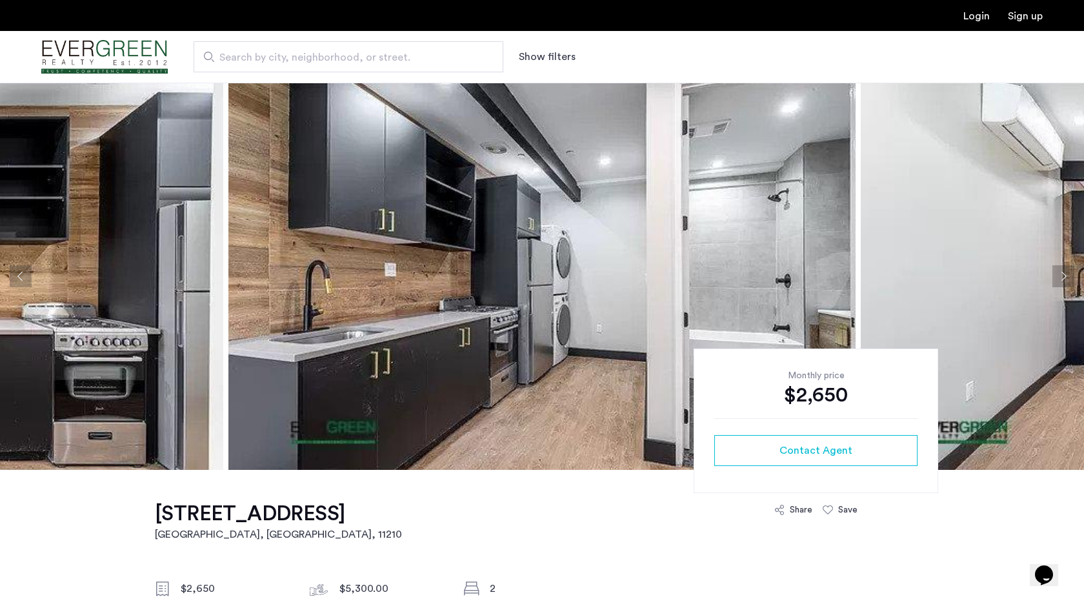
click at [1066, 278] on button "Next apartment" at bounding box center [1063, 276] width 22 height 22
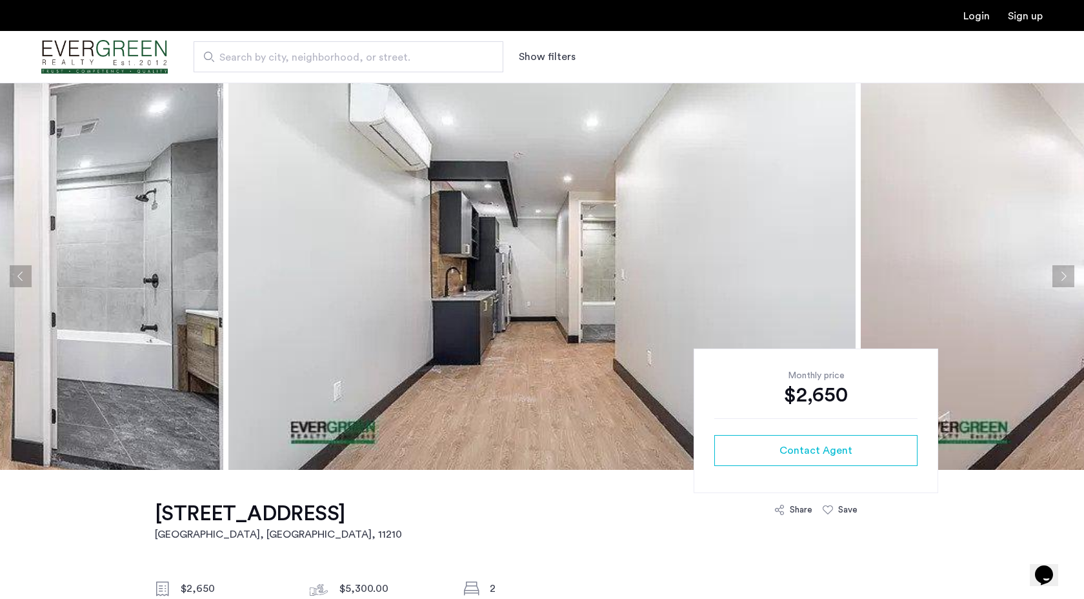
click at [1066, 277] on button "Next apartment" at bounding box center [1063, 276] width 22 height 22
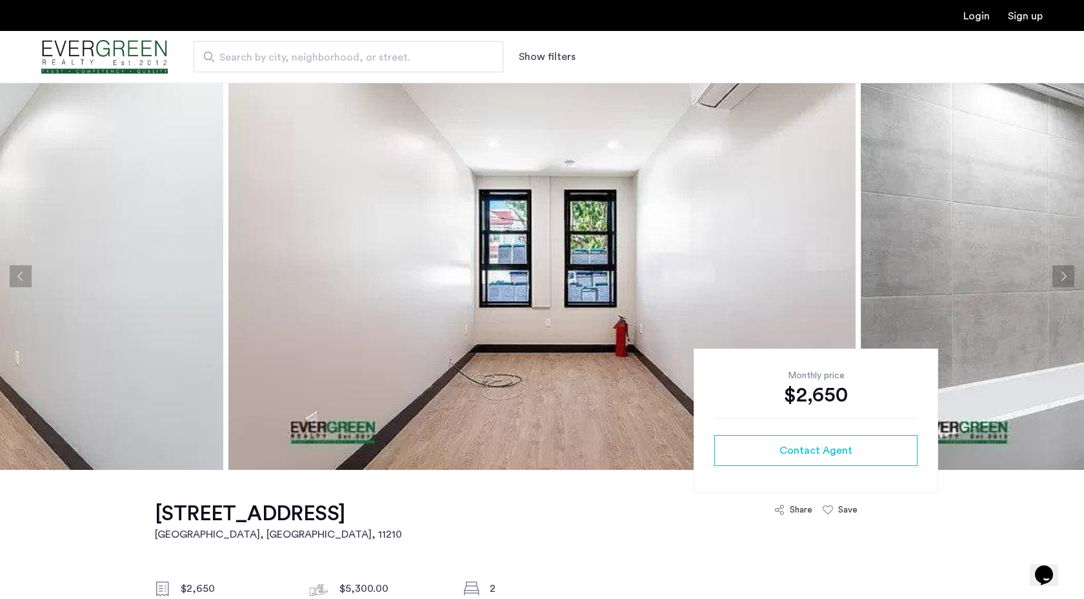
click at [1065, 277] on button "Next apartment" at bounding box center [1063, 276] width 22 height 22
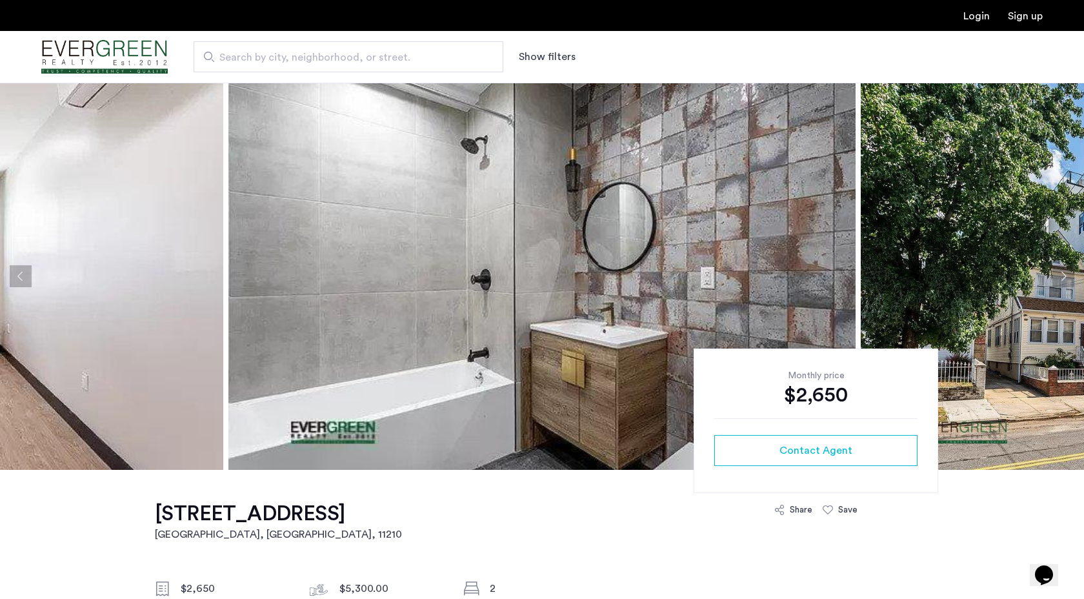
click at [1065, 277] on button "Next apartment" at bounding box center [1063, 276] width 22 height 22
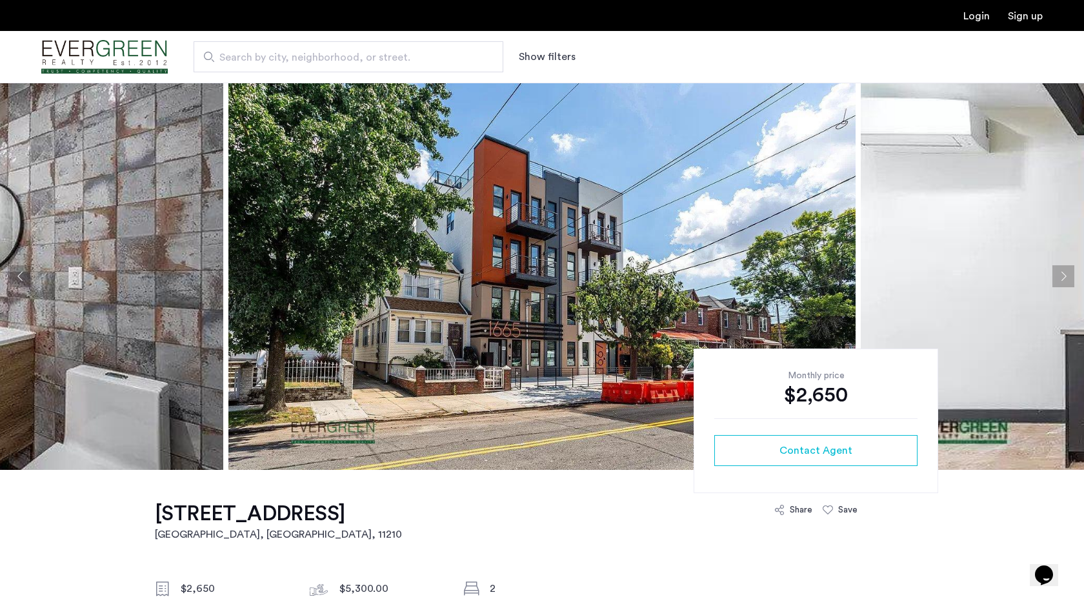
click at [1065, 277] on button "Next apartment" at bounding box center [1063, 276] width 22 height 22
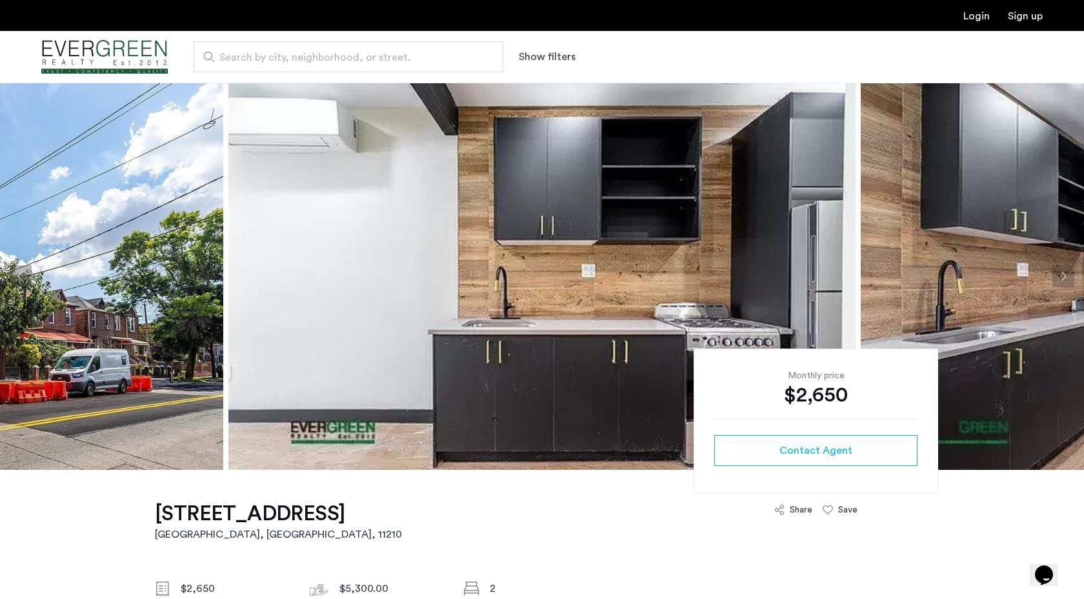
click at [1065, 277] on button "Next apartment" at bounding box center [1063, 276] width 22 height 22
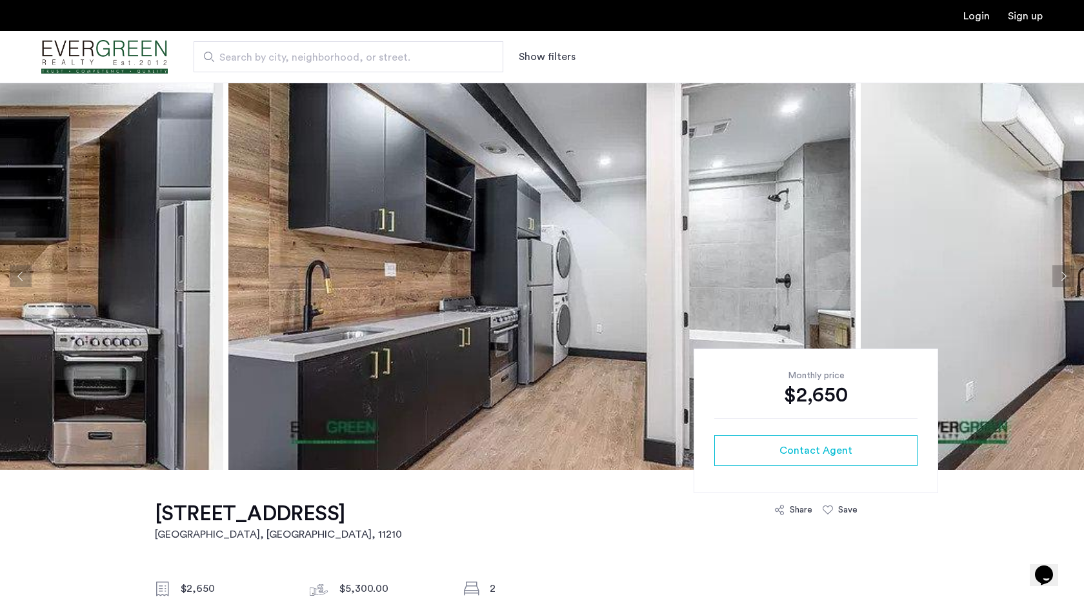
click at [1065, 277] on button "Next apartment" at bounding box center [1063, 276] width 22 height 22
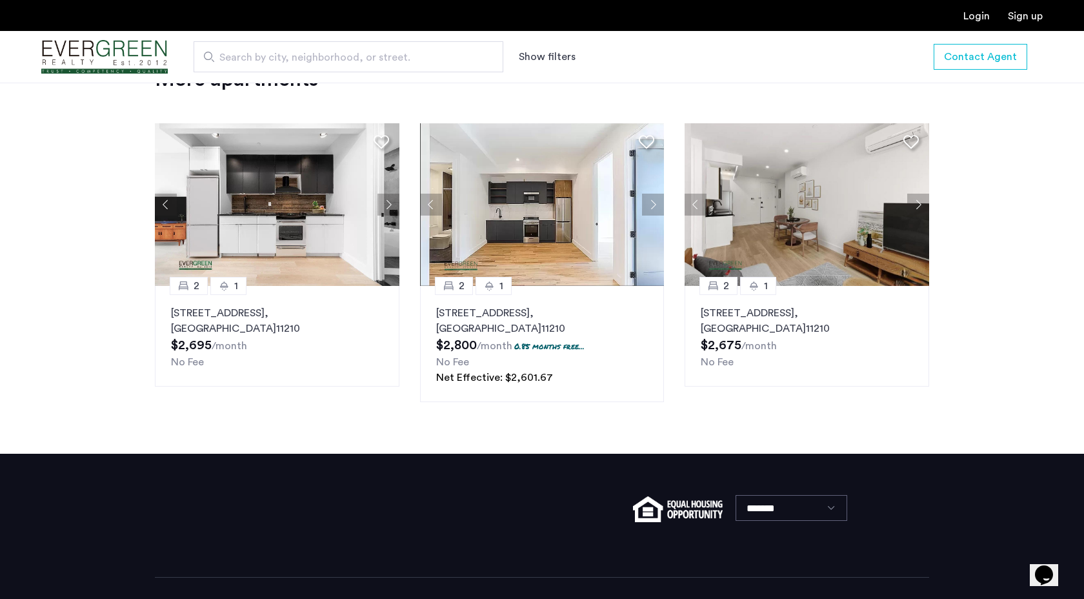
scroll to position [1676, 0]
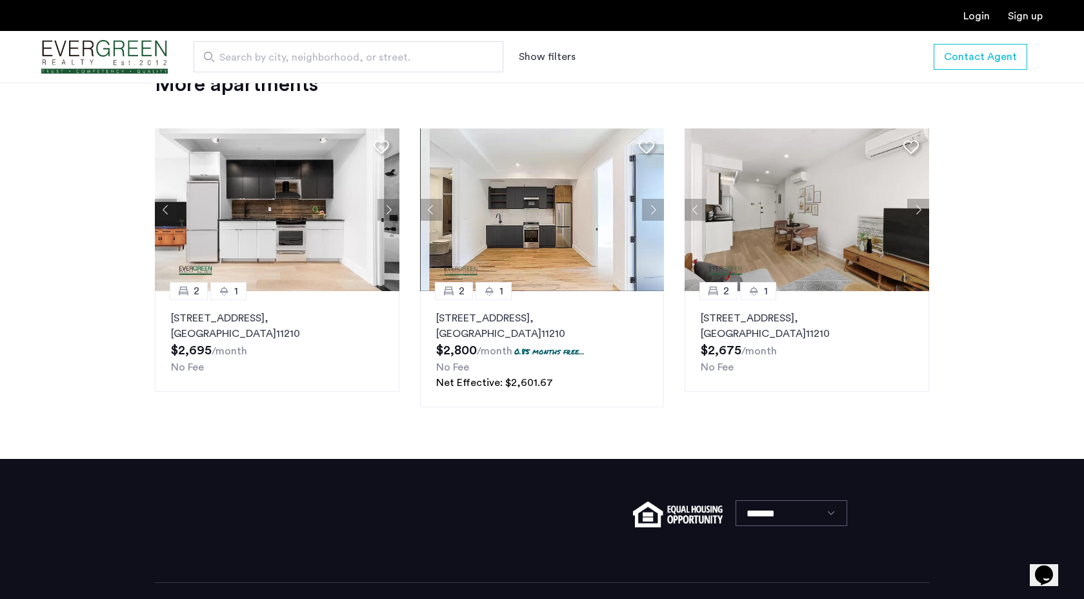
click at [921, 221] on button "Next apartment" at bounding box center [918, 210] width 22 height 22
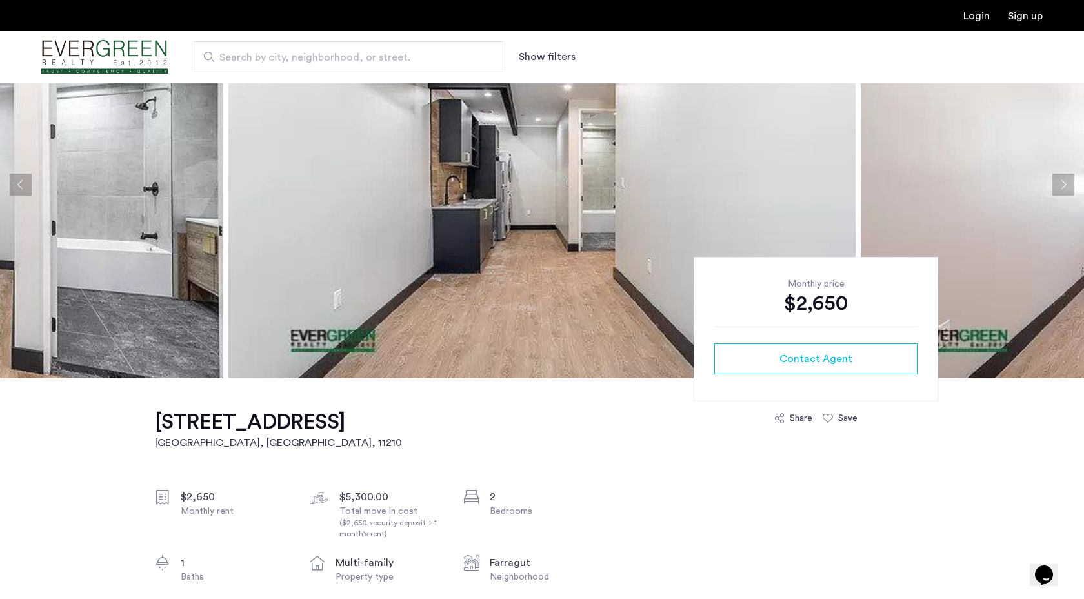
scroll to position [0, 0]
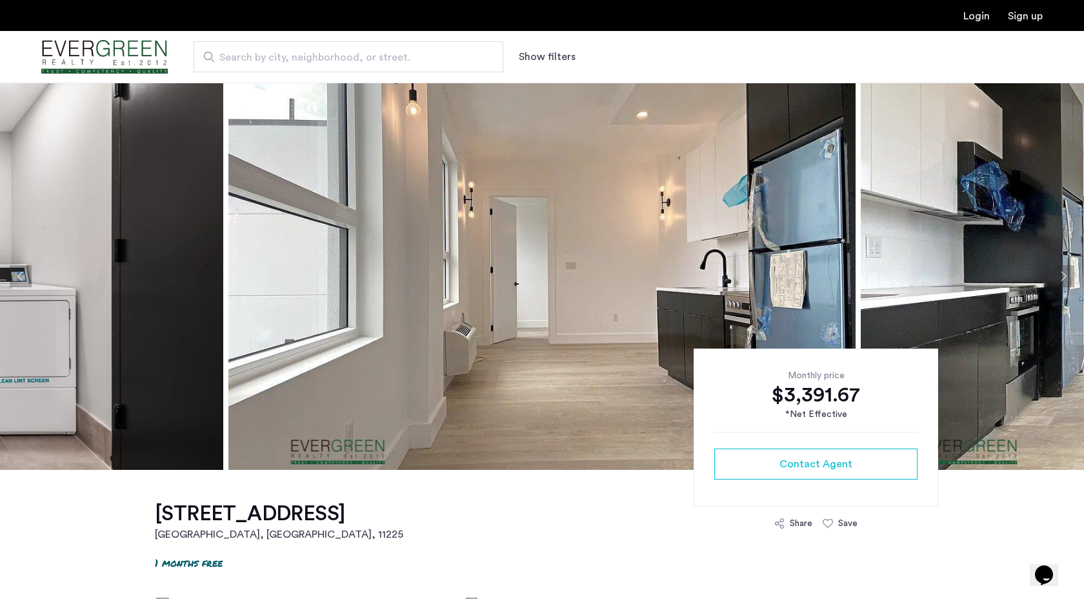
click at [1063, 268] on button "Next apartment" at bounding box center [1063, 276] width 22 height 22
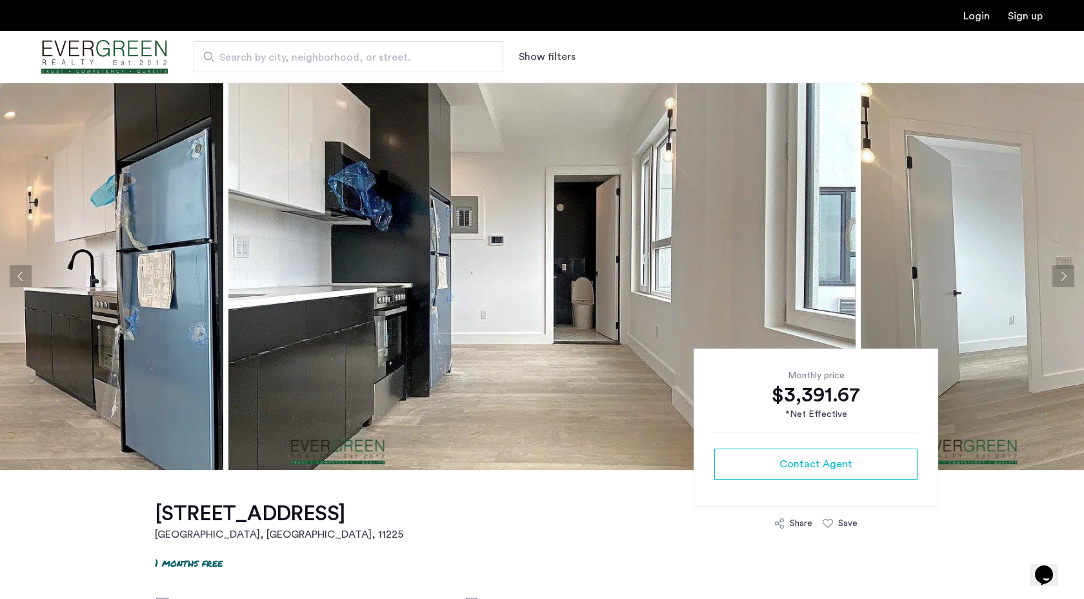
click at [1063, 268] on button "Next apartment" at bounding box center [1063, 276] width 22 height 22
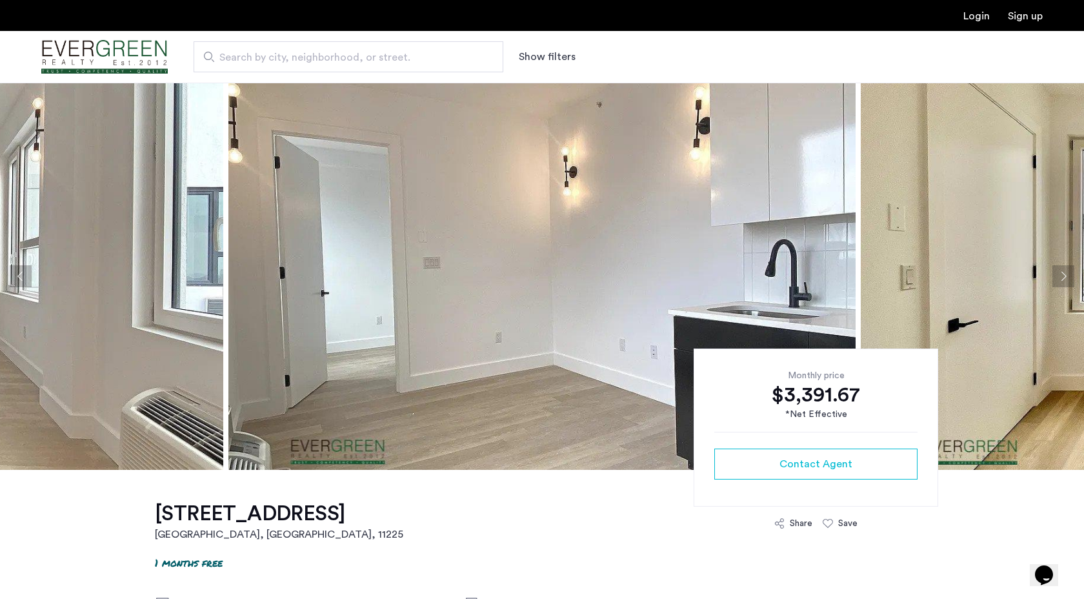
click at [1063, 268] on button "Next apartment" at bounding box center [1063, 276] width 22 height 22
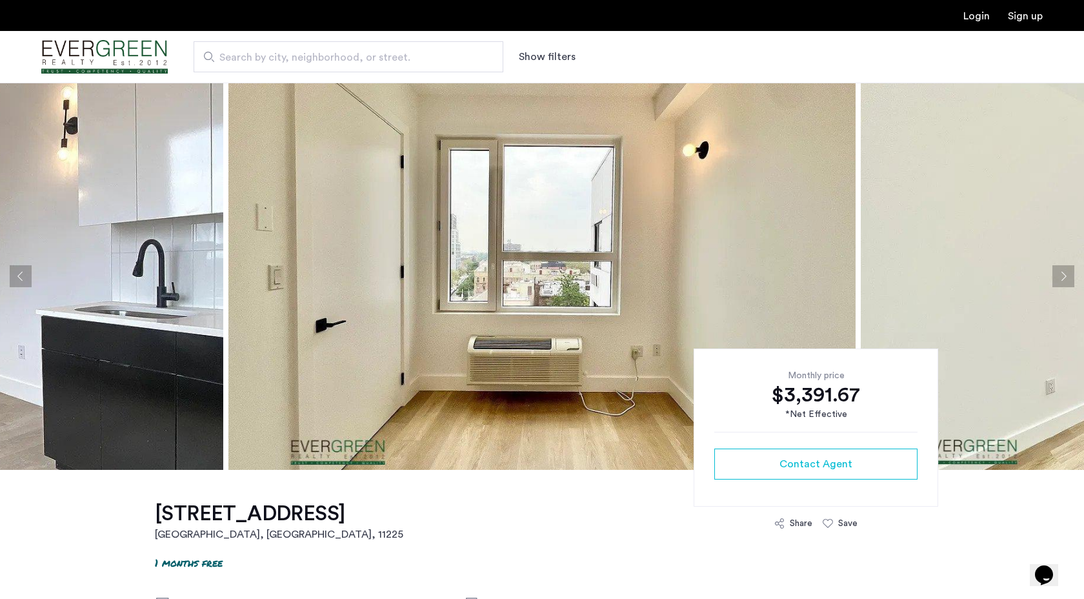
click at [1063, 268] on button "Next apartment" at bounding box center [1063, 276] width 22 height 22
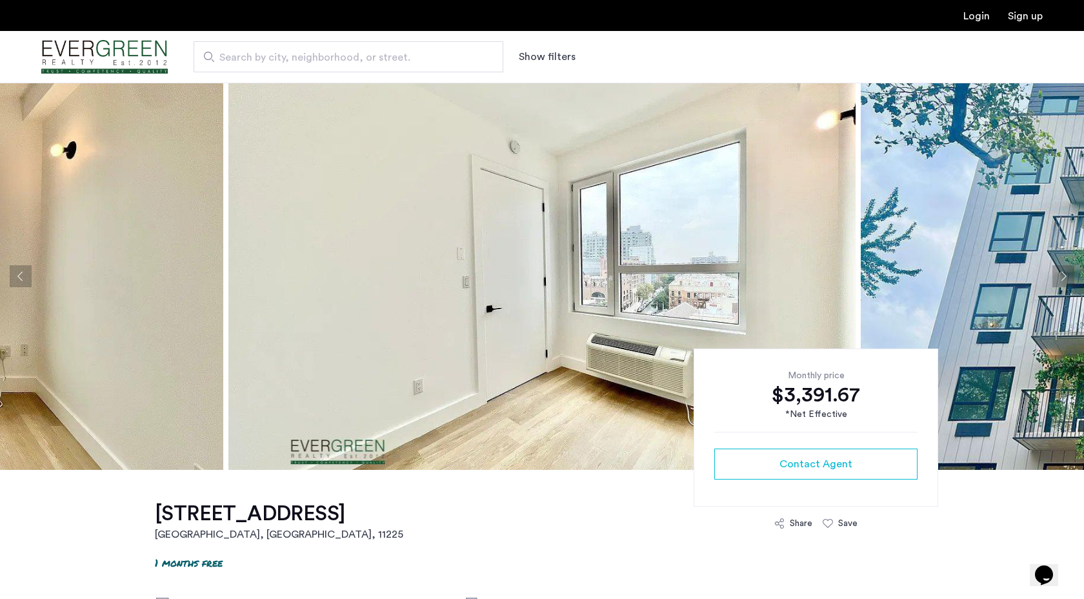
click at [1063, 268] on button "Next apartment" at bounding box center [1063, 276] width 22 height 22
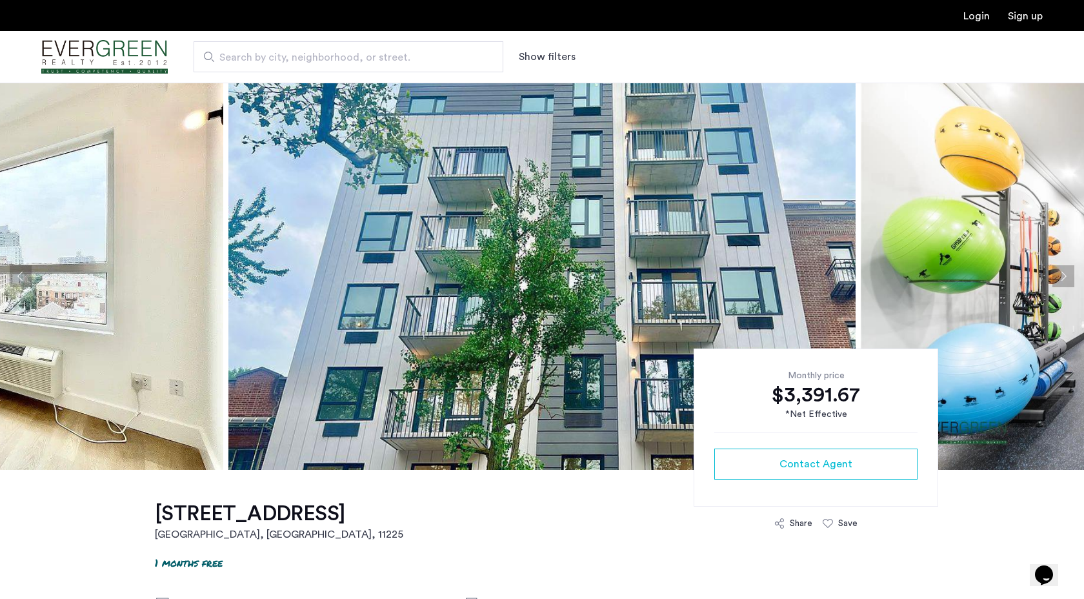
click at [1063, 268] on button "Next apartment" at bounding box center [1063, 276] width 22 height 22
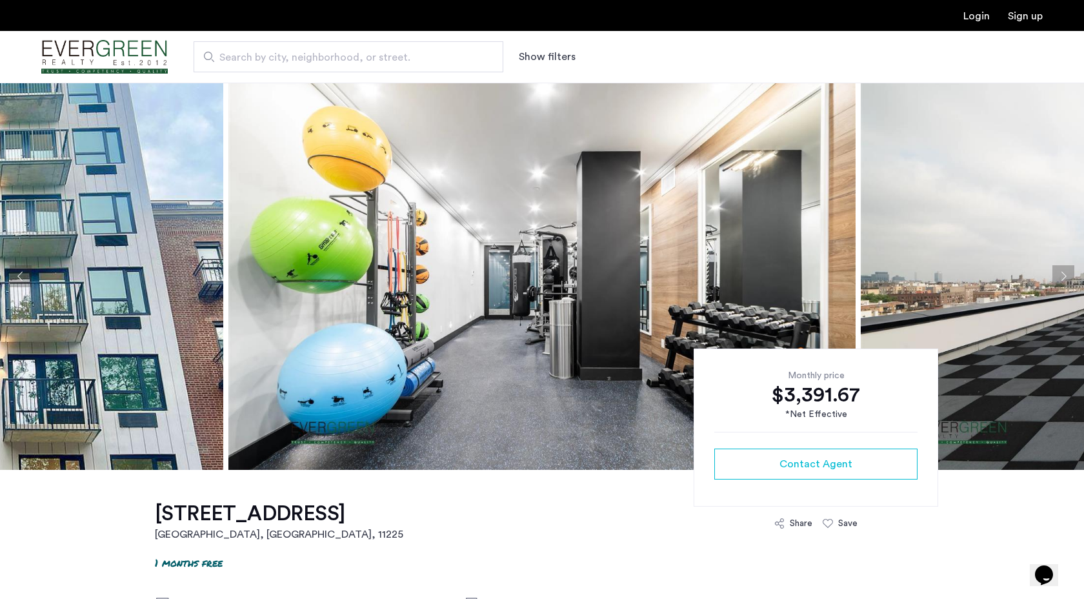
click at [1063, 268] on button "Next apartment" at bounding box center [1063, 276] width 22 height 22
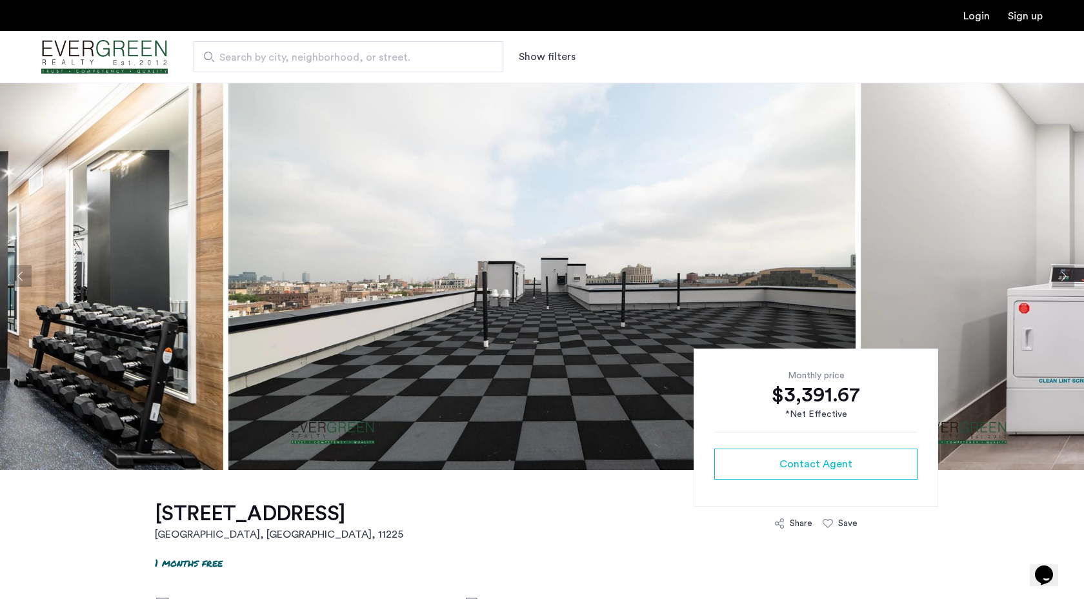
click at [1063, 268] on button "Next apartment" at bounding box center [1063, 276] width 22 height 22
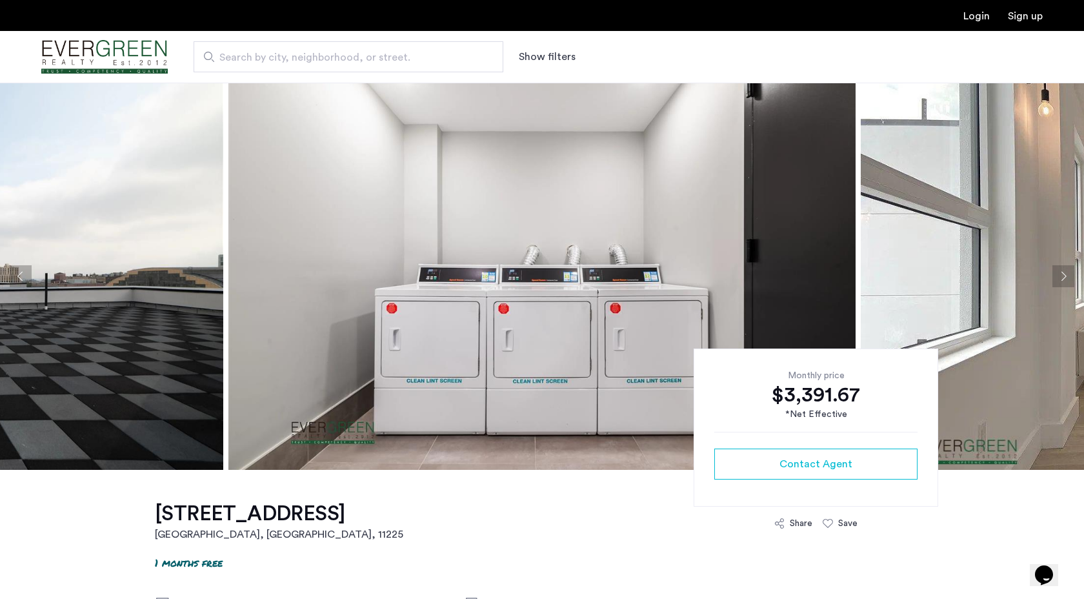
click at [1063, 268] on button "Next apartment" at bounding box center [1063, 276] width 22 height 22
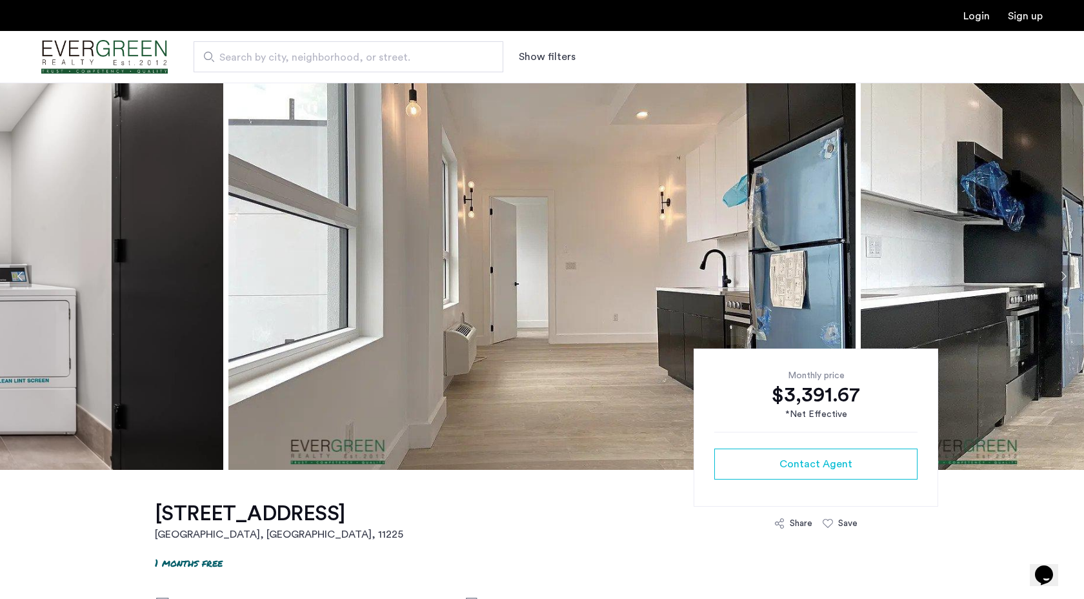
click at [1063, 268] on button "Next apartment" at bounding box center [1063, 276] width 22 height 22
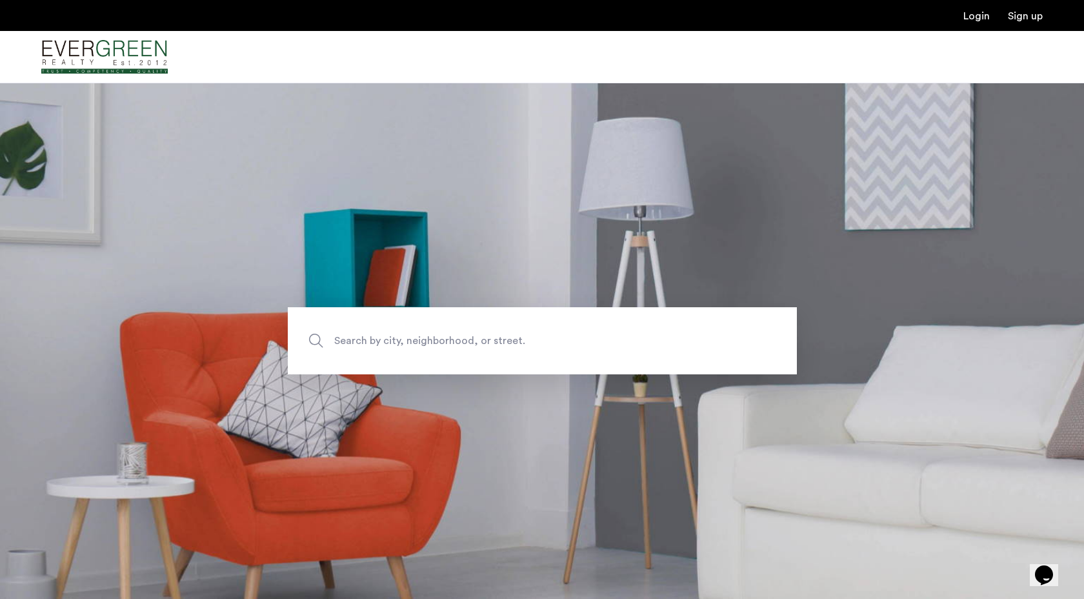
click at [417, 345] on span "Search by city, neighborhood, or street." at bounding box center [512, 340] width 356 height 17
click at [417, 345] on input "Search by city, neighborhood, or street." at bounding box center [542, 340] width 509 height 67
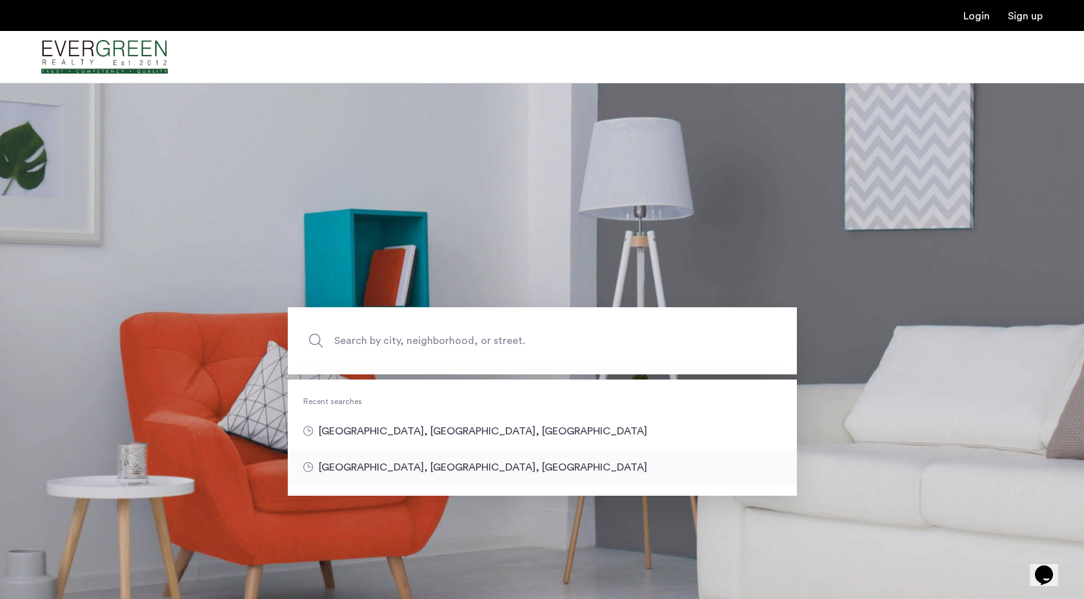
type input "**********"
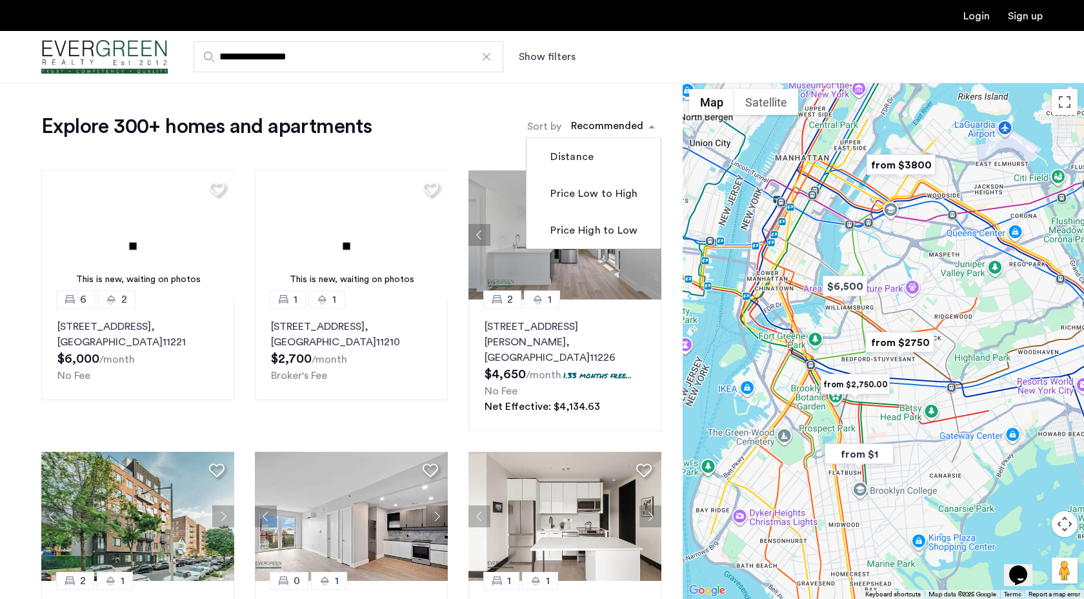
click at [610, 121] on div "sort-apartment" at bounding box center [607, 127] width 76 height 17
click at [576, 203] on mat-checkbox "Price Low to High" at bounding box center [594, 193] width 134 height 37
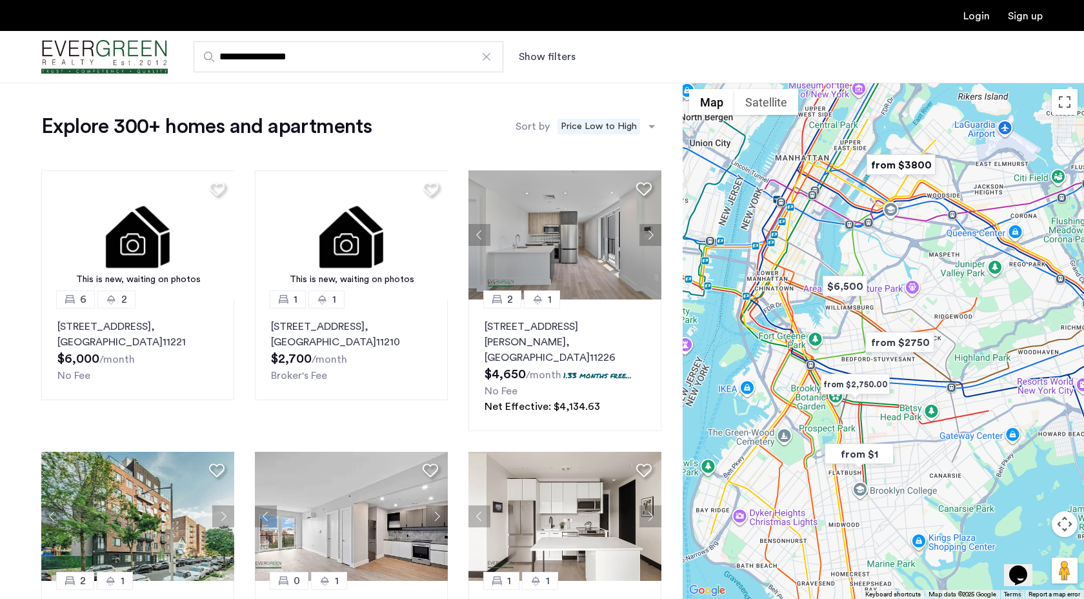
click at [135, 58] on img "Cazamio Logo" at bounding box center [104, 57] width 126 height 48
